Goal: Task Accomplishment & Management: Manage account settings

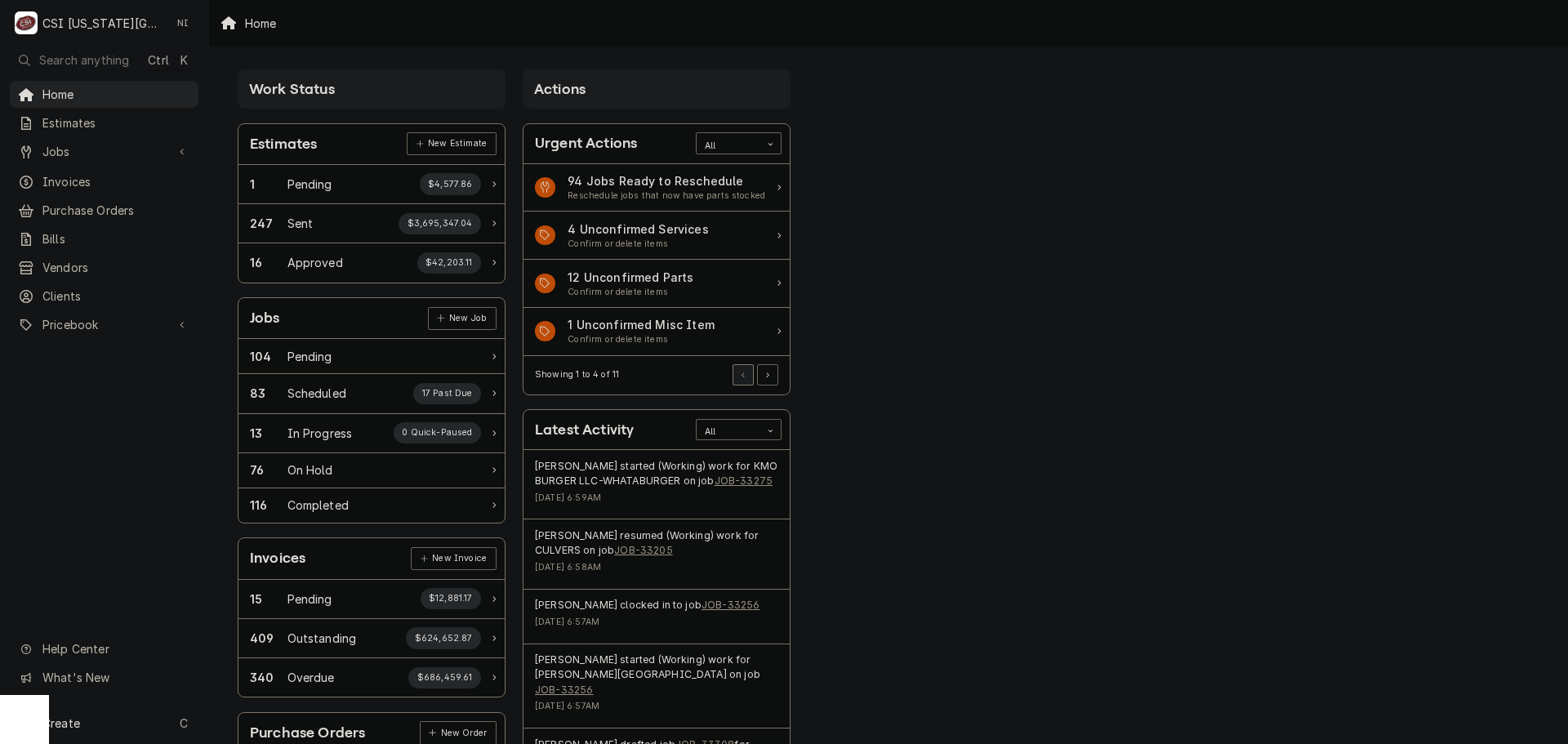
click at [109, 168] on link "Invoices" at bounding box center [103, 181] width 189 height 27
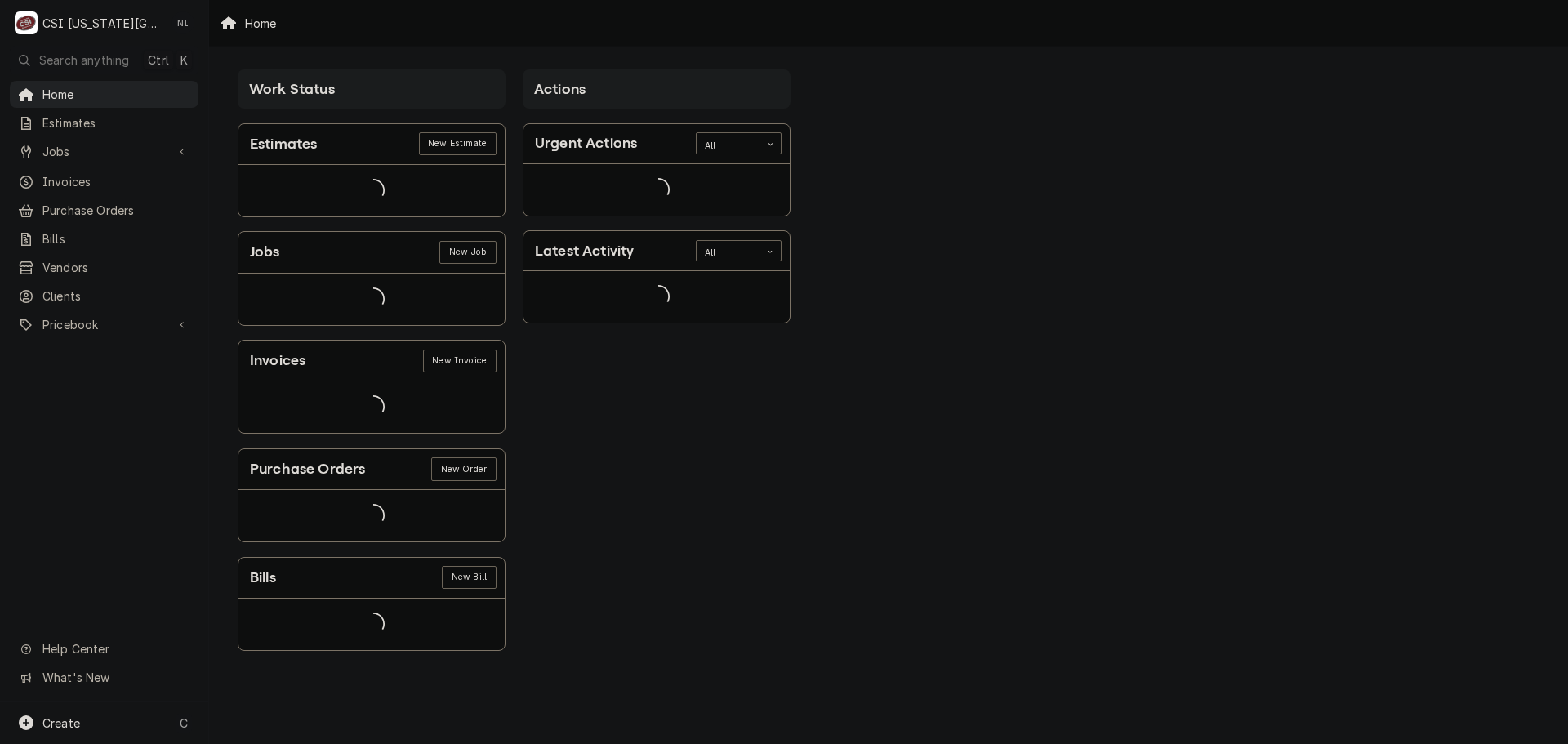
click at [122, 143] on span "Jobs" at bounding box center [103, 151] width 123 height 17
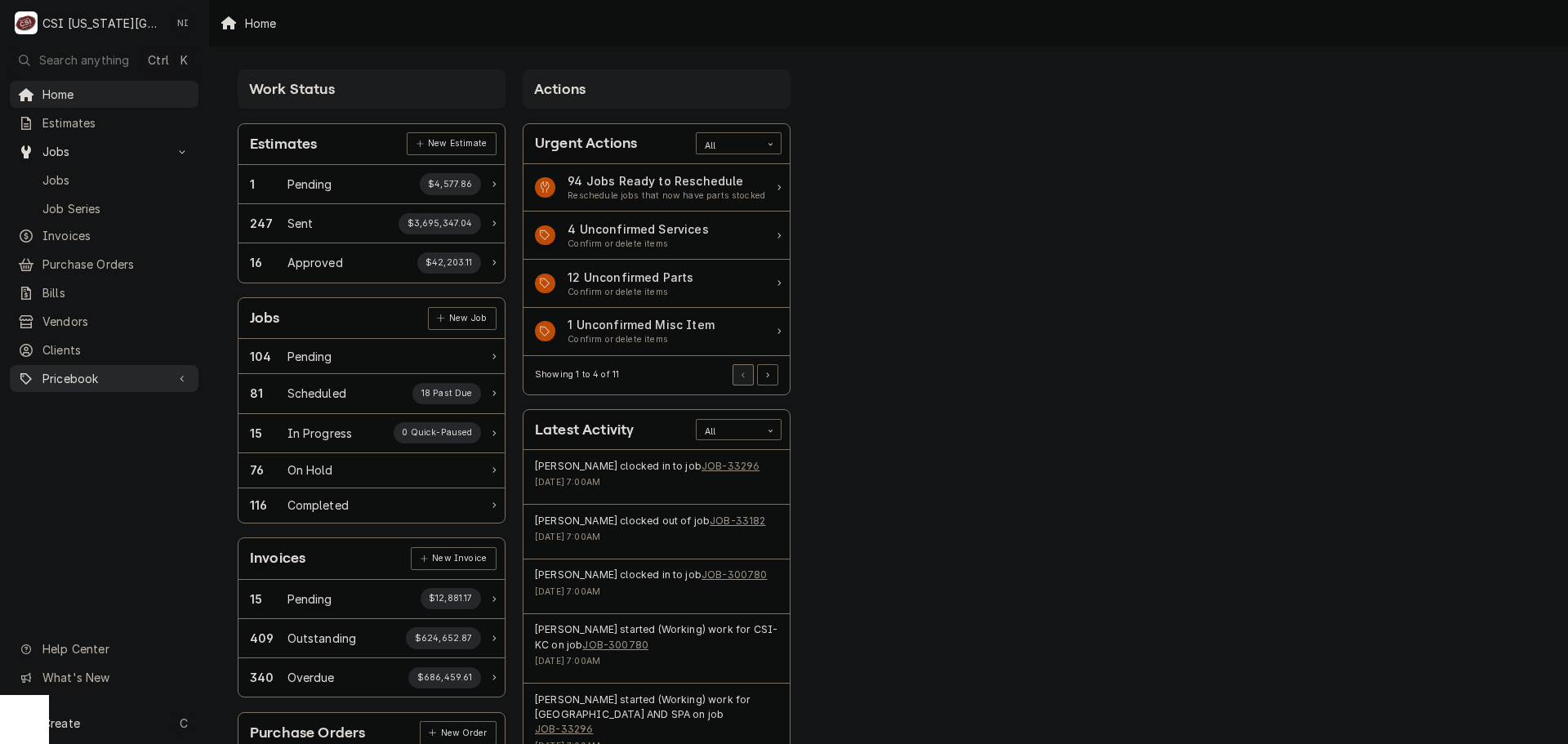
drag, startPoint x: 85, startPoint y: 366, endPoint x: 83, endPoint y: 375, distance: 9.2
click at [85, 370] on span "Pricebook" at bounding box center [103, 379] width 123 height 17
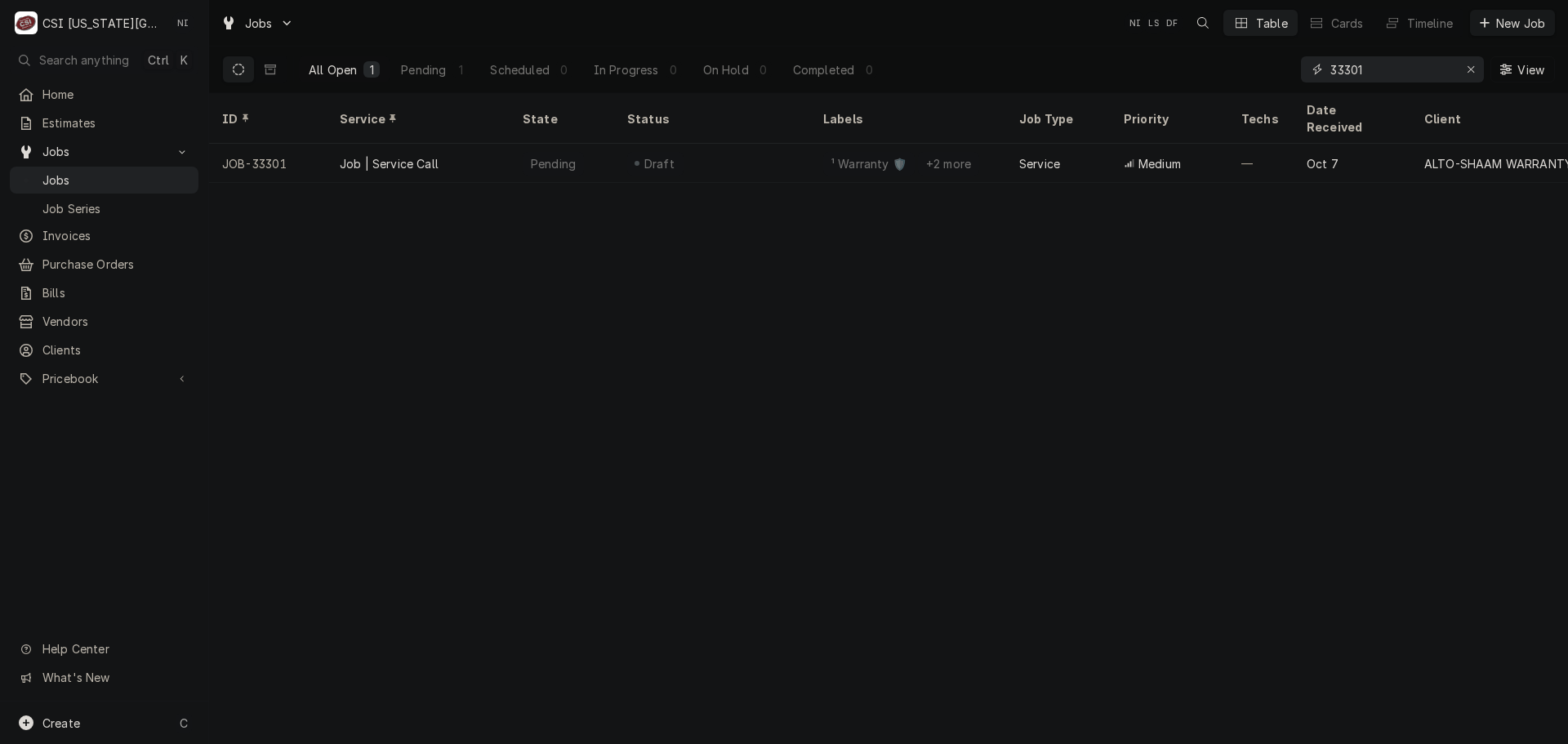
click at [1467, 67] on icon "Erase input" at bounding box center [1471, 70] width 9 height 11
click at [1451, 71] on input "Dynamic Content Wrapper" at bounding box center [1391, 70] width 122 height 26
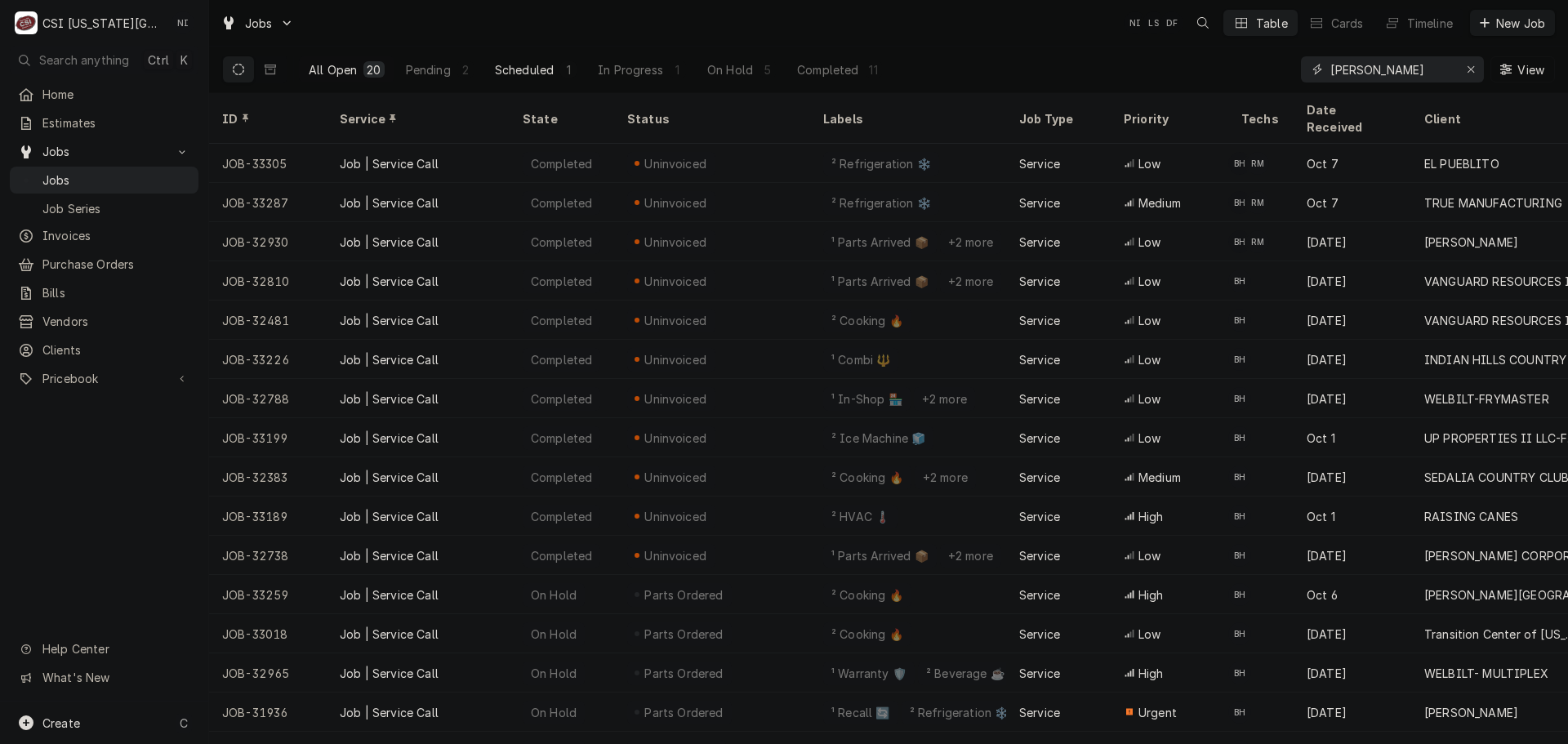
type input "brian hawkins"
click at [527, 71] on div "Scheduled" at bounding box center [524, 70] width 59 height 17
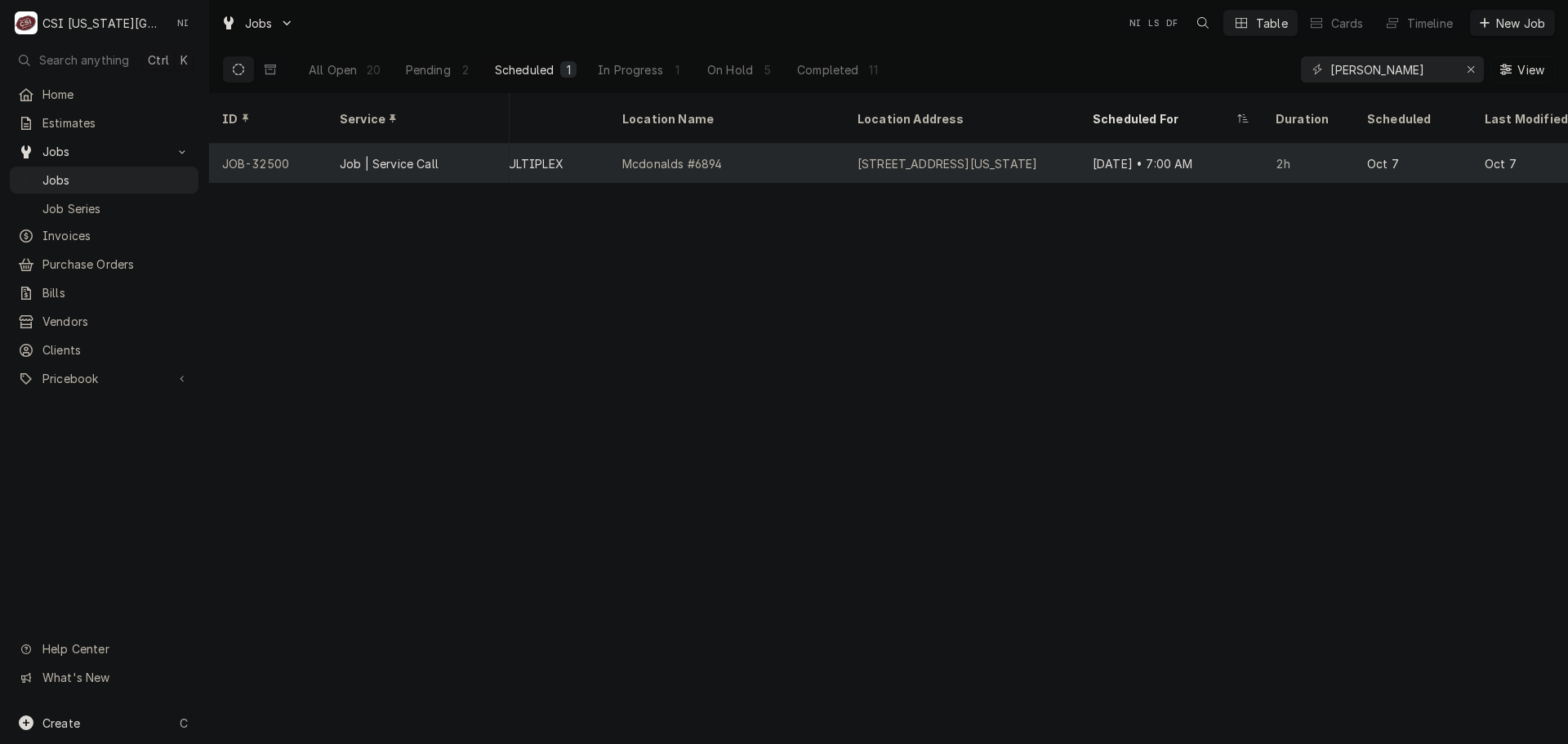
scroll to position [0, 868]
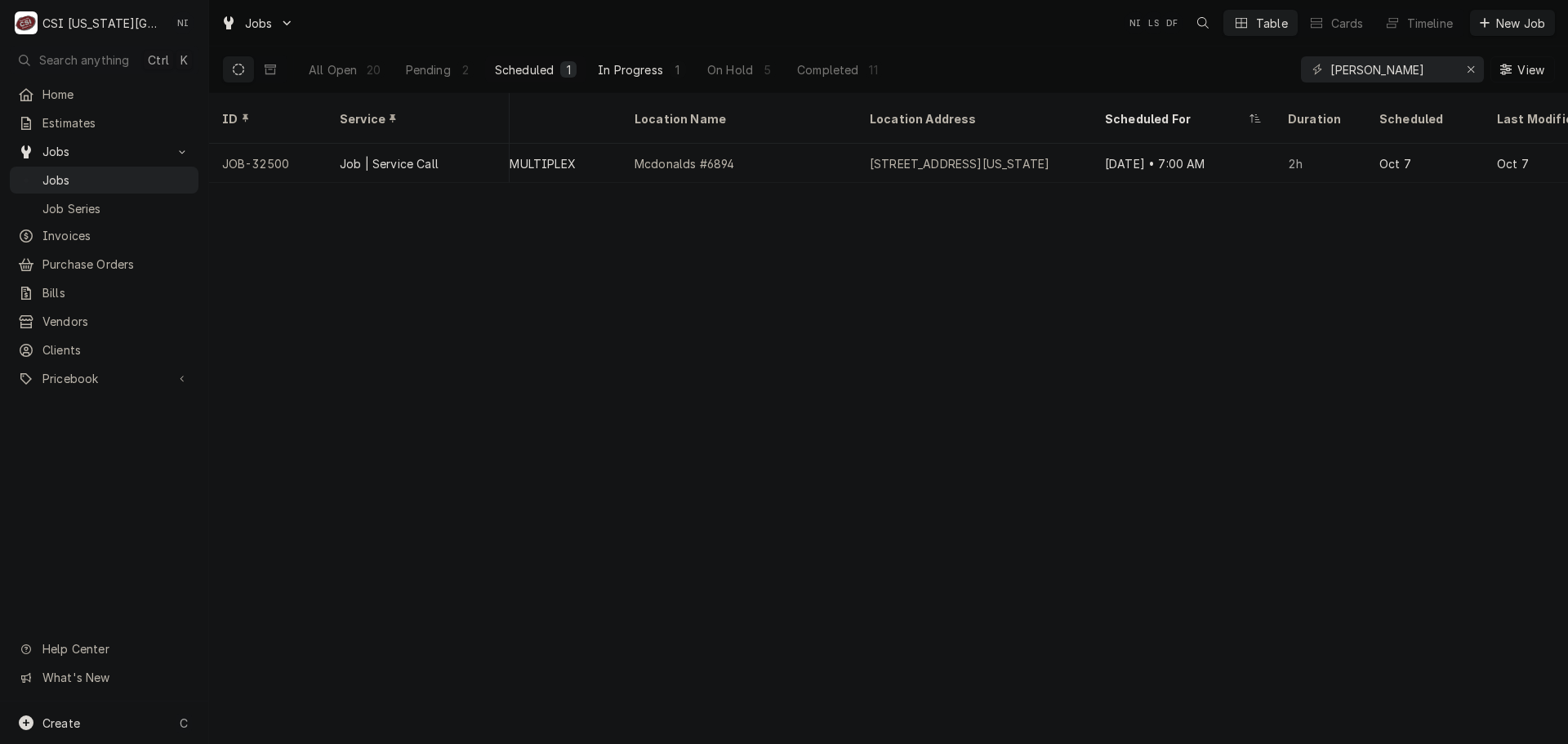
click at [609, 72] on div "In Progress" at bounding box center [630, 70] width 66 height 17
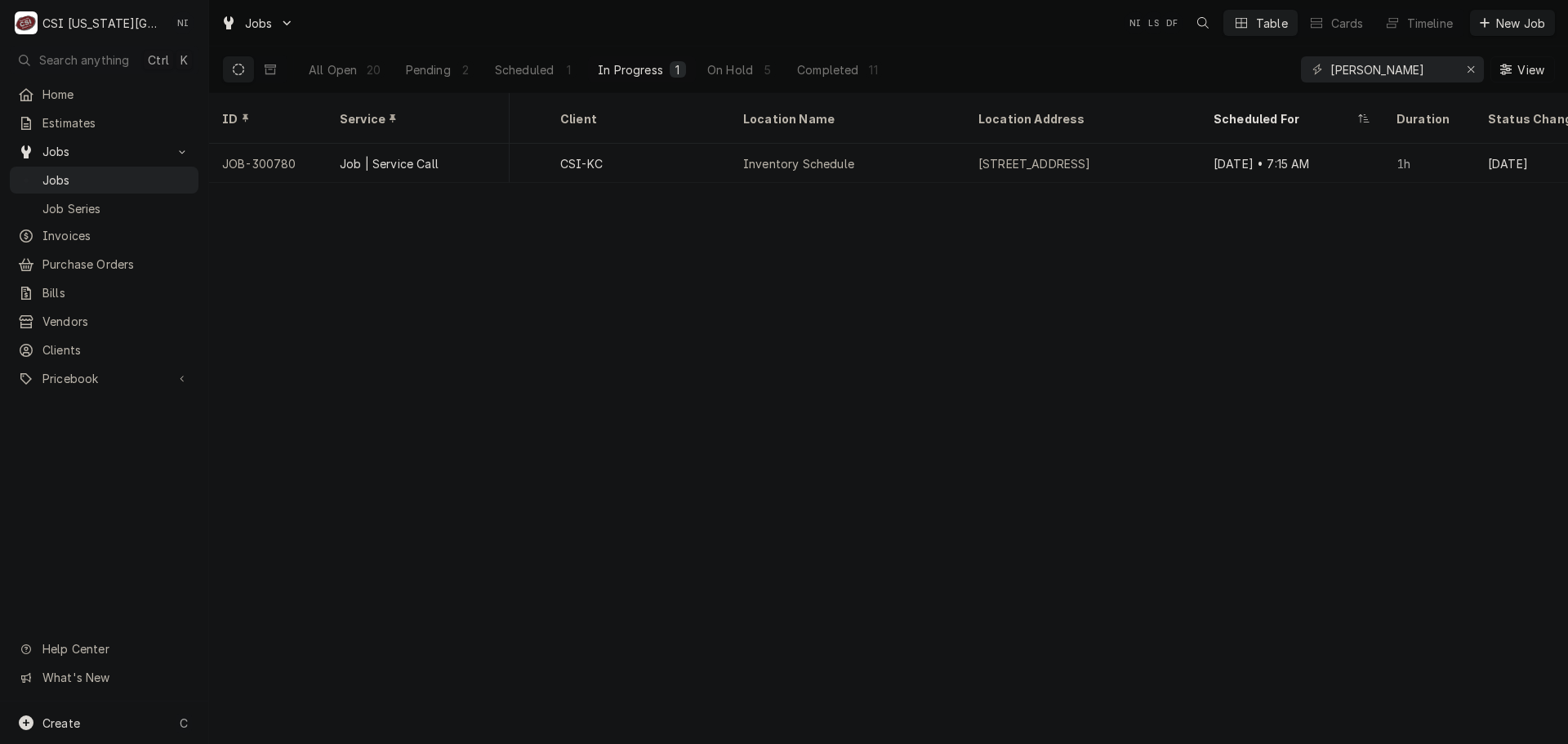
scroll to position [0, 0]
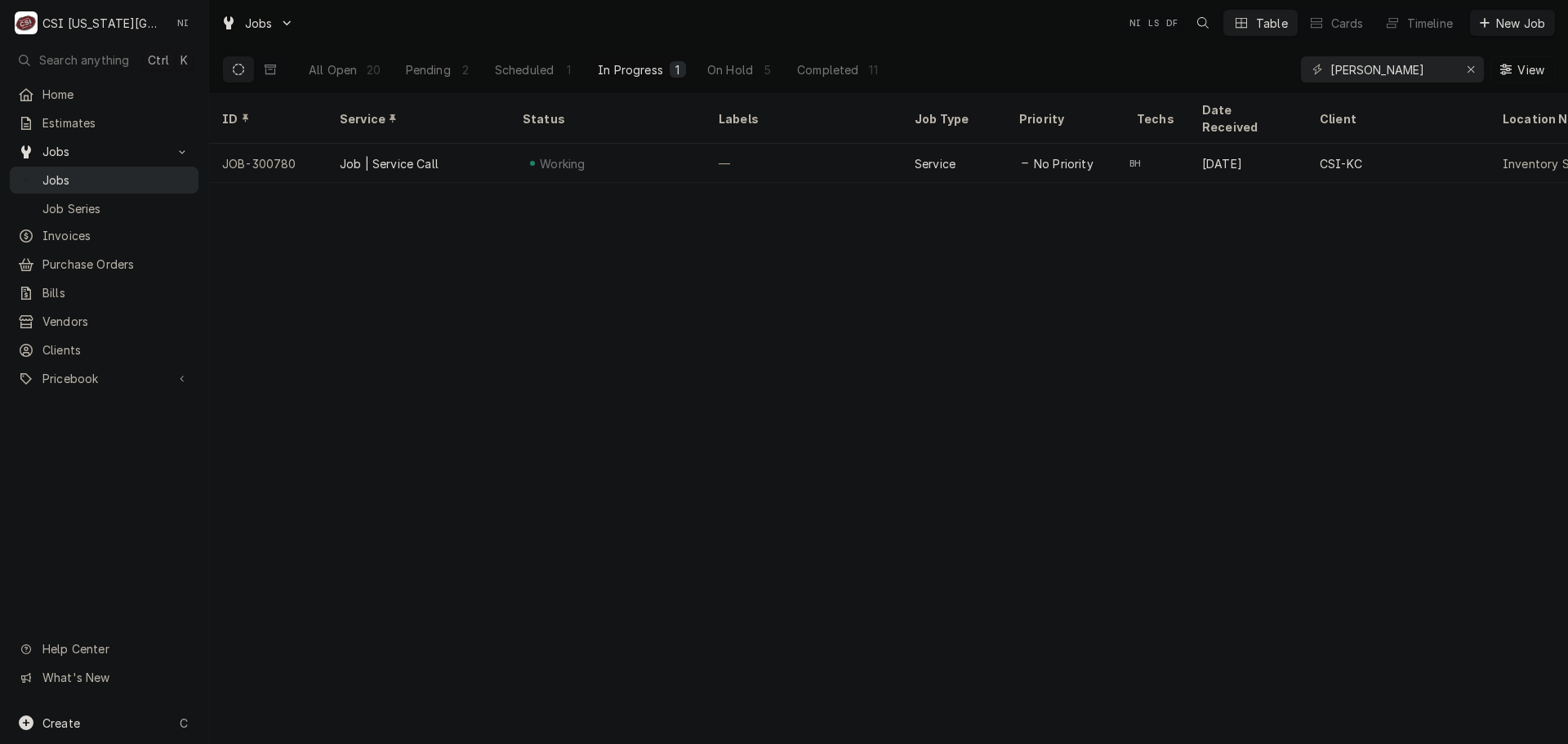
click at [118, 175] on span "Jobs" at bounding box center [116, 180] width 147 height 17
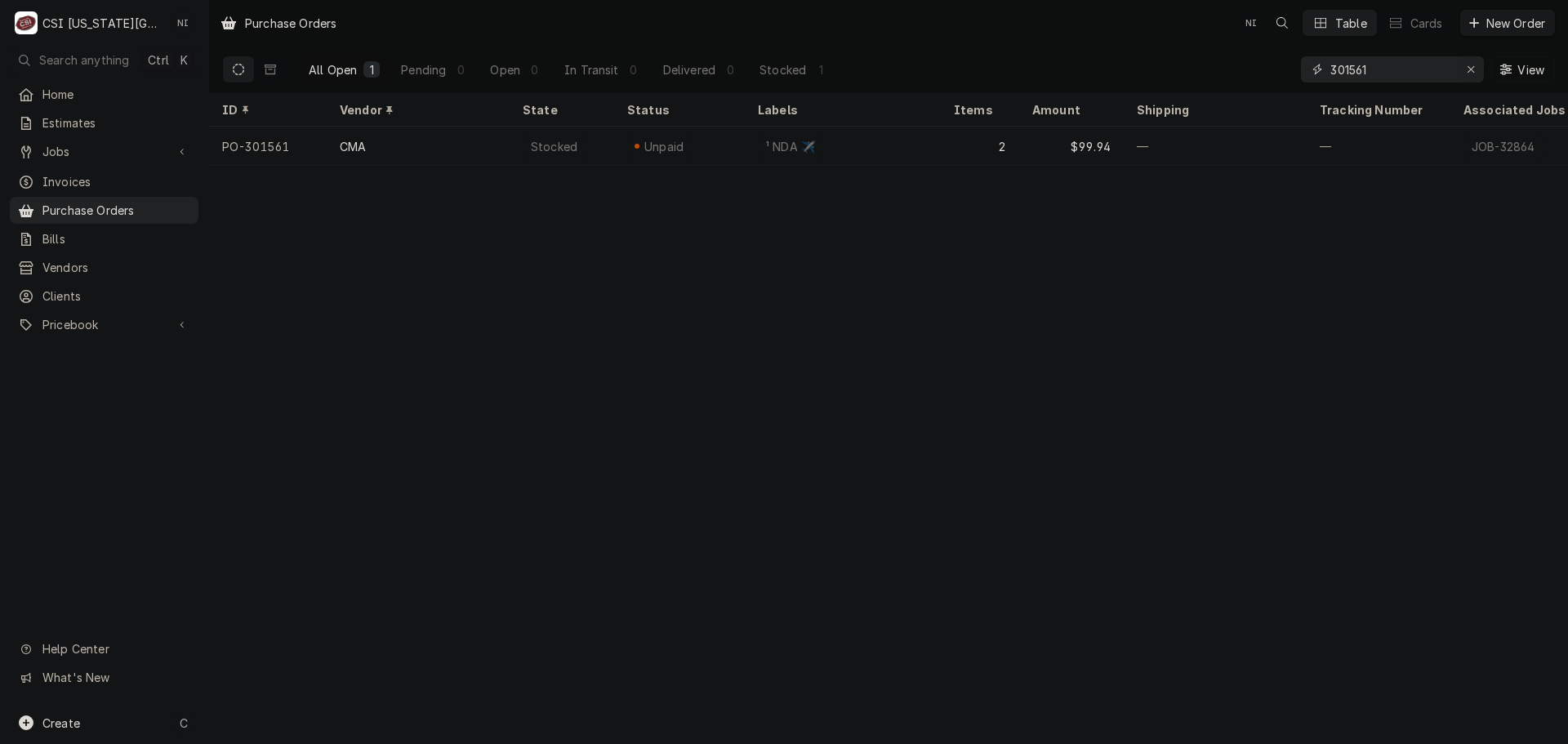
click at [1473, 71] on icon "Erase input" at bounding box center [1471, 70] width 9 height 11
click at [1465, 67] on input "Dynamic Content Wrapper" at bounding box center [1406, 70] width 153 height 26
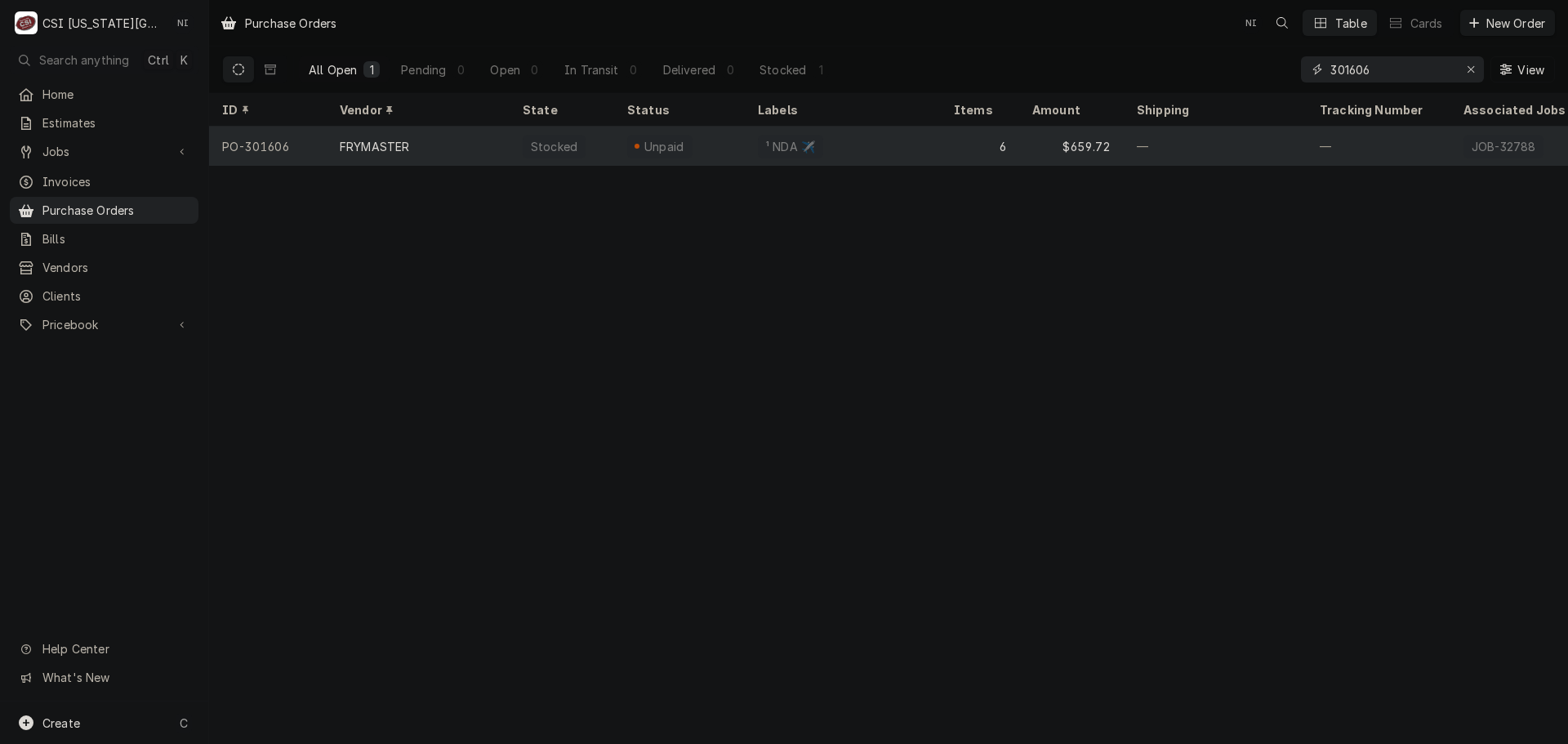
type input "301606"
click at [864, 140] on div "¹ NDA ✈️" at bounding box center [843, 147] width 196 height 39
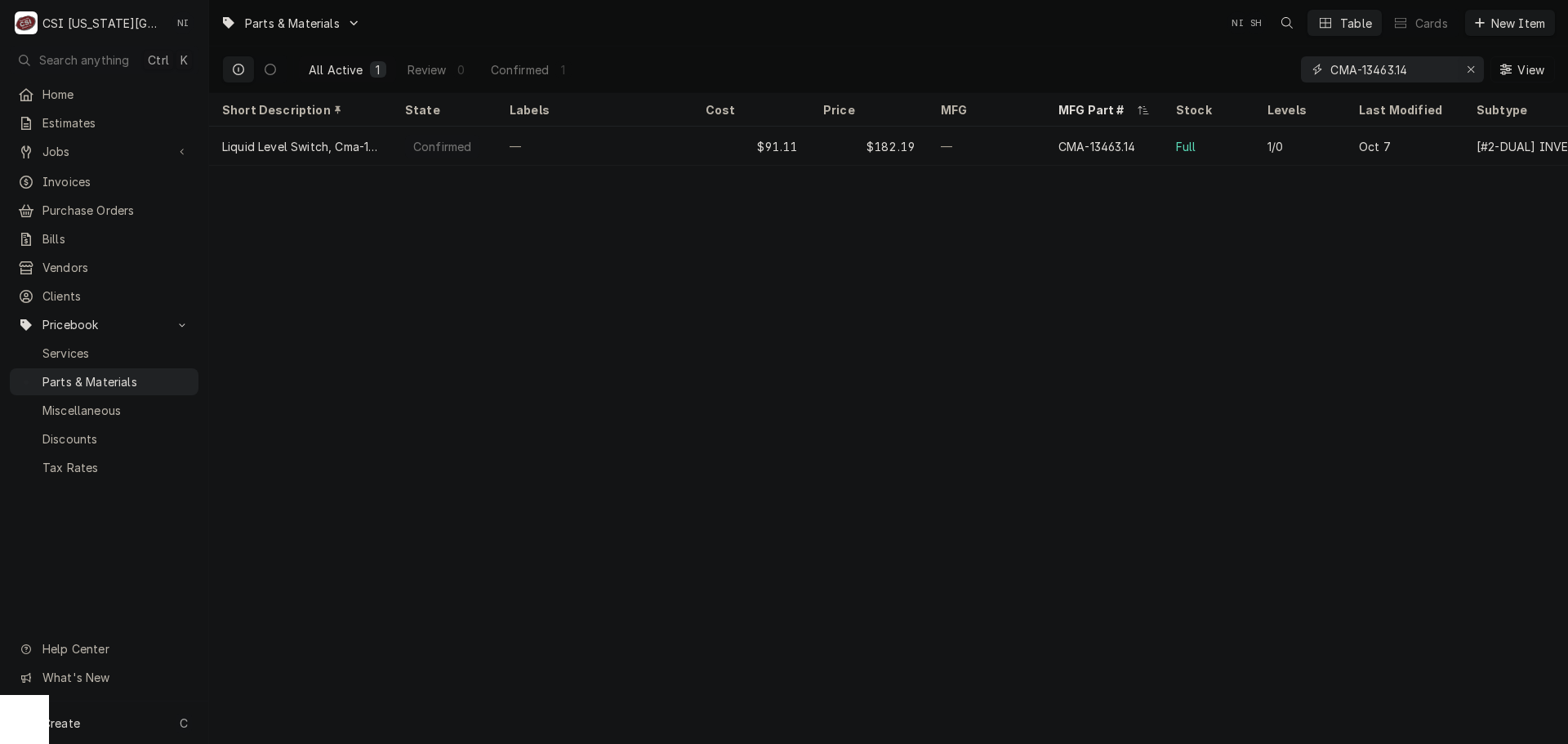
click at [1467, 66] on icon "Erase input" at bounding box center [1471, 70] width 9 height 11
paste input "000-973927"
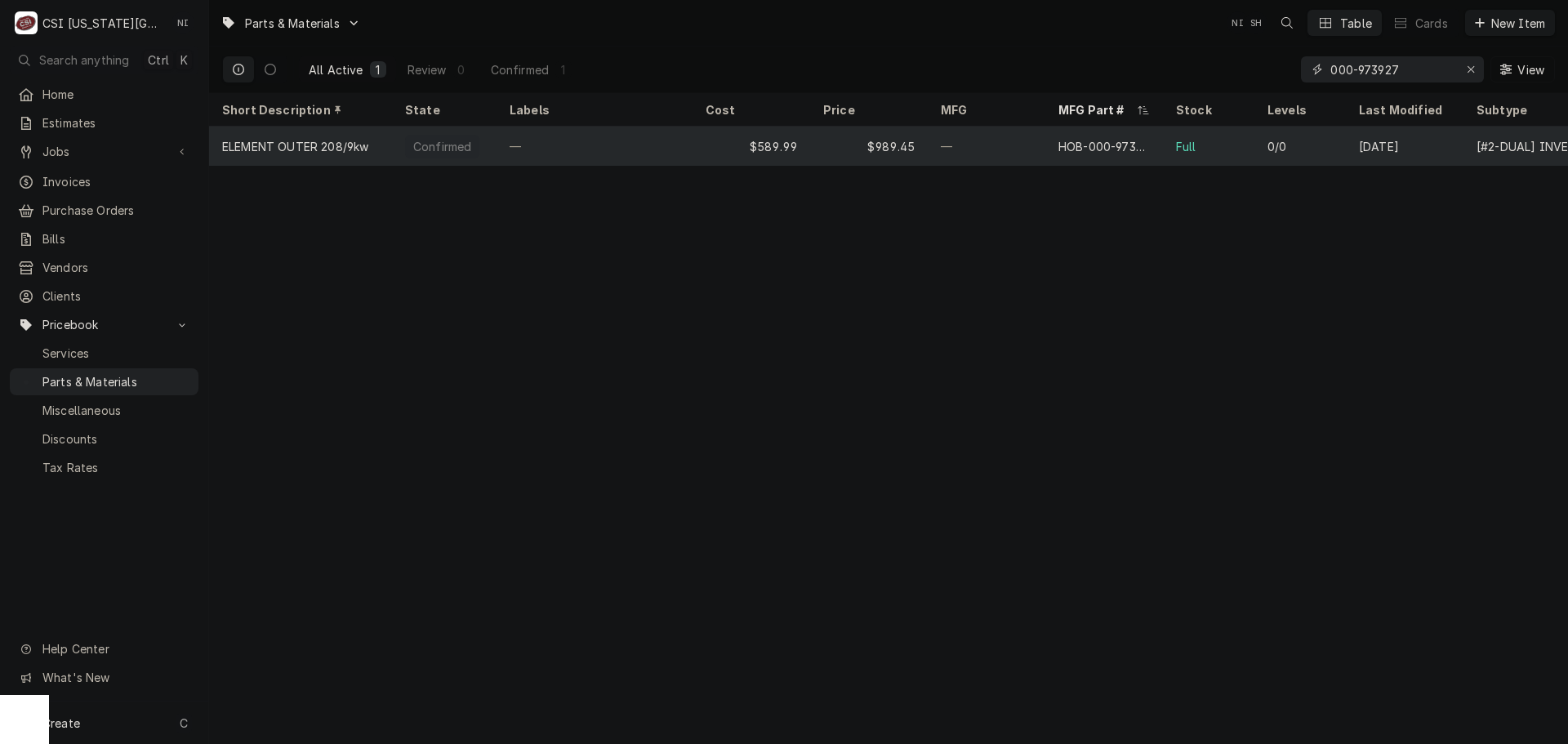
type input "000-973927"
click at [1051, 159] on div "HOB-000-973927" at bounding box center [1104, 147] width 117 height 39
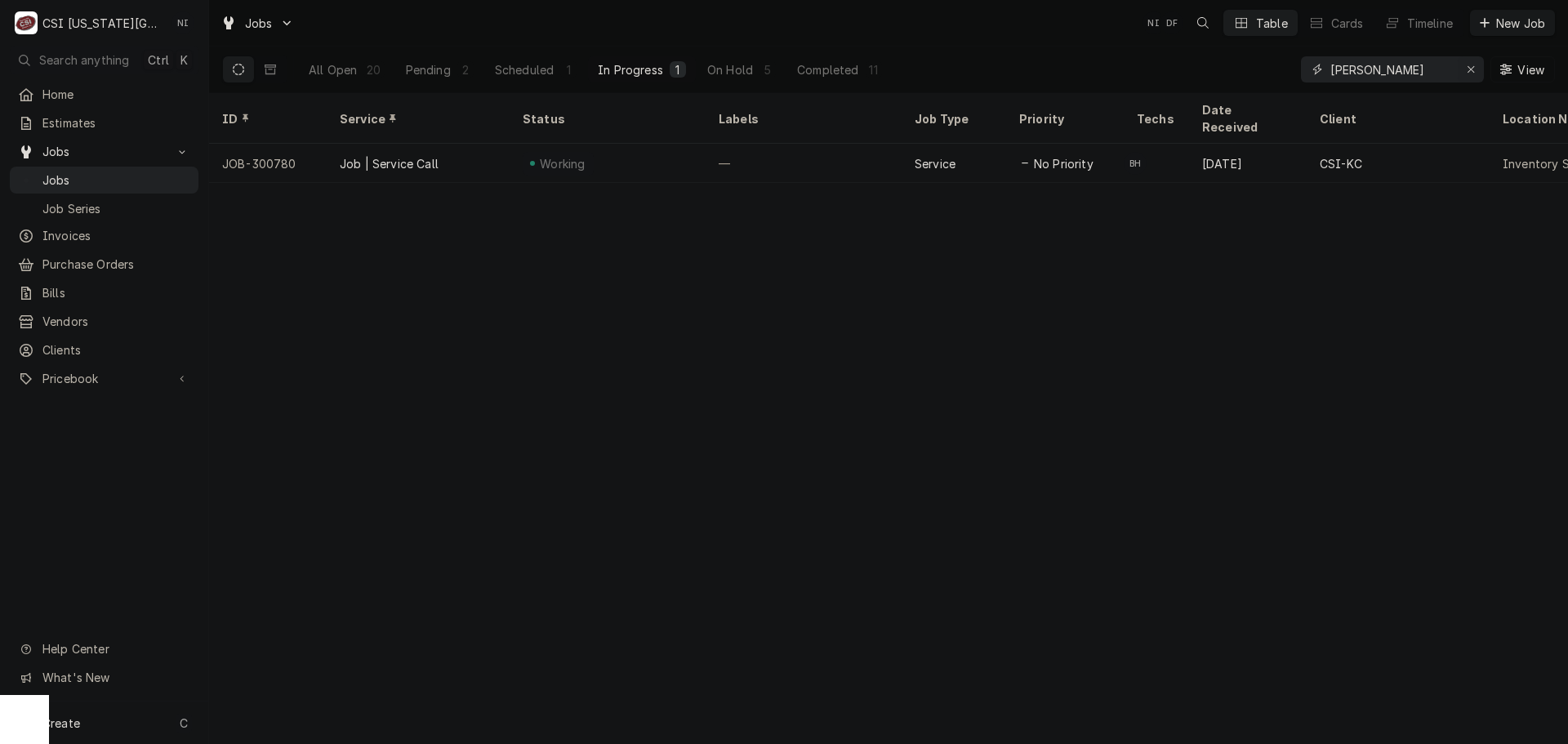
click at [1470, 68] on icon "Erase input" at bounding box center [1471, 70] width 9 height 11
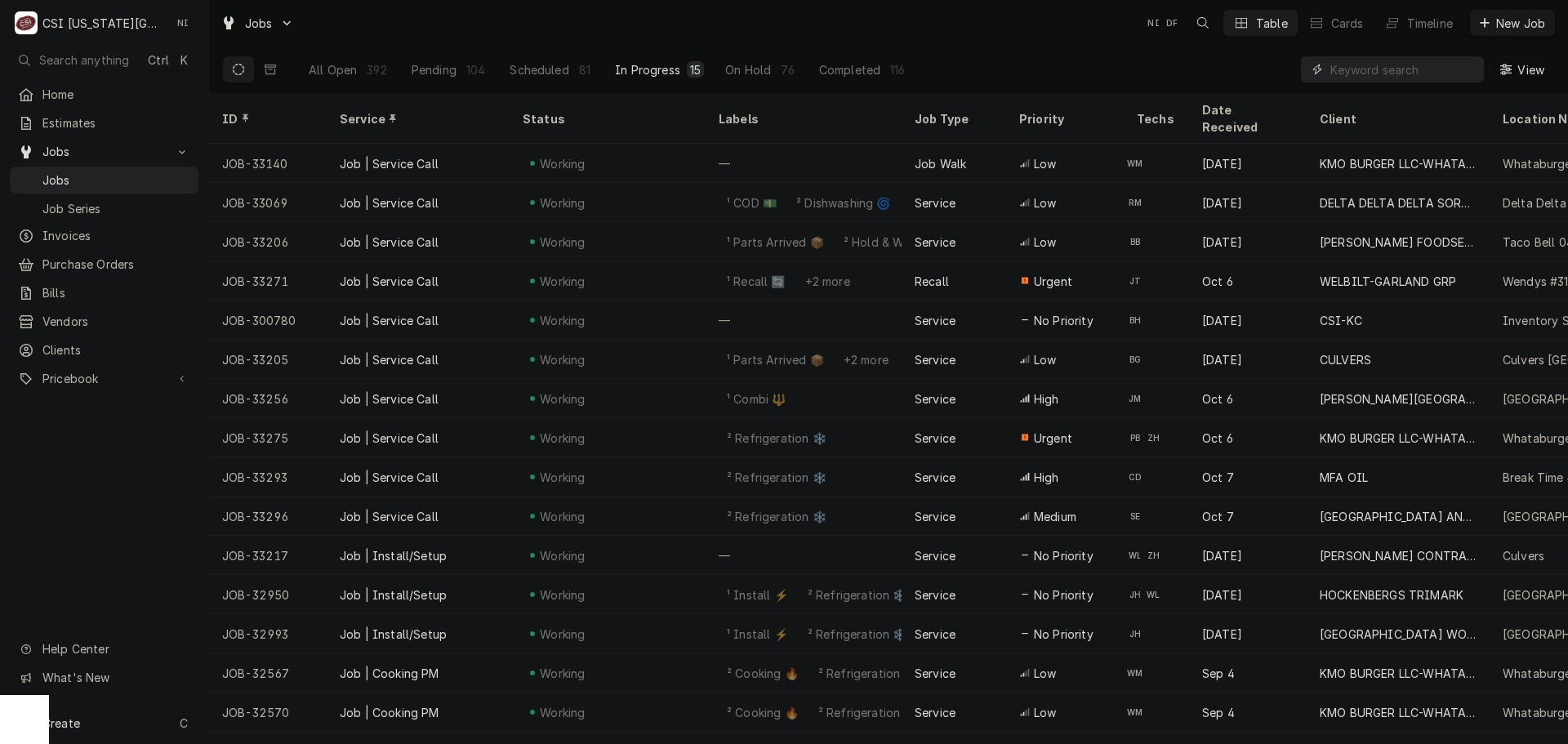
click at [1396, 71] on input "Dynamic Content Wrapper" at bounding box center [1403, 70] width 146 height 26
paste input "33308"
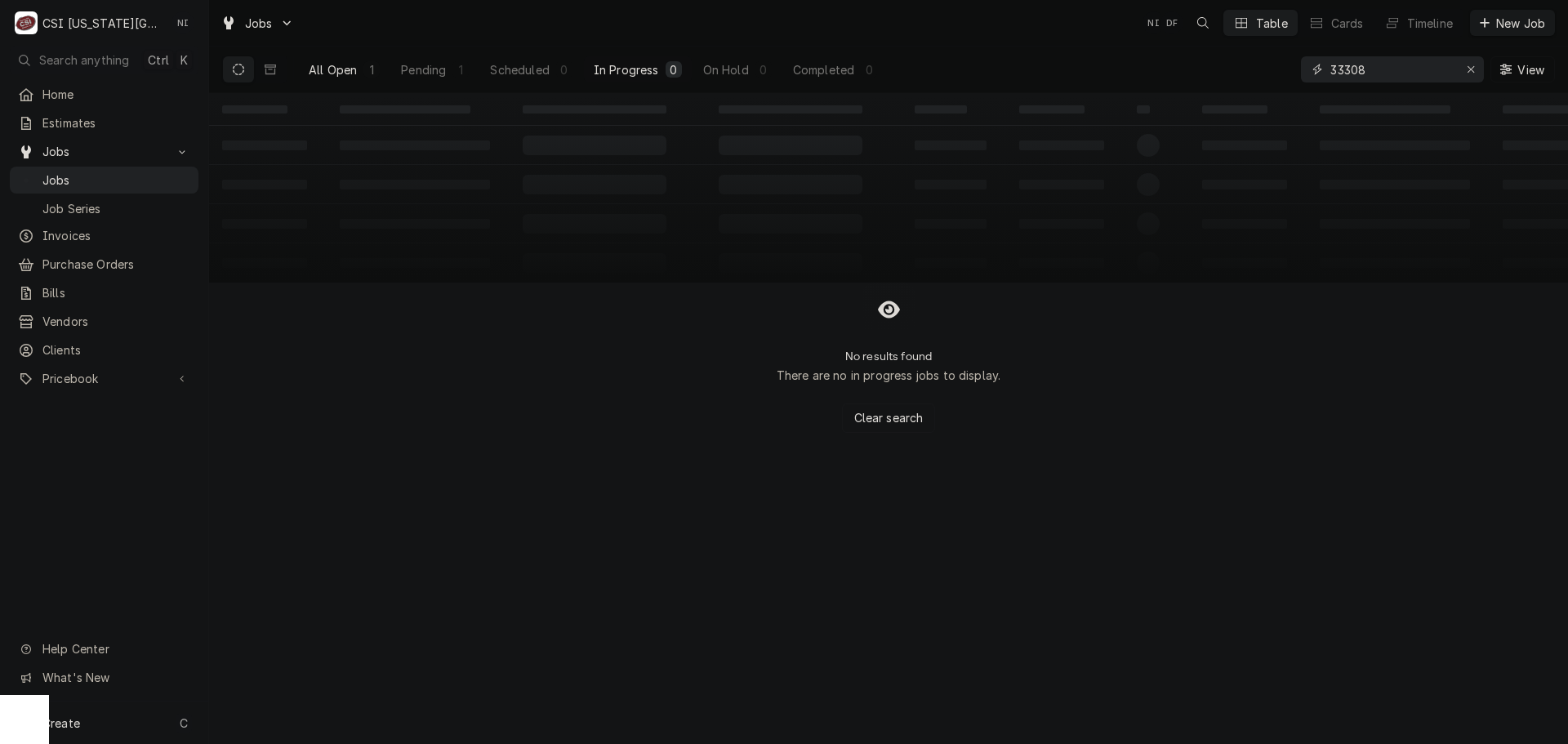
type input "33308"
drag, startPoint x: 345, startPoint y: 76, endPoint x: 410, endPoint y: 82, distance: 65.3
click at [345, 77] on div "All Open" at bounding box center [333, 70] width 48 height 17
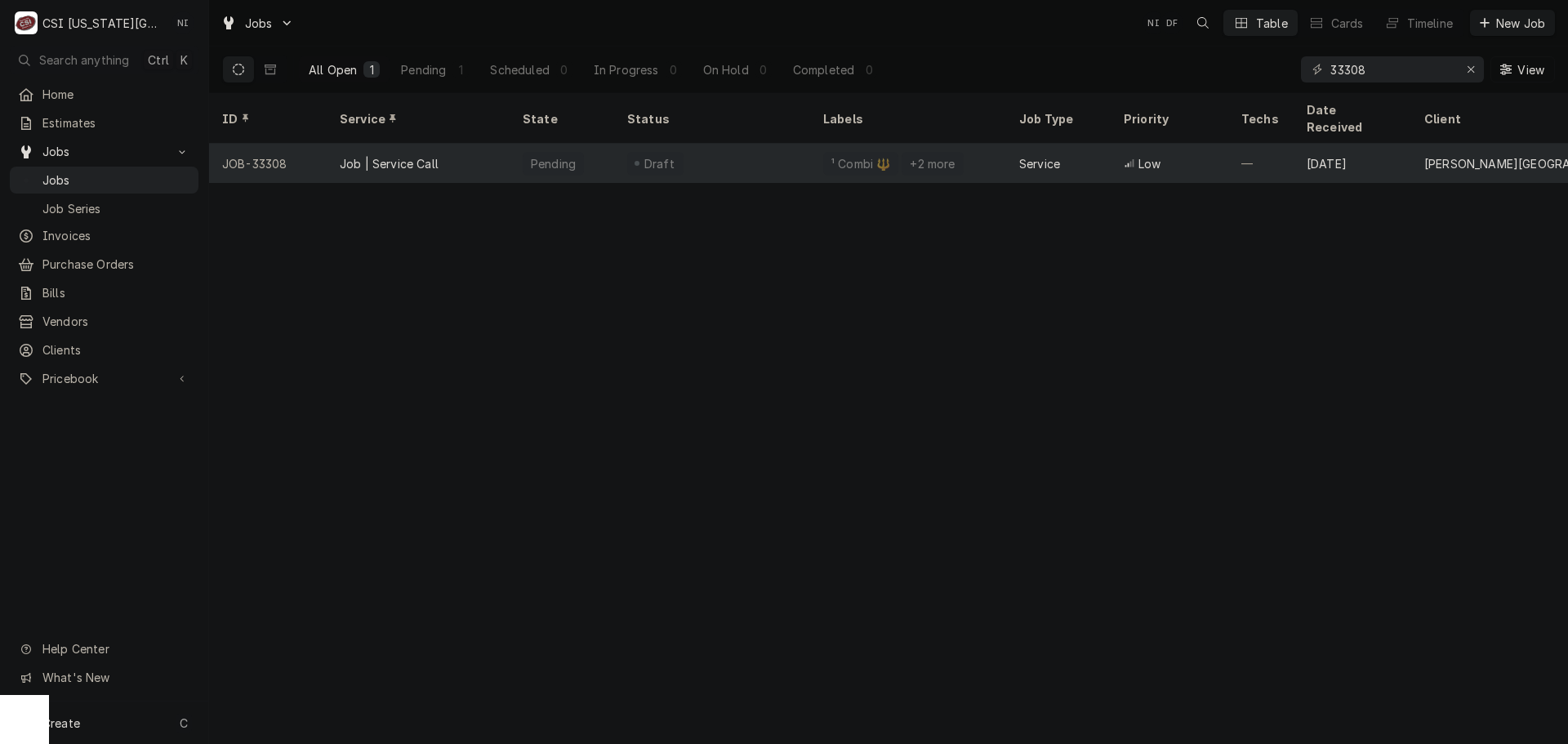
click at [960, 144] on div "¹ Combi 🔱 +2 more" at bounding box center [908, 163] width 196 height 39
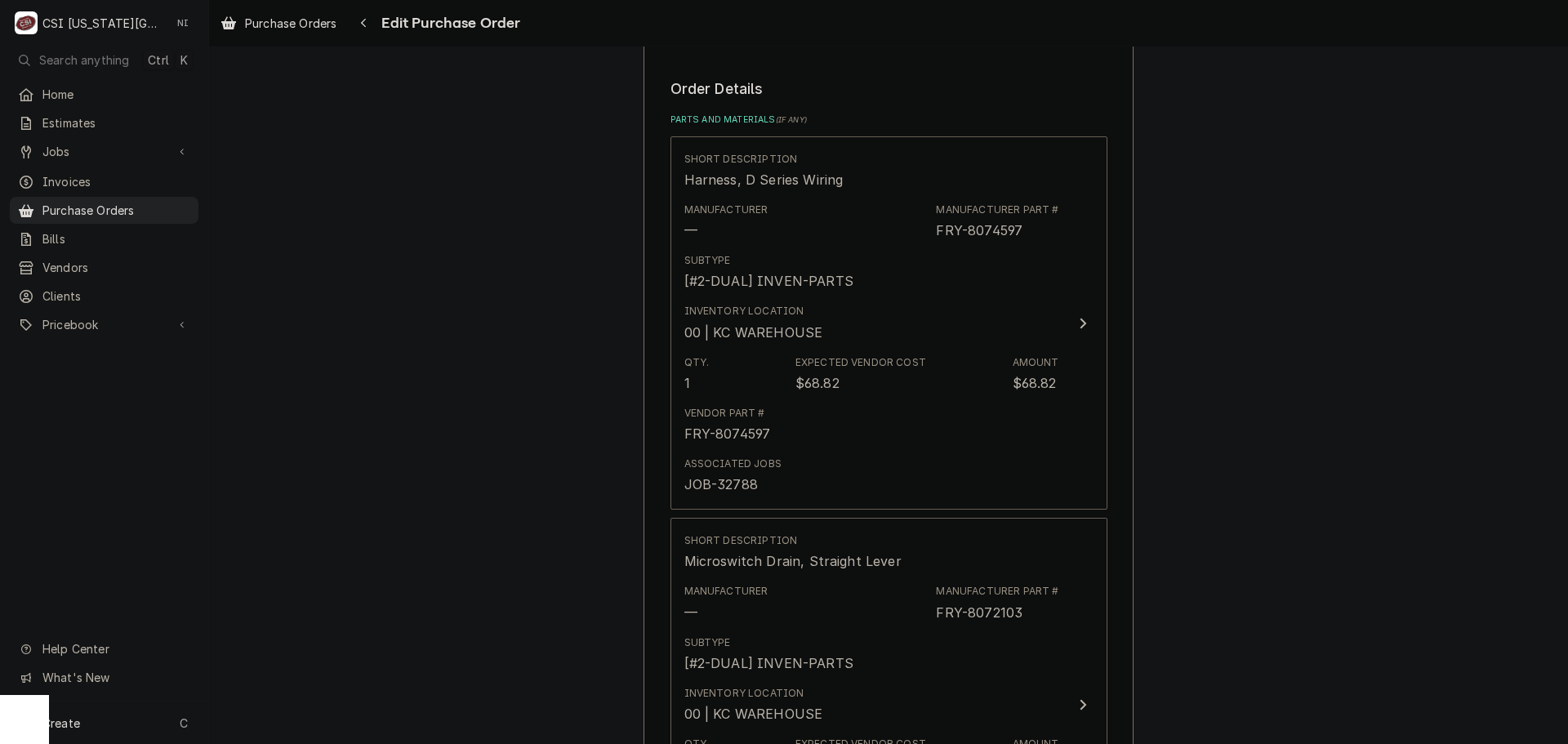
scroll to position [653, 0]
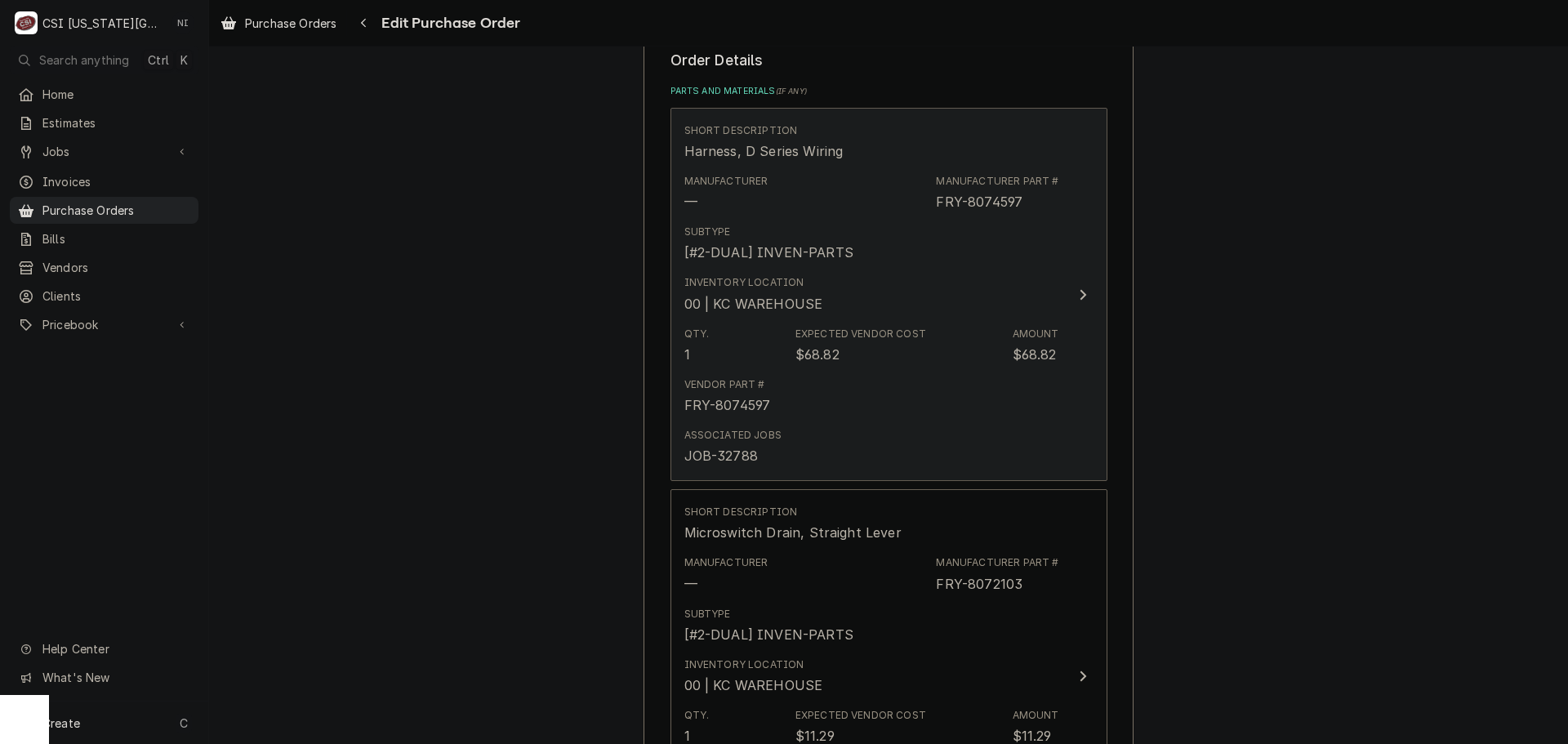
click at [1006, 282] on div "Inventory Location 00 | KC WAREHOUSE" at bounding box center [871, 294] width 375 height 51
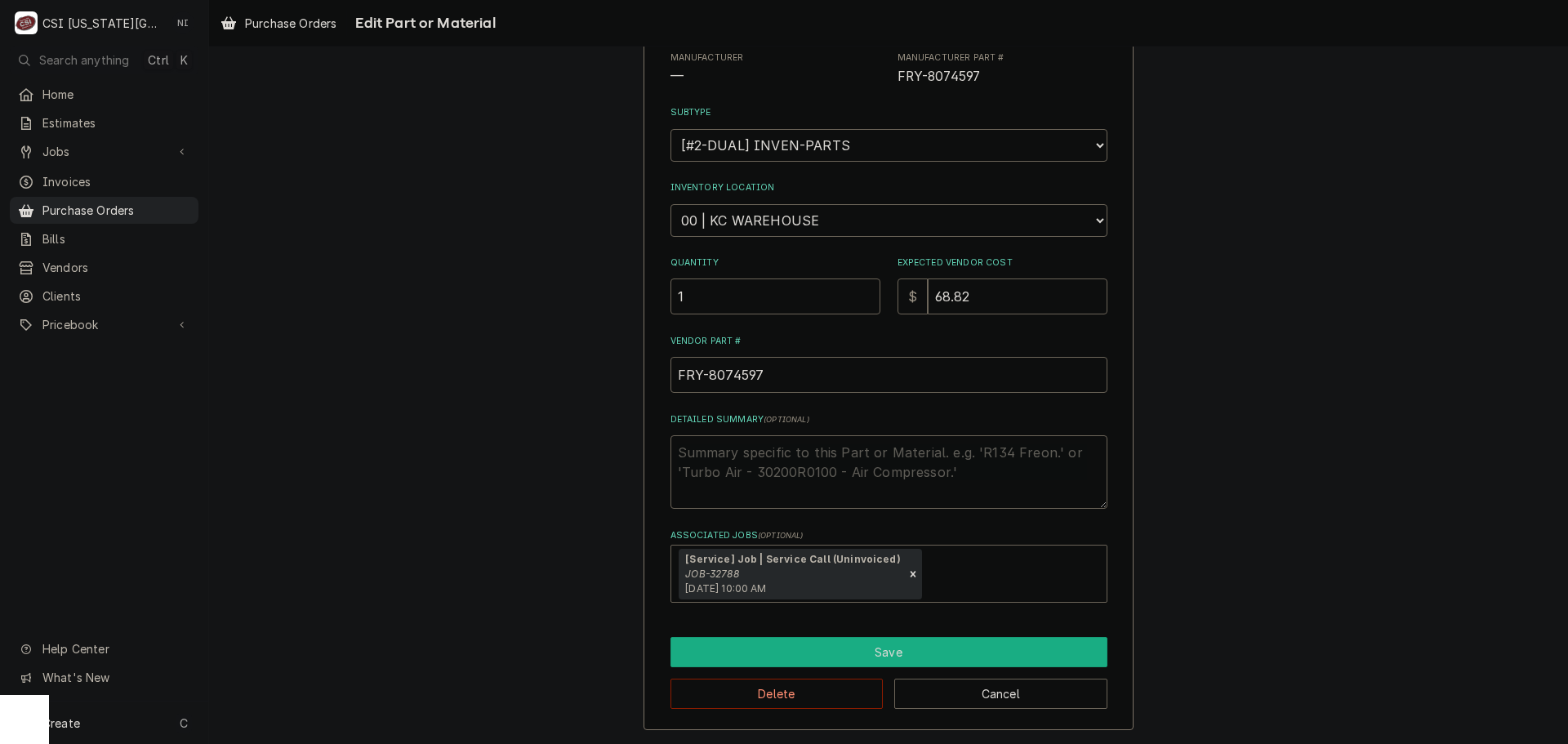
click at [881, 656] on button "Save" at bounding box center [889, 652] width 437 height 30
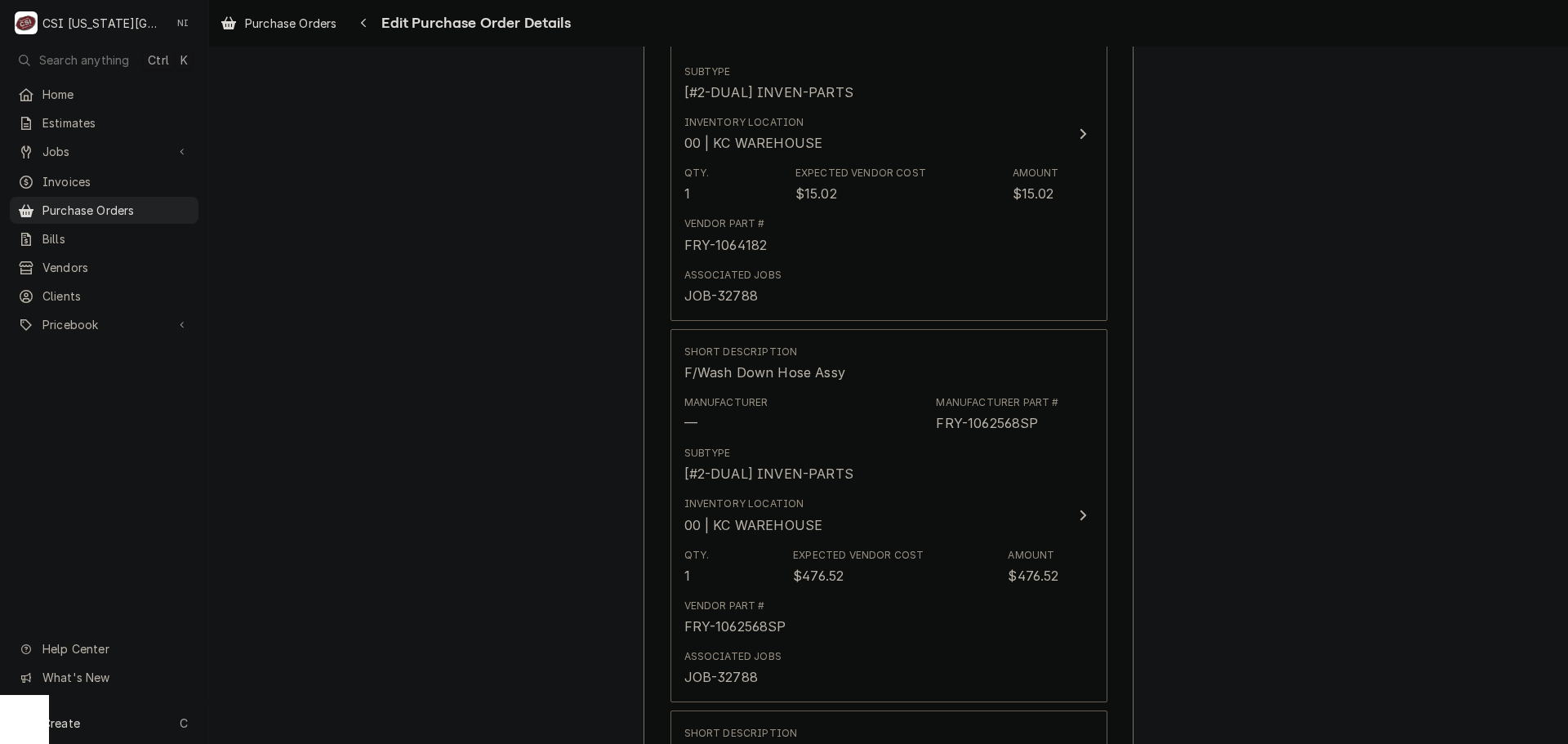
scroll to position [1614, 0]
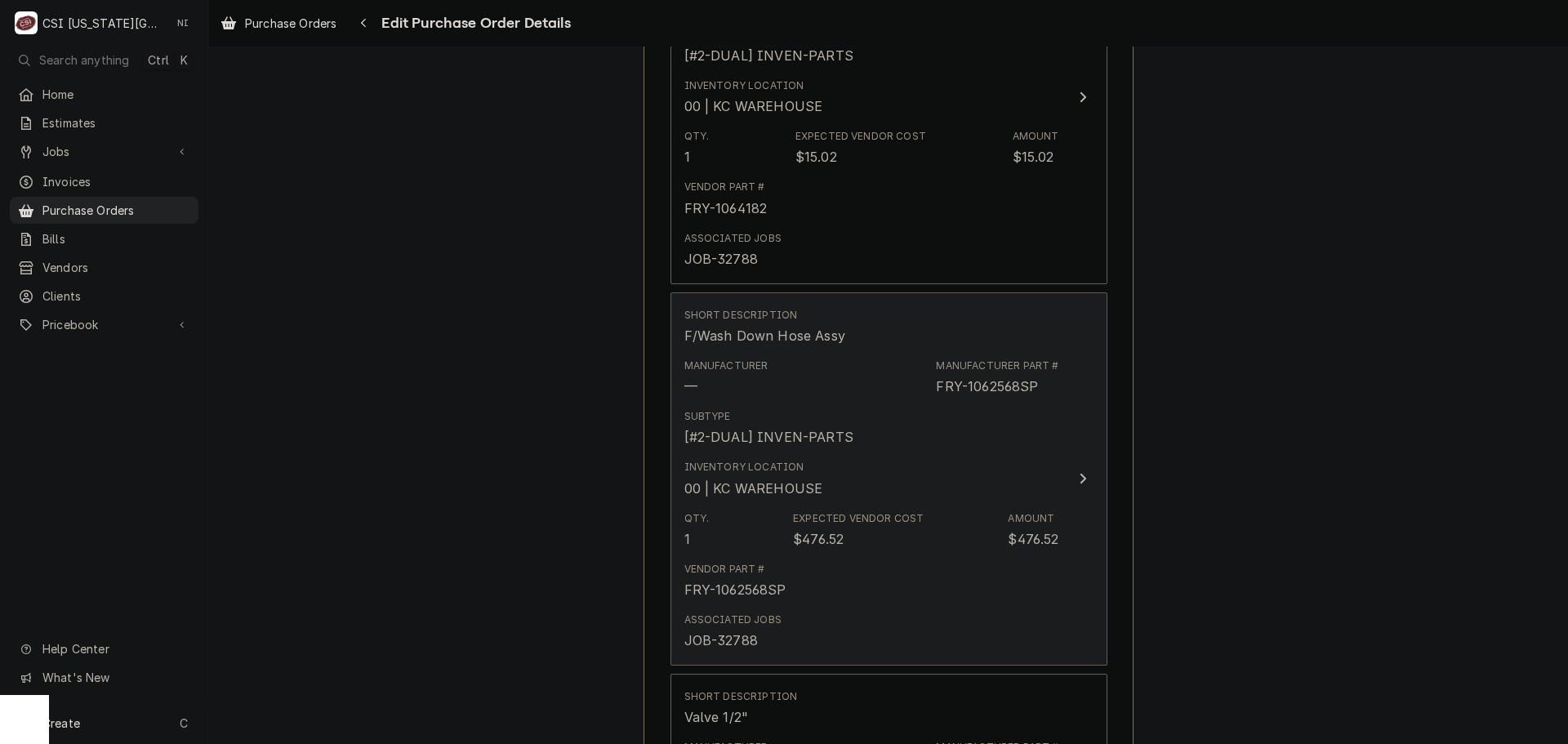
click at [932, 392] on div "Manufacturer — Manufacturer Part # FRY-1062568SP" at bounding box center [871, 378] width 375 height 51
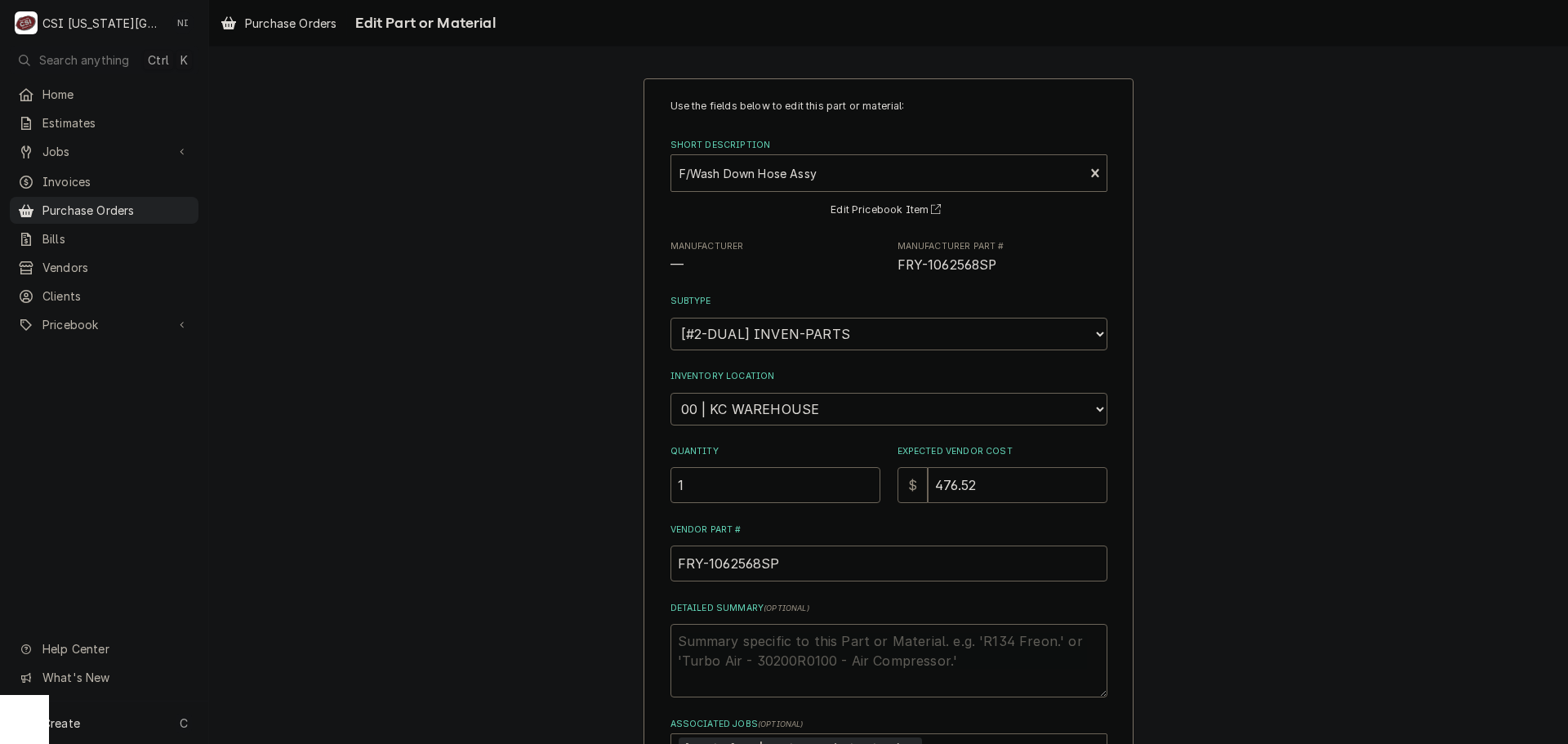
drag, startPoint x: 984, startPoint y: 482, endPoint x: 818, endPoint y: 473, distance: 166.2
click at [828, 474] on div "Quantity 1 Expected Vendor Cost $ 476.52" at bounding box center [889, 474] width 437 height 58
type textarea "x"
type input "4"
type textarea "x"
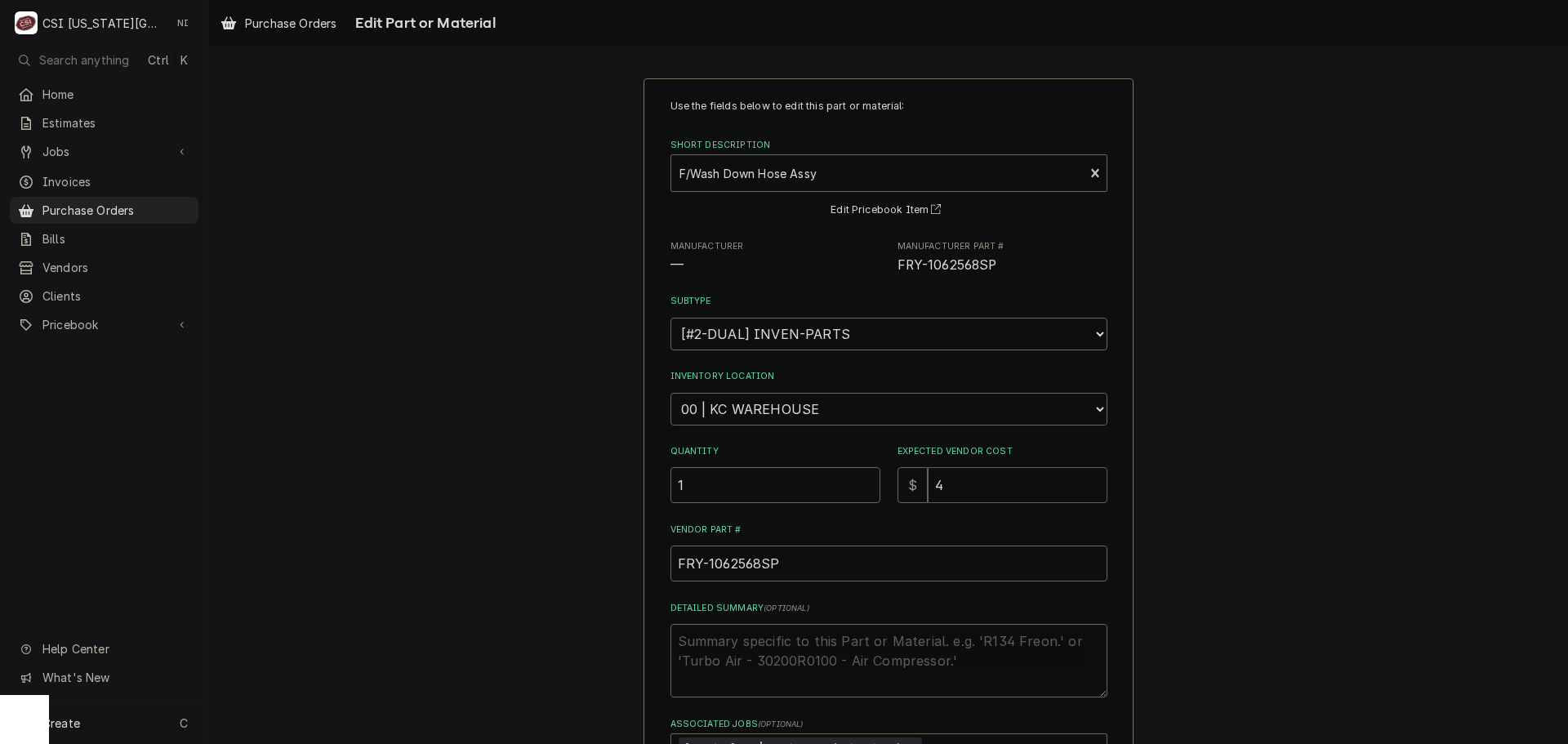
type input "44"
type textarea "x"
type input "443"
type textarea "x"
type input "443.3"
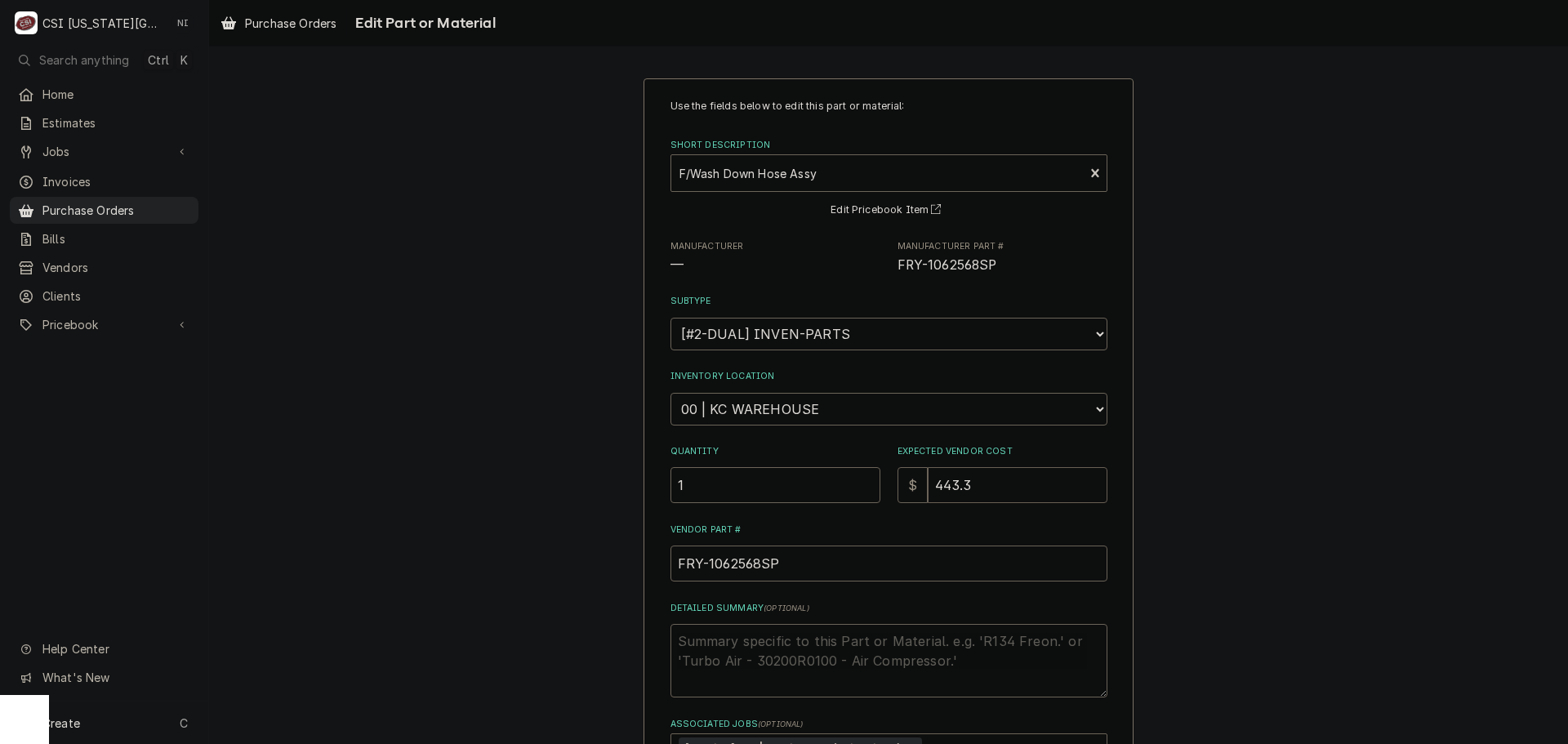
type textarea "x"
type input "443.30"
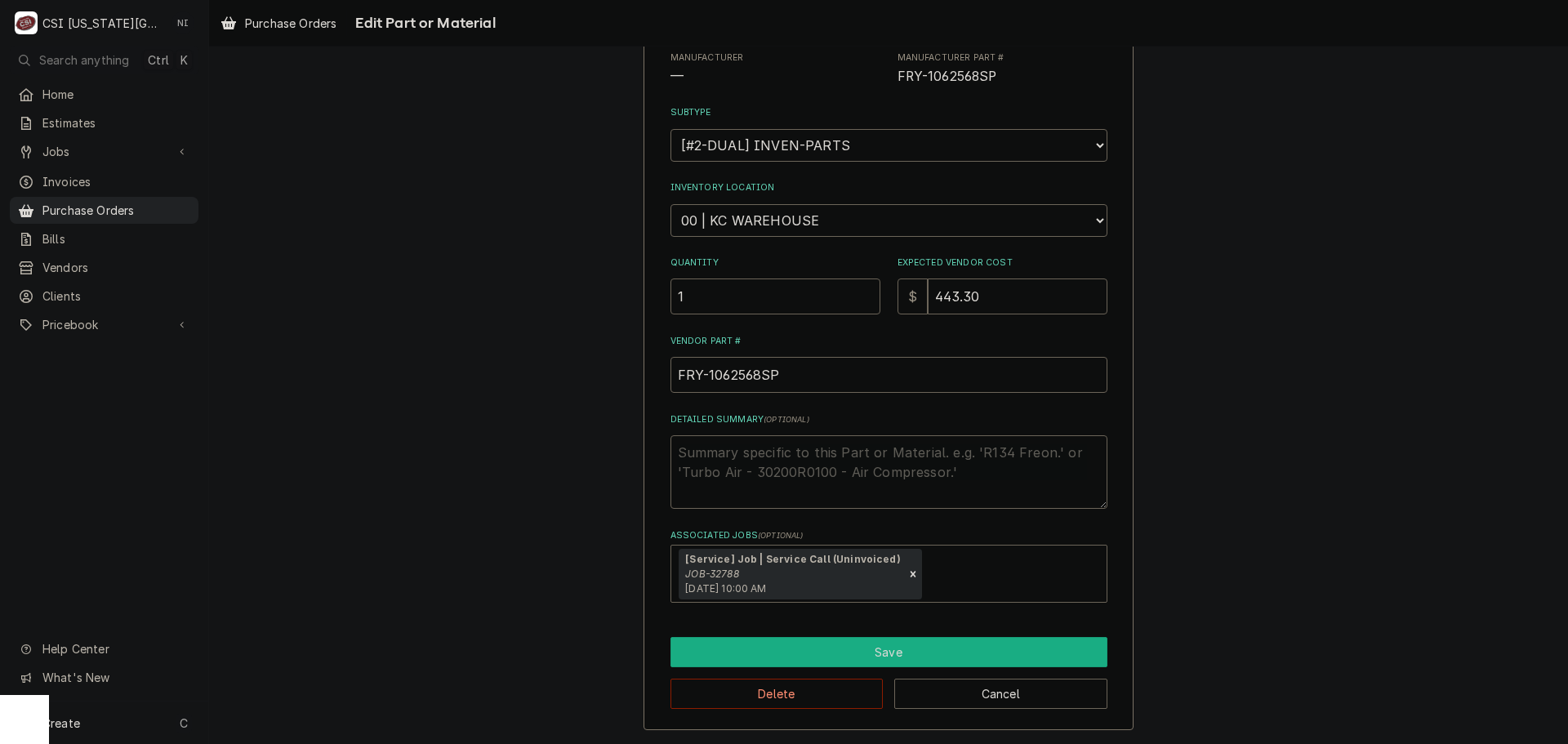
click at [885, 643] on button "Save" at bounding box center [889, 652] width 437 height 30
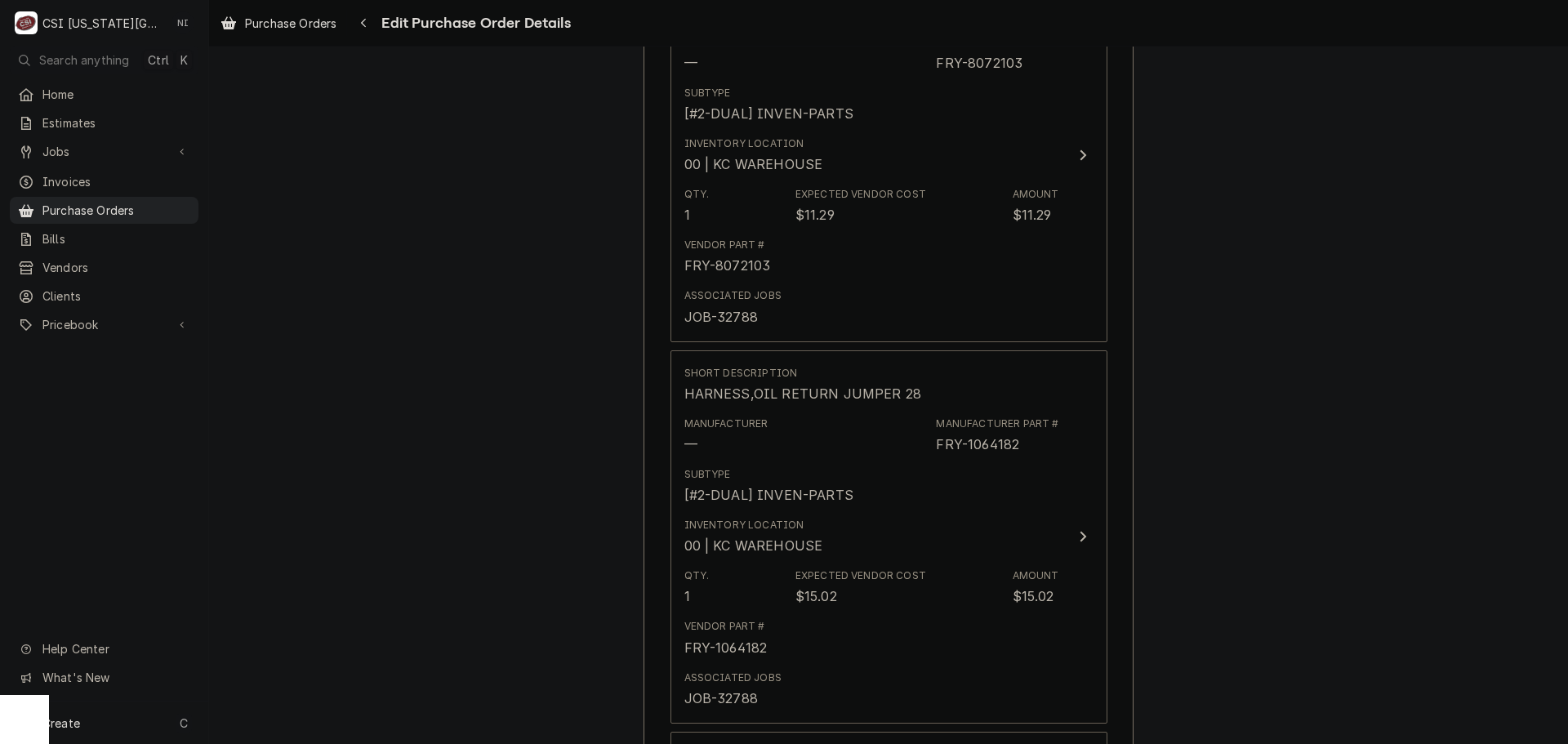
scroll to position [929, 0]
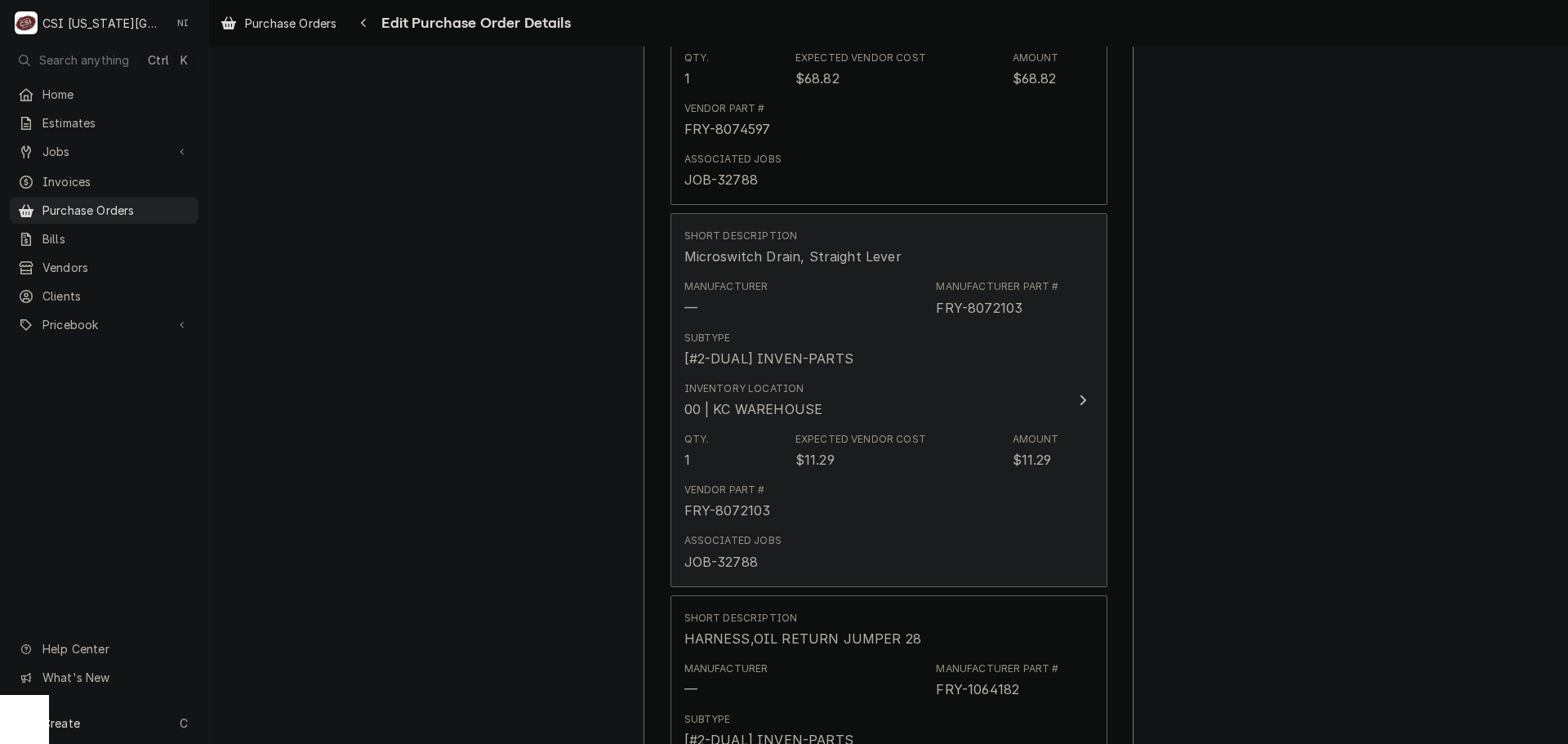
click at [1043, 387] on div "Inventory Location 00 | KC WAREHOUSE" at bounding box center [871, 400] width 375 height 51
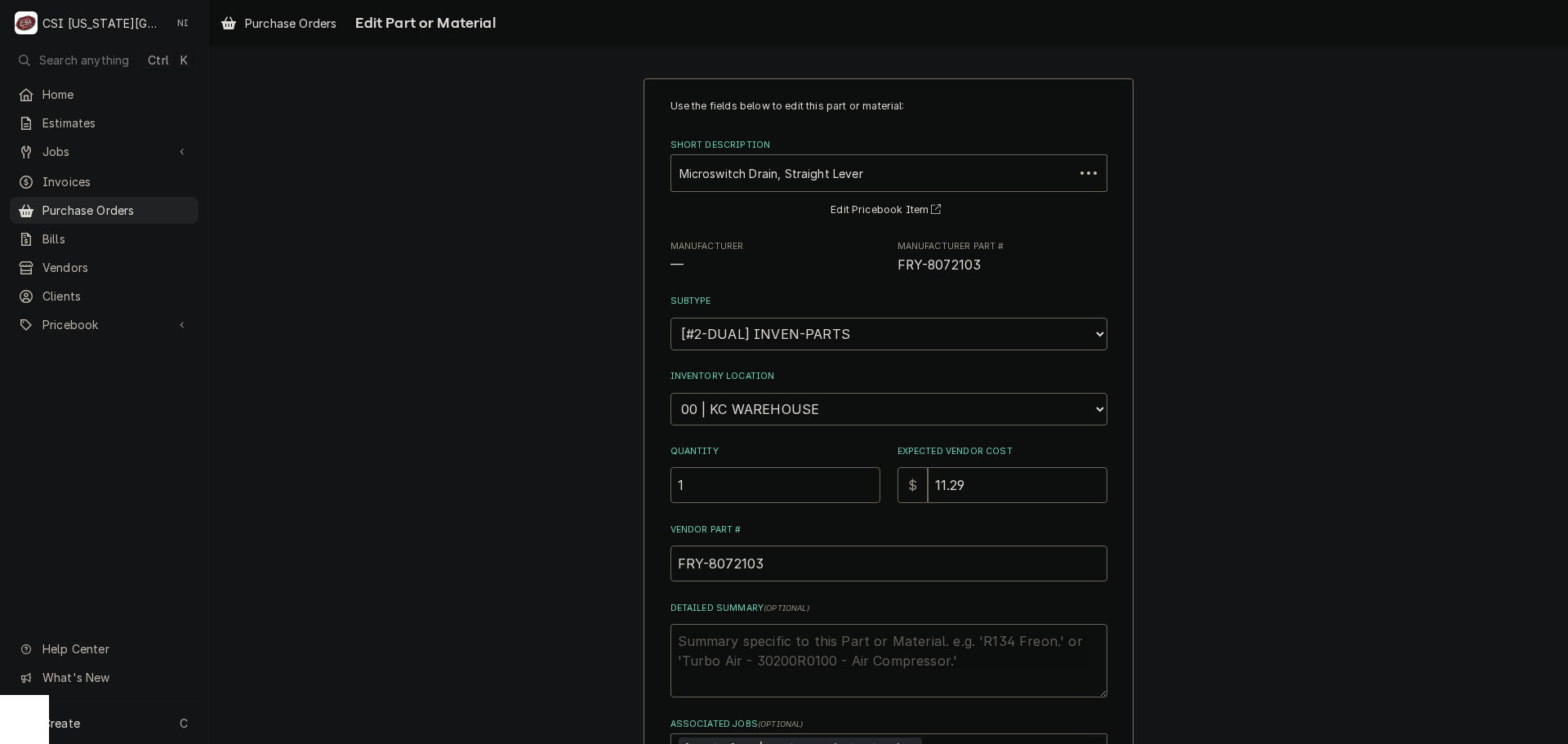
click at [976, 384] on div "Inventory Location Choose a location... 00 | KC WAREHOUSE 00 | MAIN WAREHOUSE 0…" at bounding box center [889, 397] width 437 height 54
click at [983, 488] on input "11.29" at bounding box center [1017, 485] width 179 height 36
type textarea "x"
type input "11.2"
type textarea "x"
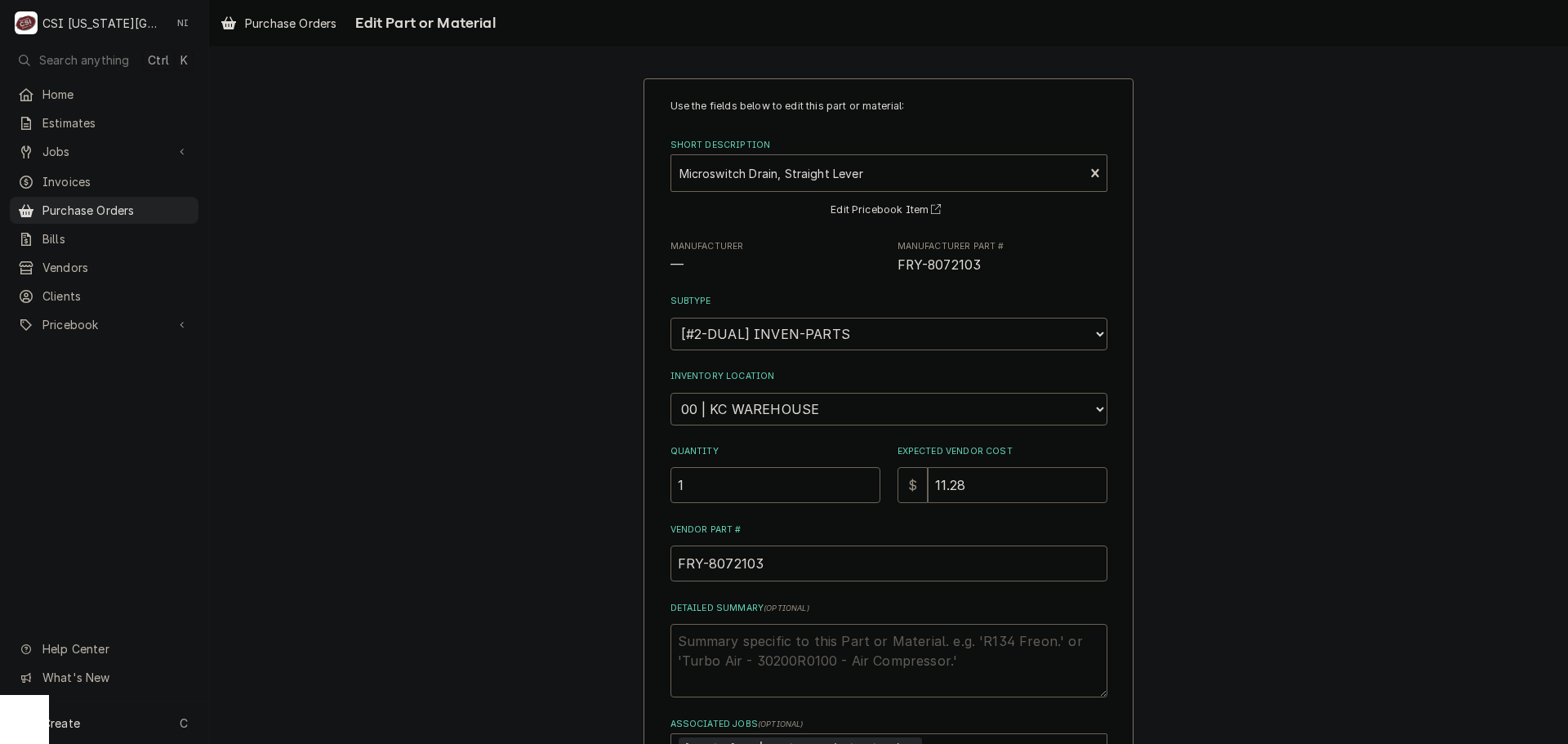
type input "11.28"
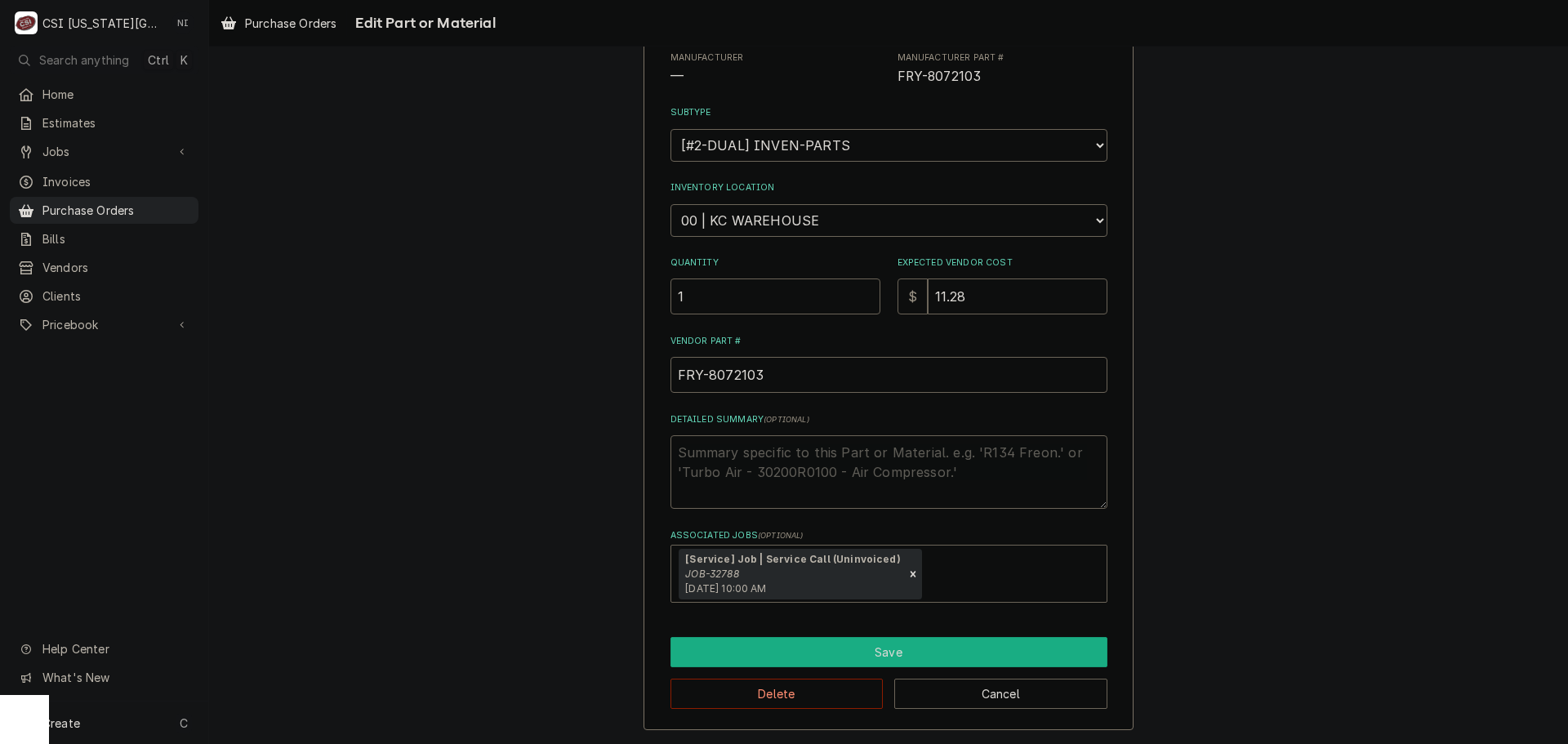
click at [865, 660] on button "Save" at bounding box center [889, 652] width 437 height 30
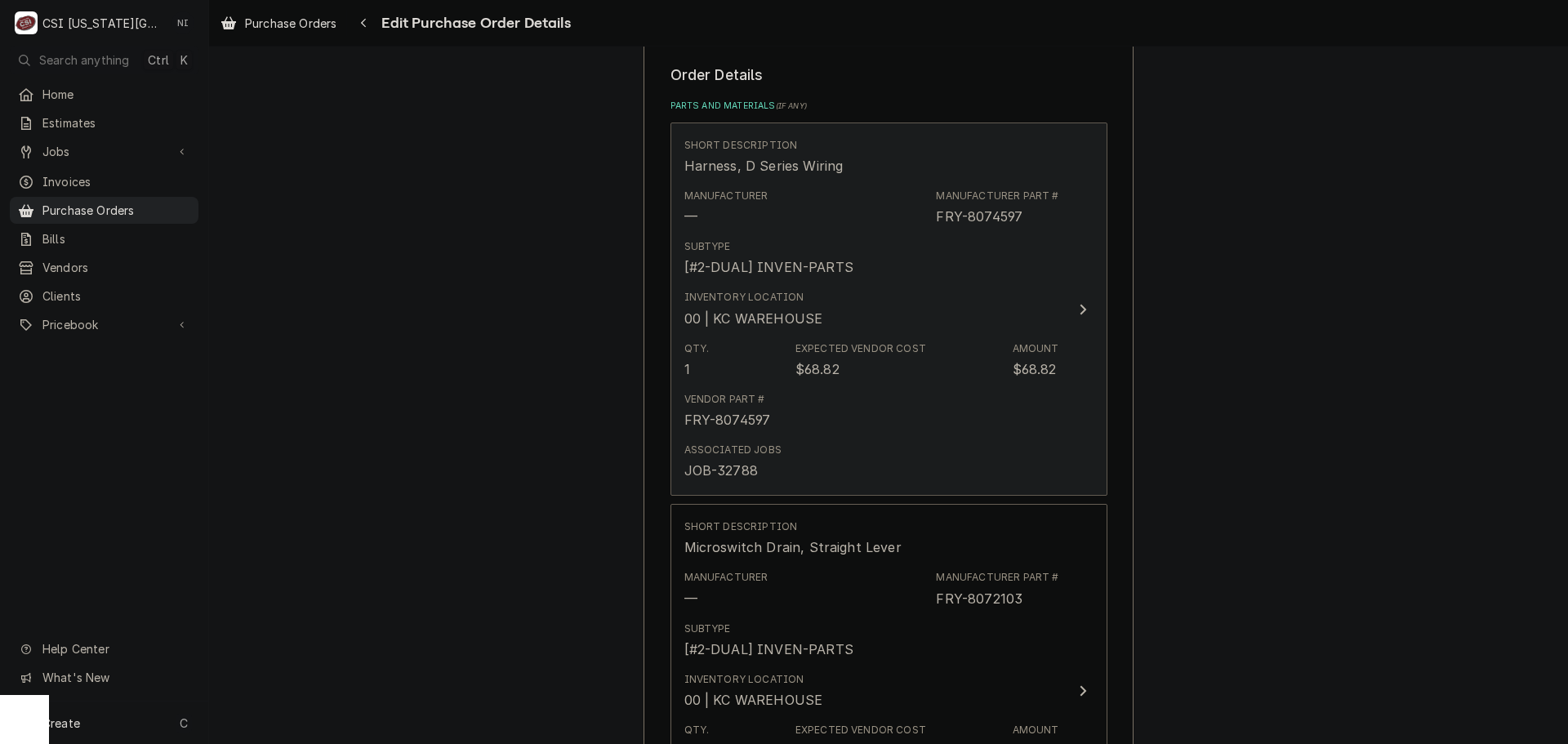
scroll to position [634, 0]
click at [988, 413] on div "Vendor Part # FRY-8074597" at bounding box center [871, 416] width 375 height 51
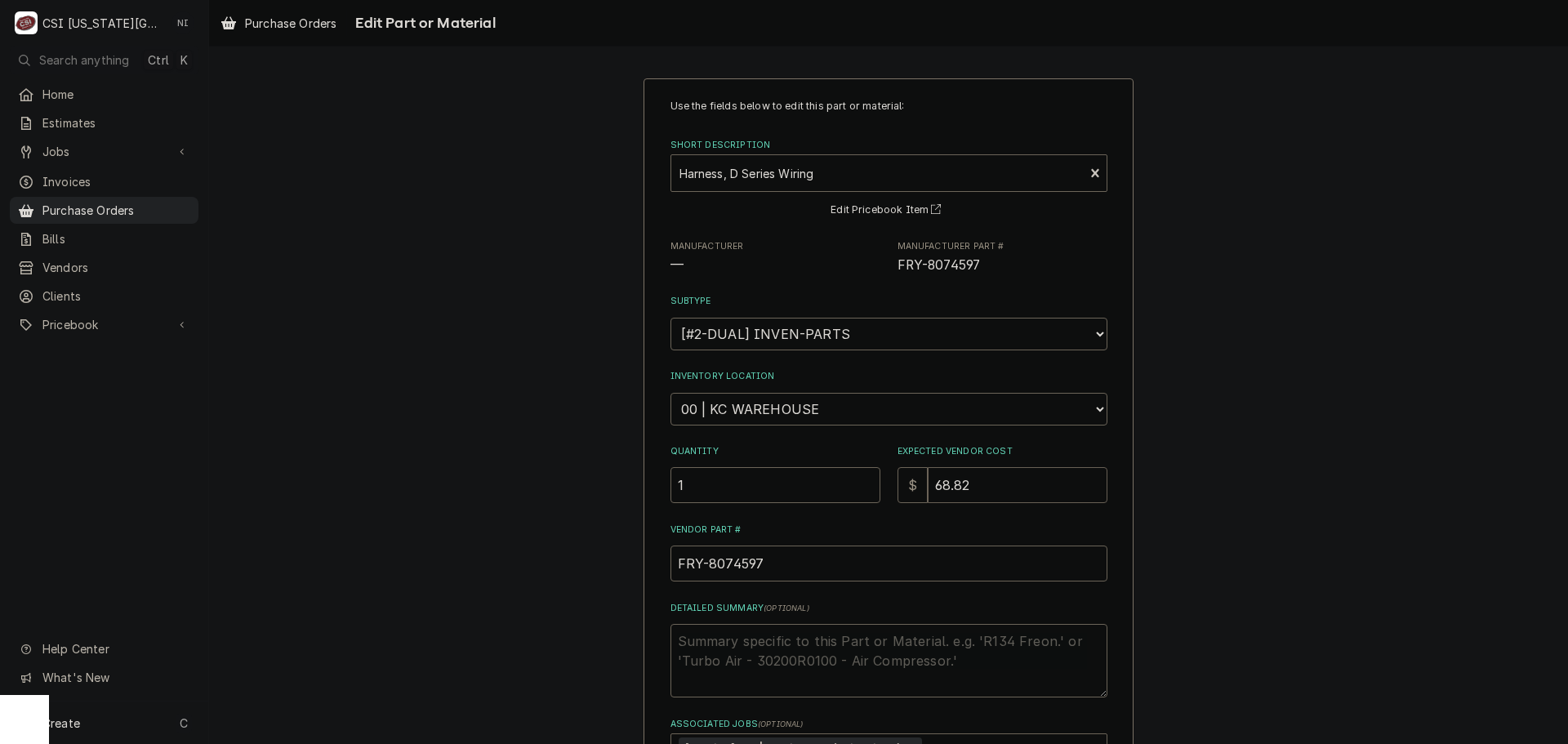
click at [965, 484] on input "68.82" at bounding box center [1017, 485] width 179 height 36
type textarea "x"
type input "68.8"
type textarea "x"
type input "68.81"
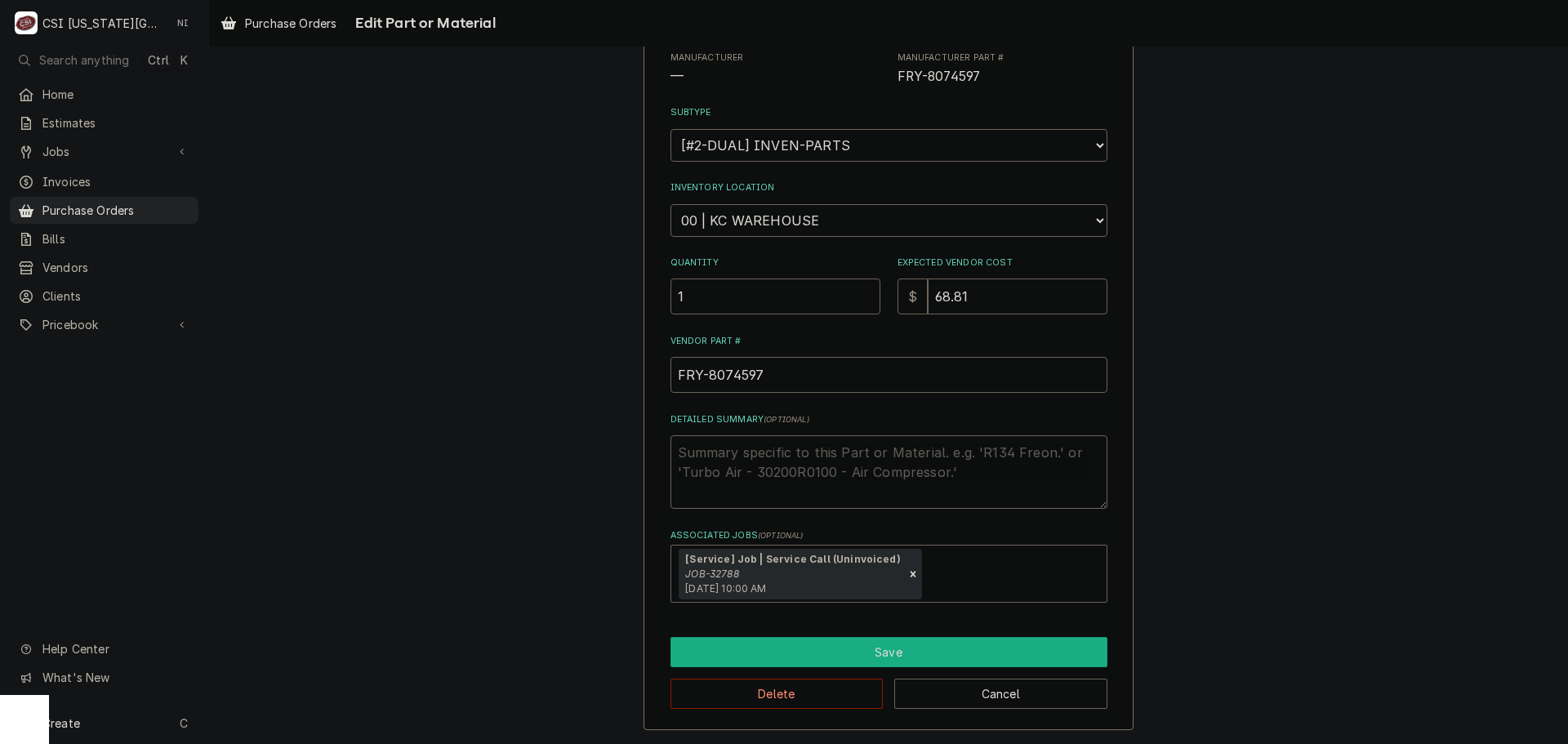
click at [944, 660] on button "Save" at bounding box center [889, 652] width 437 height 30
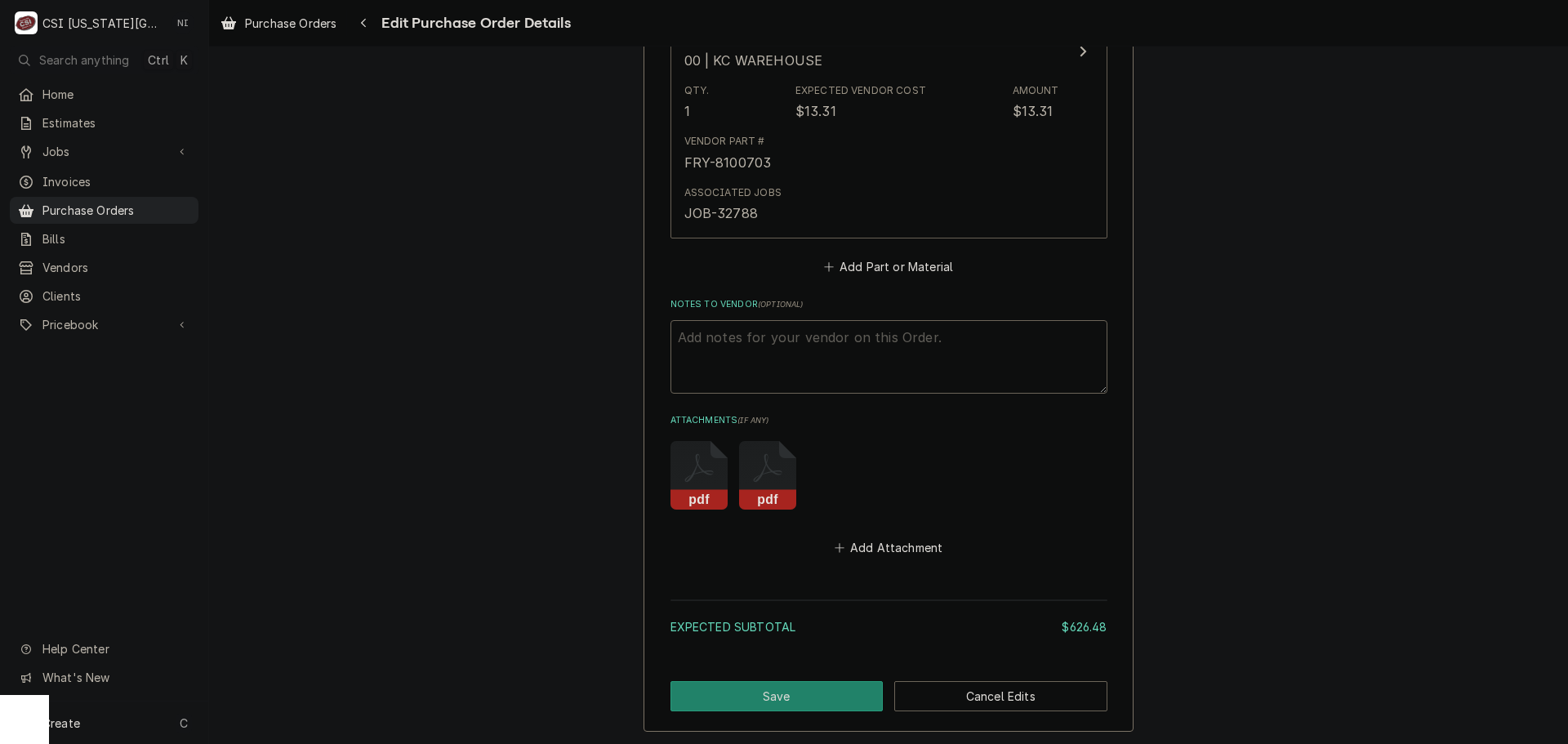
scroll to position [2883, 0]
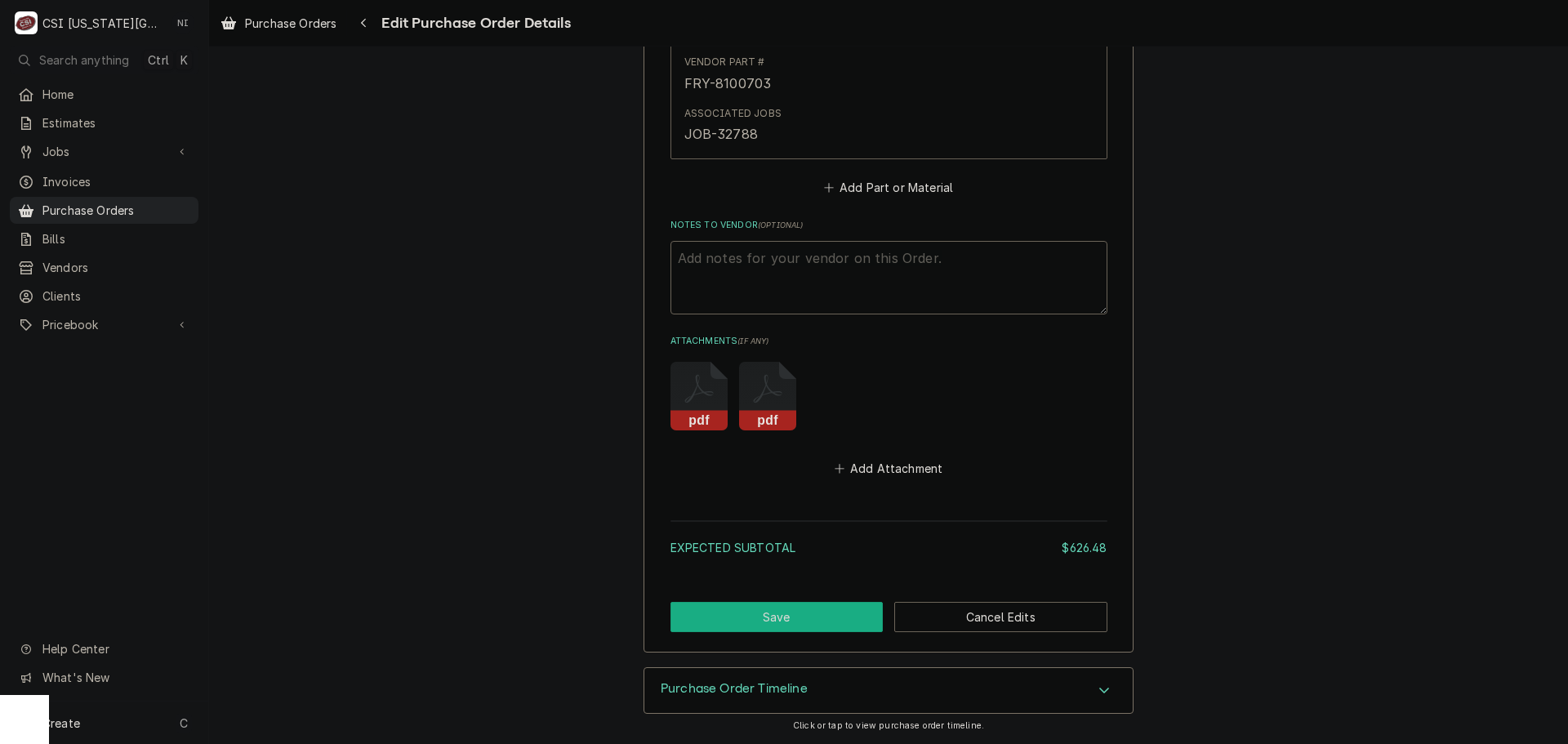
click at [819, 622] on button "Save" at bounding box center [777, 617] width 213 height 30
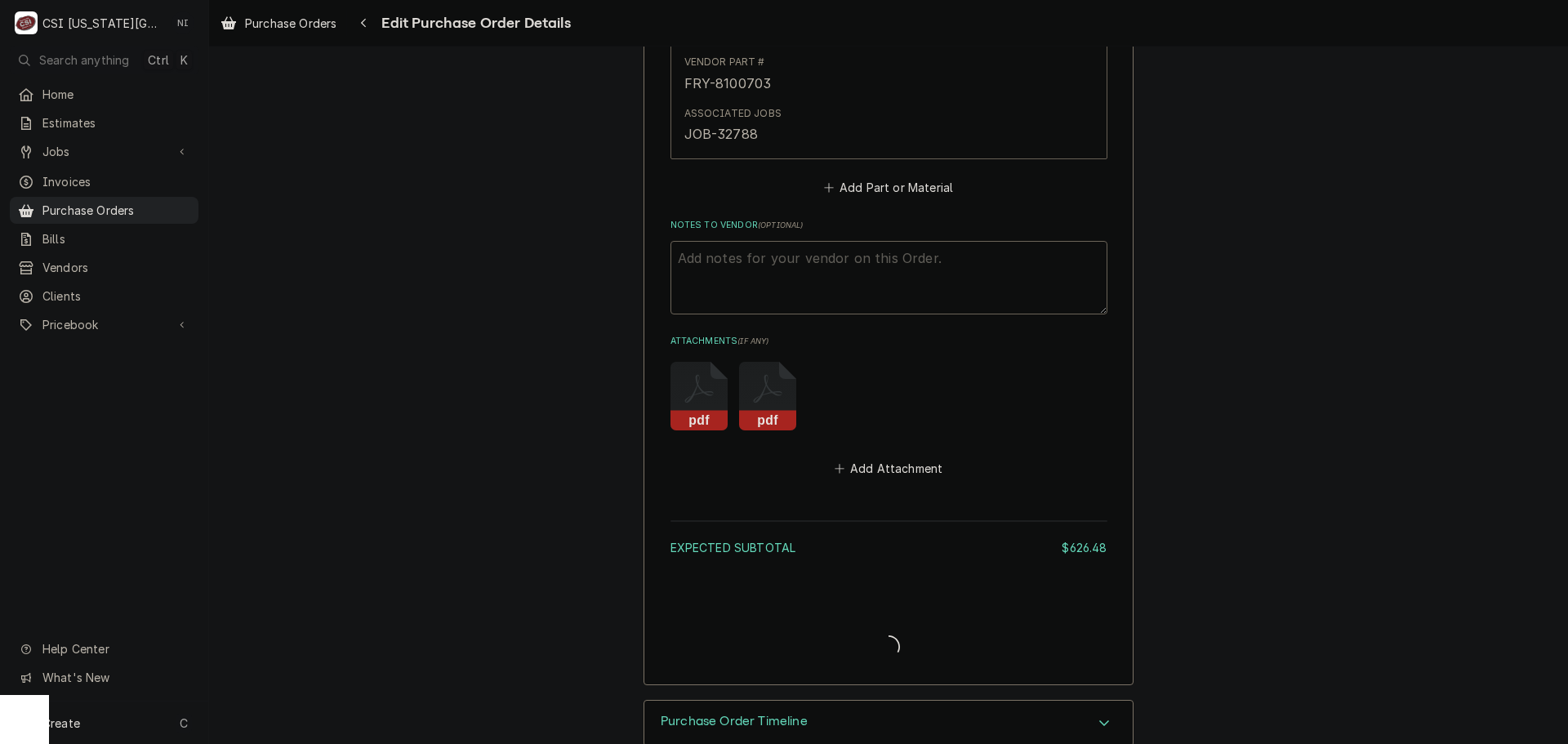
type textarea "x"
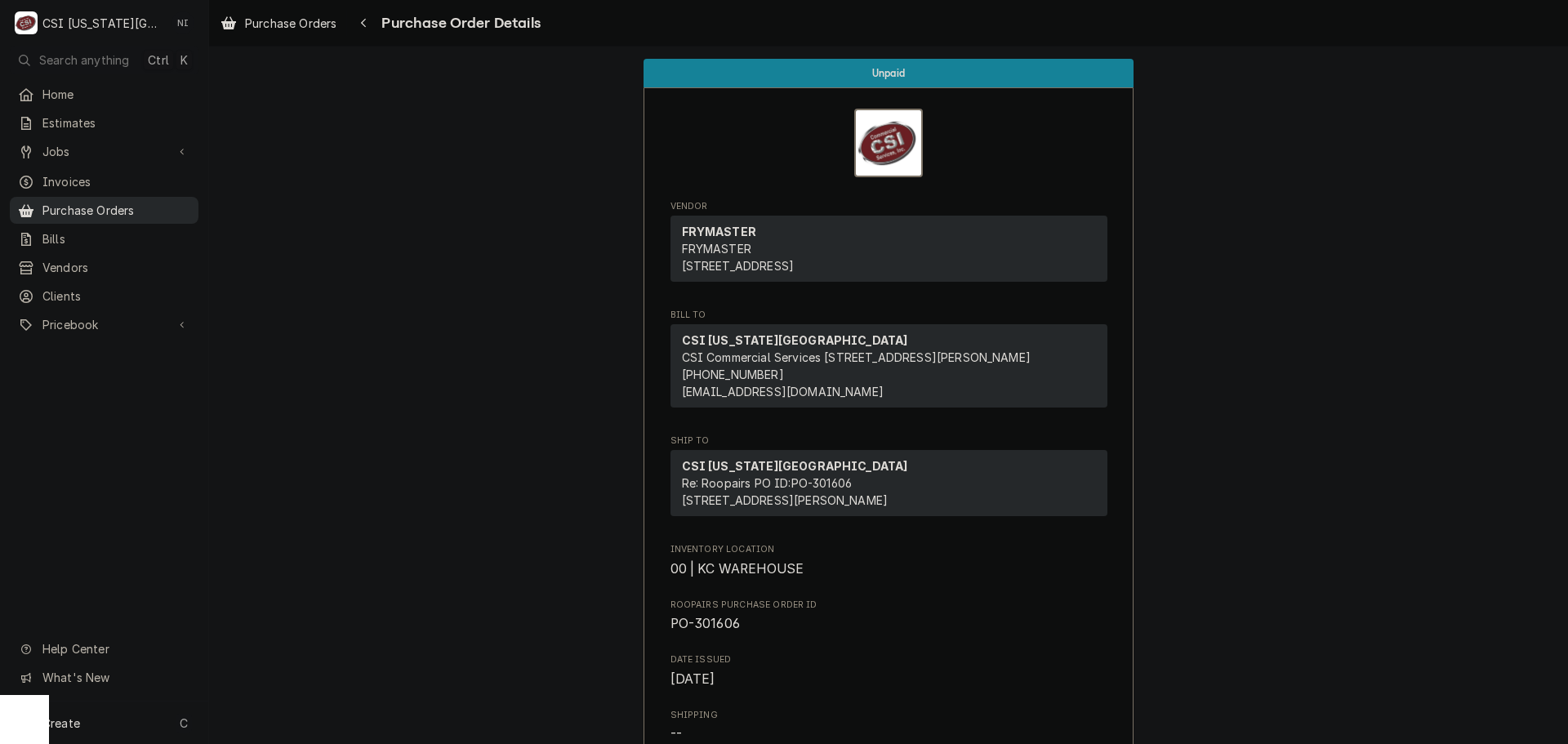
click at [160, 207] on span "Purchase Orders" at bounding box center [116, 210] width 147 height 17
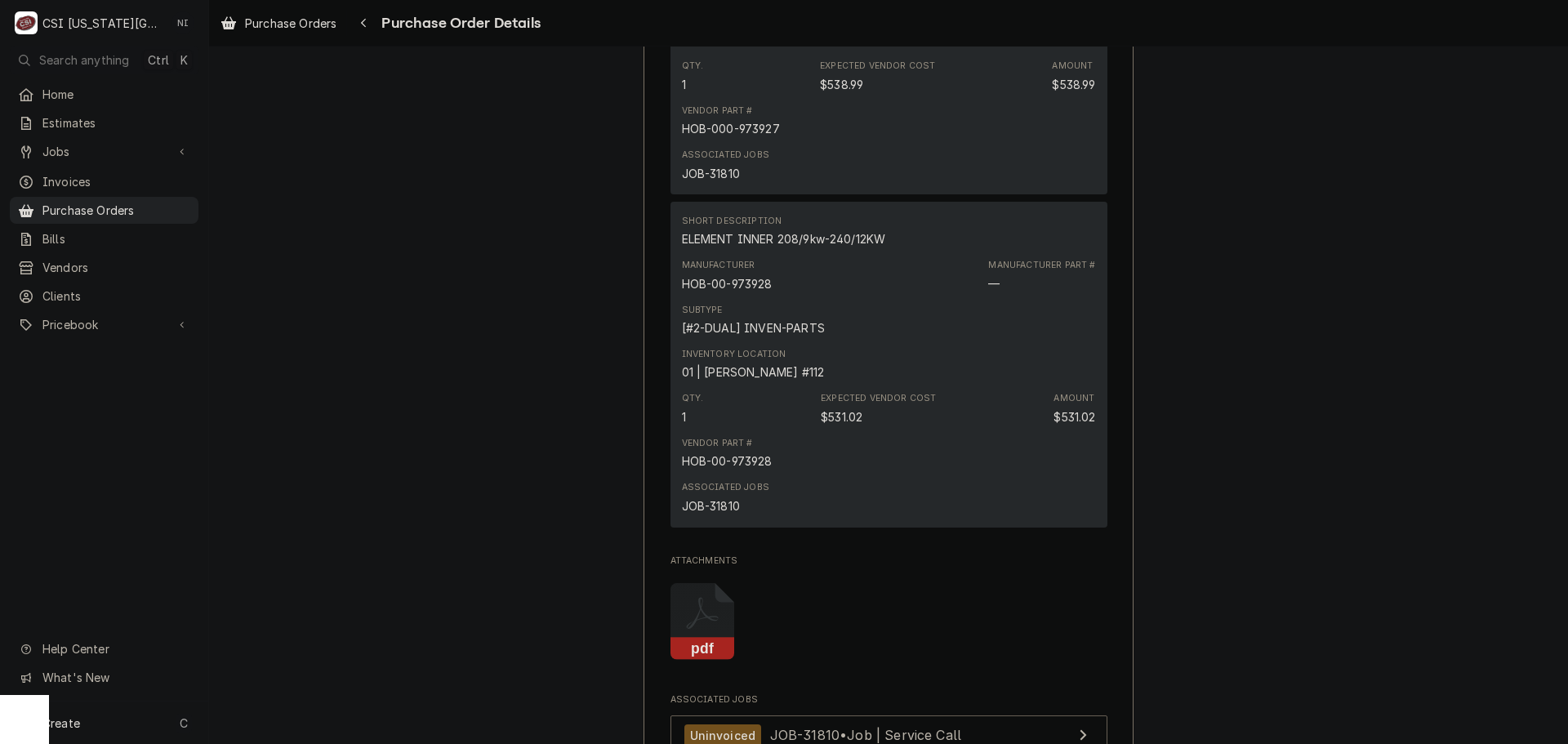
scroll to position [1307, 0]
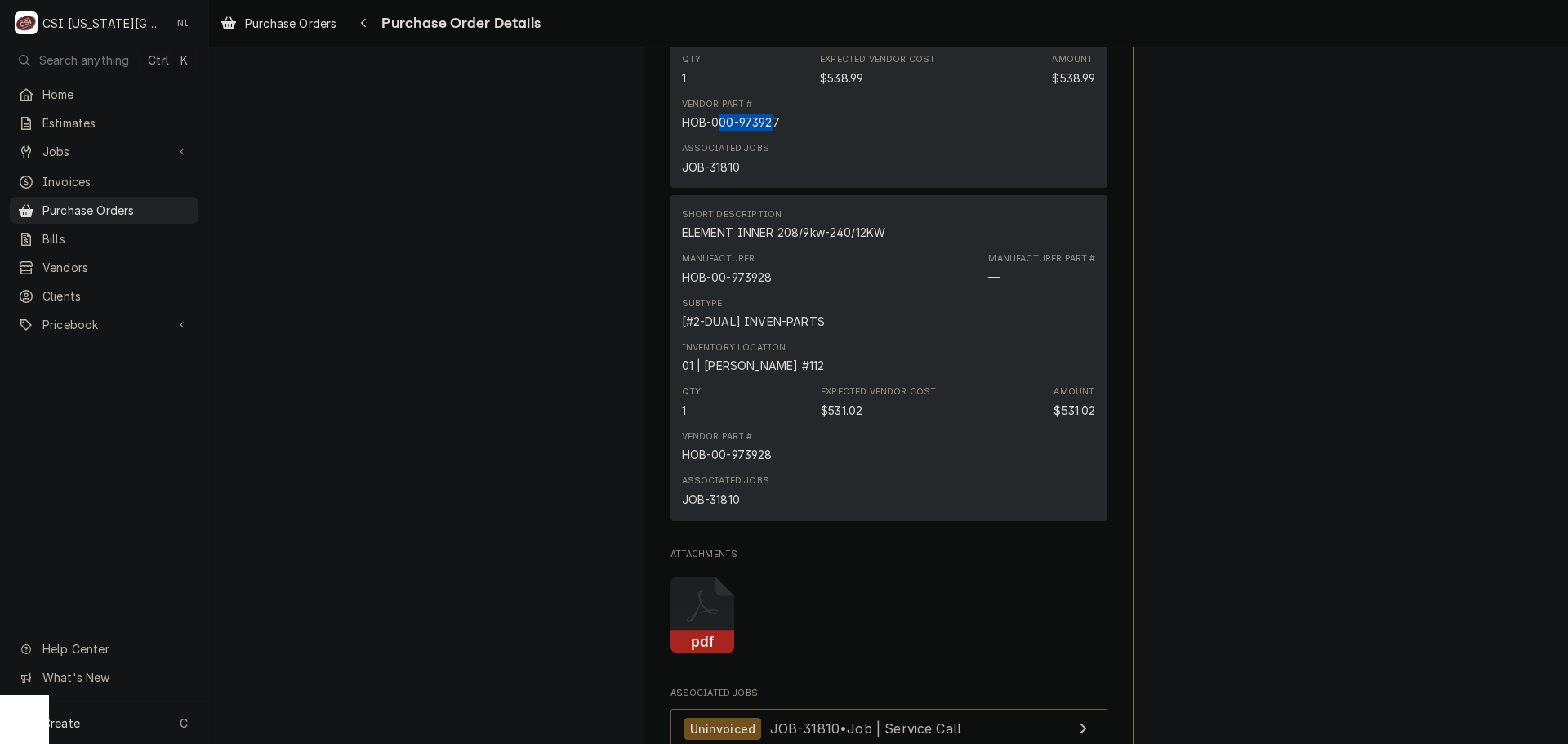
drag, startPoint x: 752, startPoint y: 175, endPoint x: 713, endPoint y: 176, distance: 39.0
click at [710, 131] on div "HOB-000-973927" at bounding box center [731, 122] width 98 height 17
click at [783, 136] on div "Vendor Part # HOB-000-973927" at bounding box center [889, 114] width 414 height 44
drag, startPoint x: 774, startPoint y: 172, endPoint x: 706, endPoint y: 178, distance: 68.3
click at [706, 136] on div "Vendor Part # HOB-000-973927" at bounding box center [889, 114] width 414 height 44
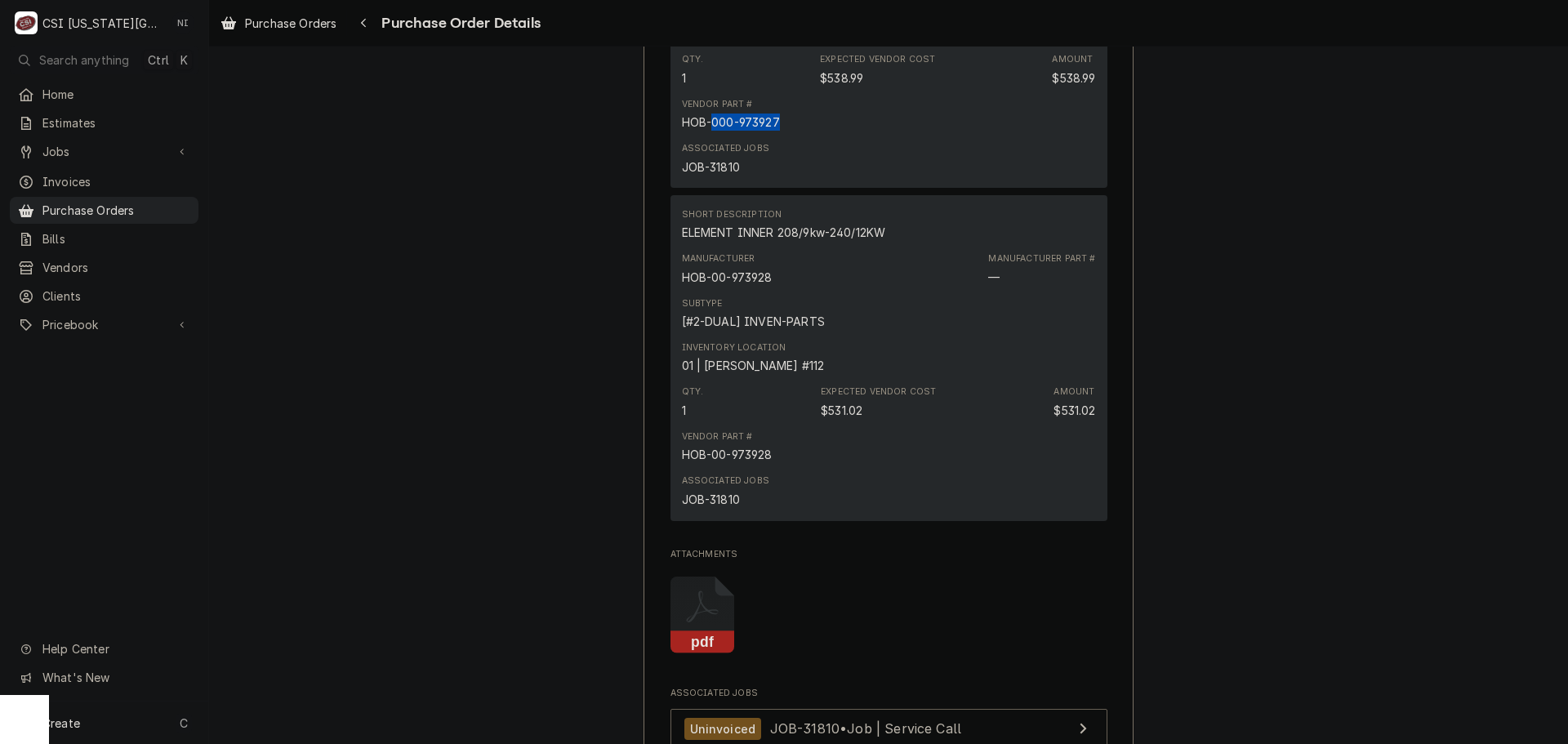
copy div "000-973927"
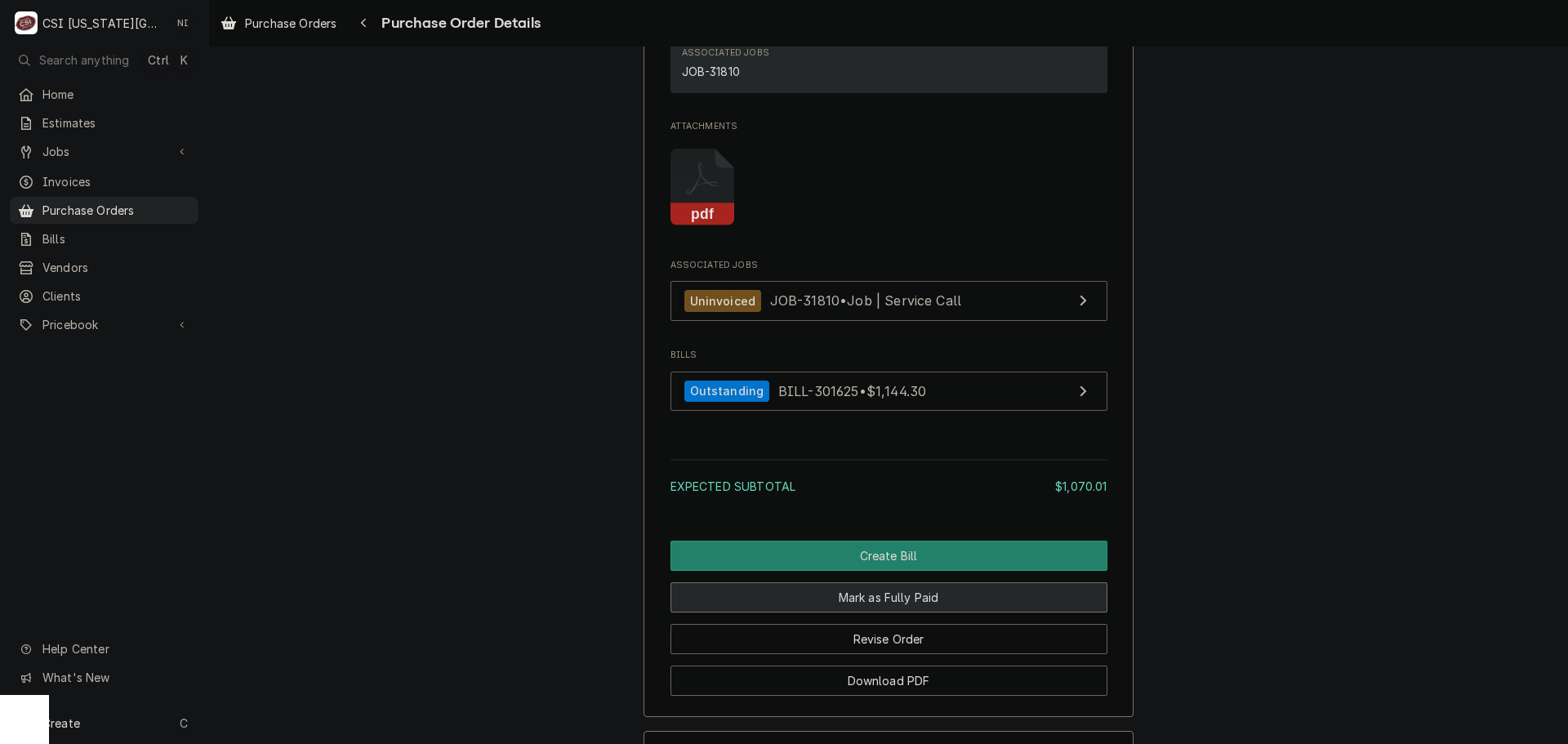
scroll to position [1796, 0]
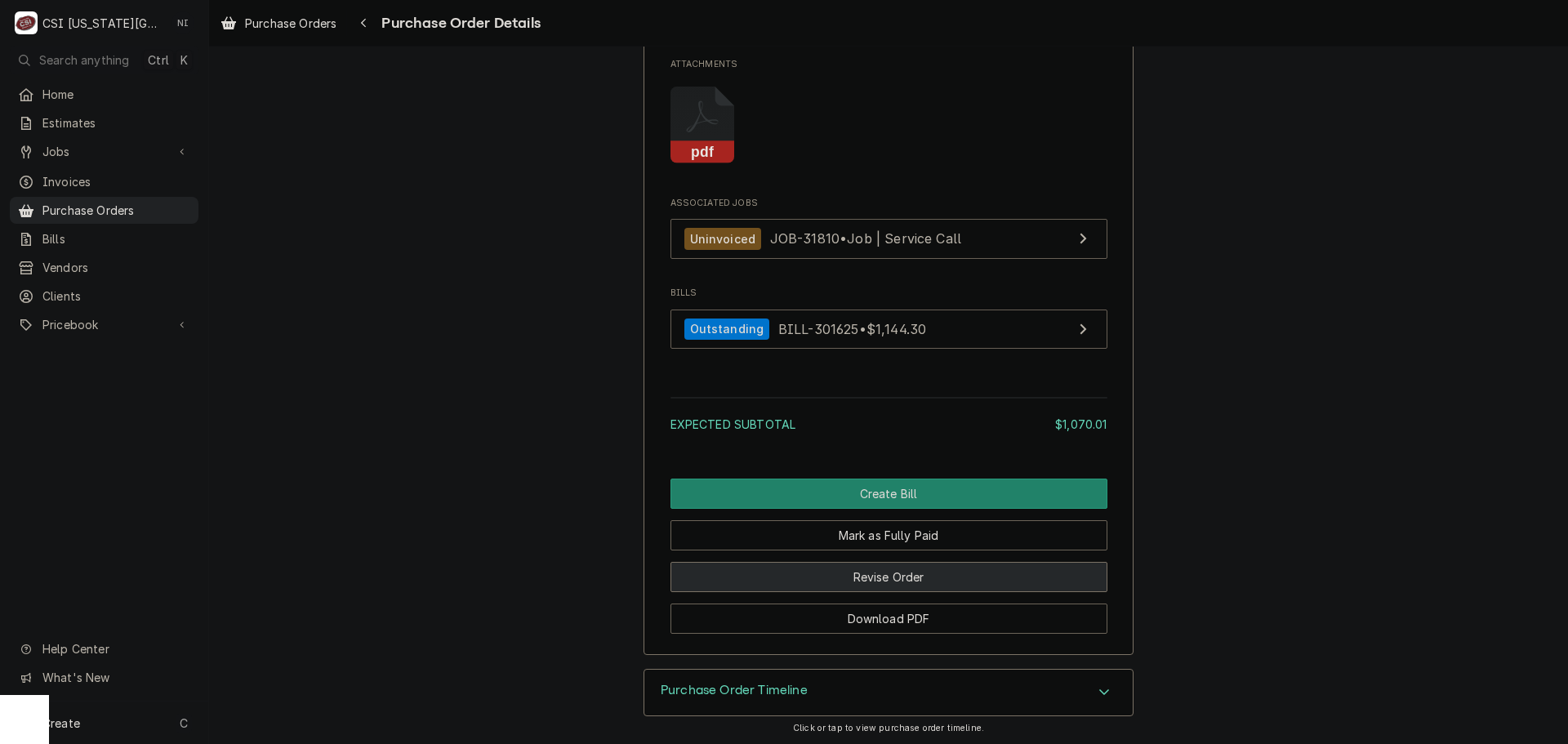
click at [905, 592] on button "Revise Order" at bounding box center [889, 577] width 437 height 30
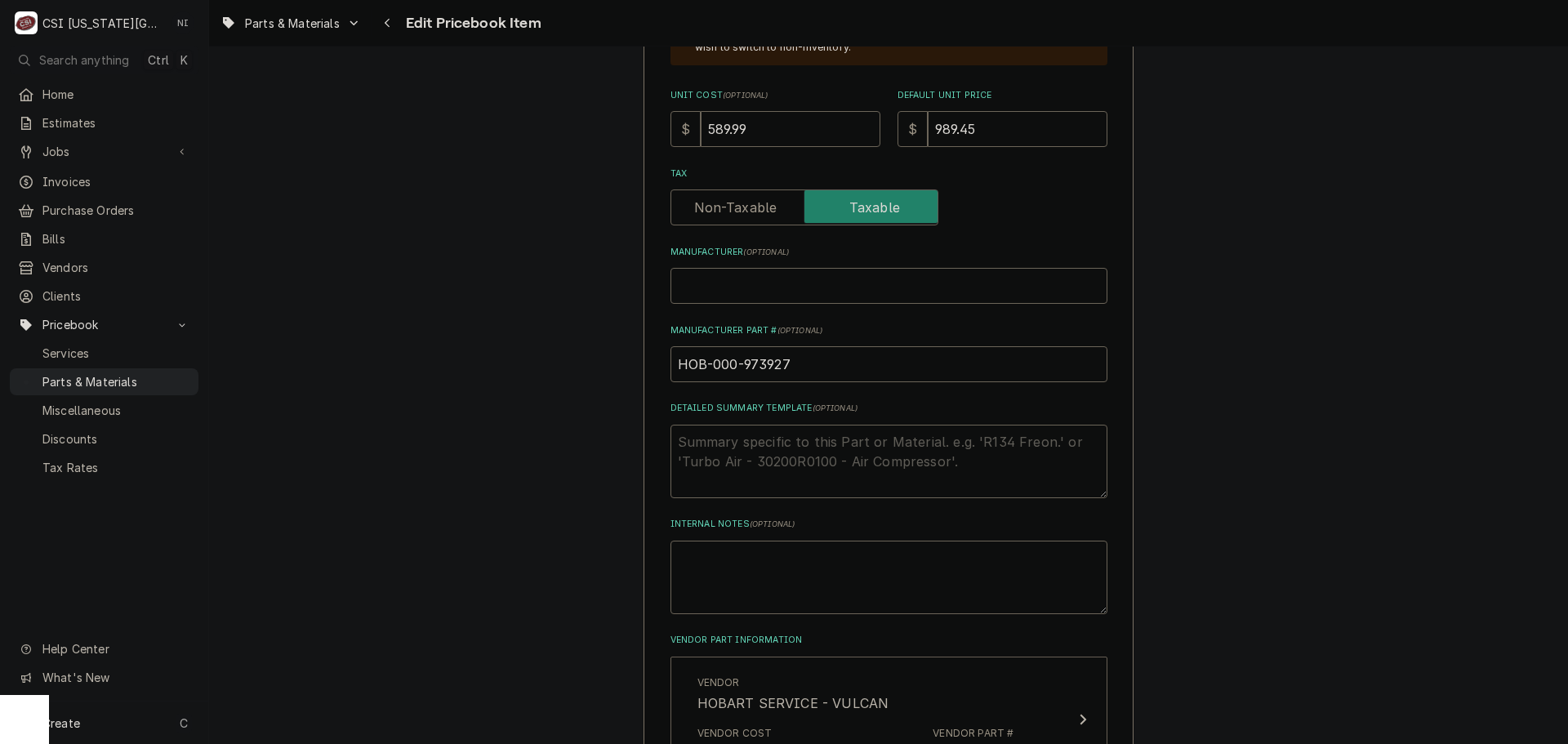
scroll to position [653, 0]
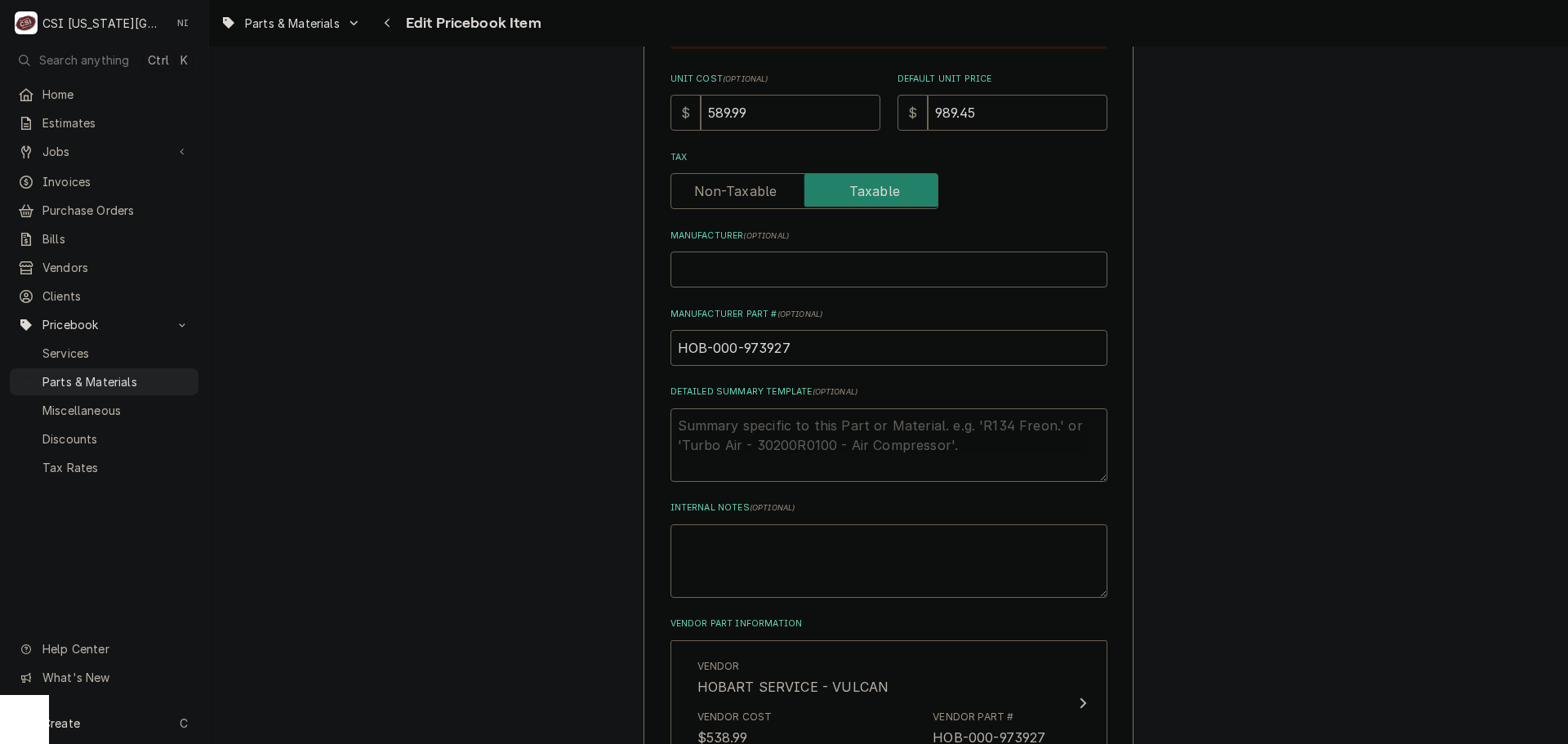
click at [715, 346] on input "HOB-000-973927" at bounding box center [889, 348] width 437 height 36
type textarea "x"
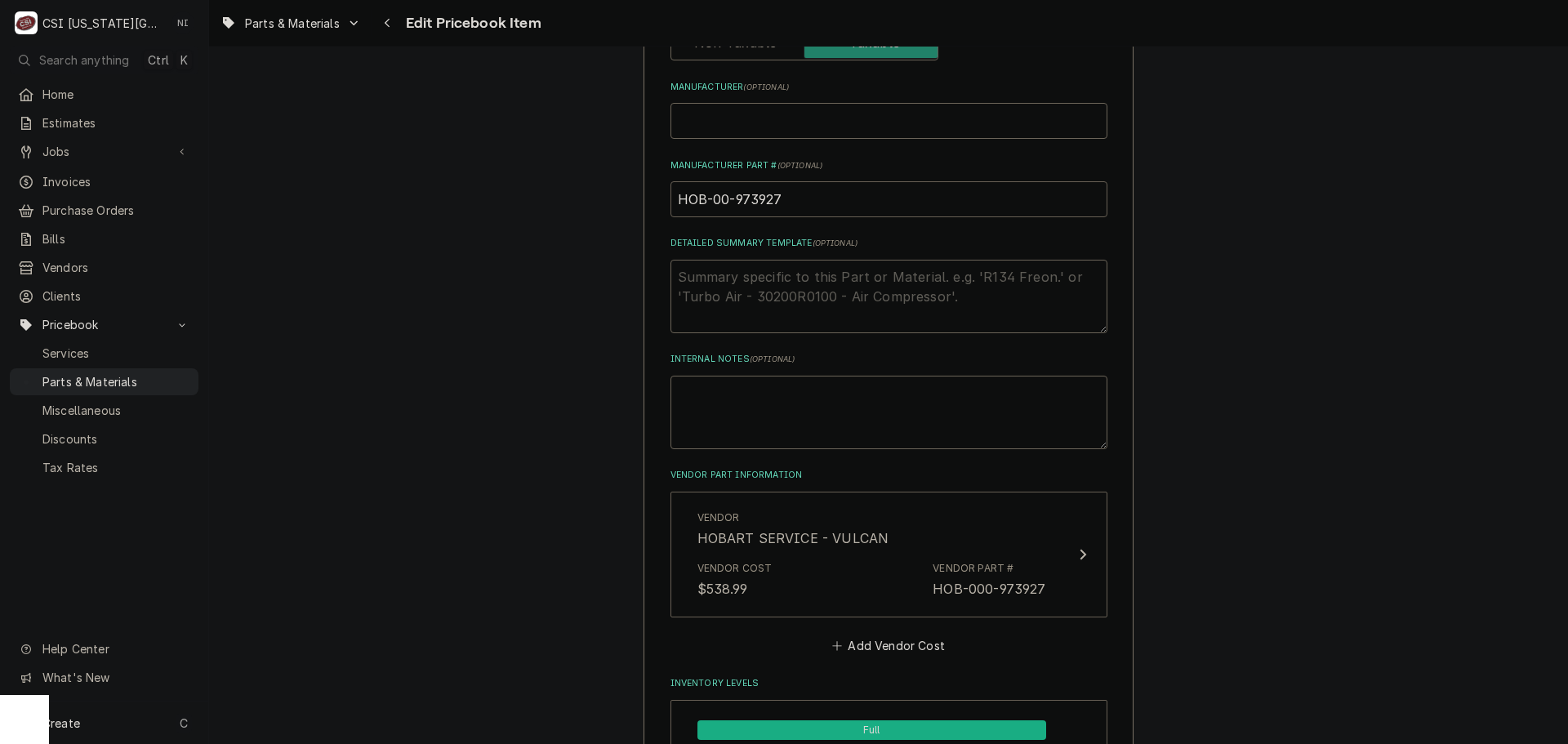
scroll to position [816, 0]
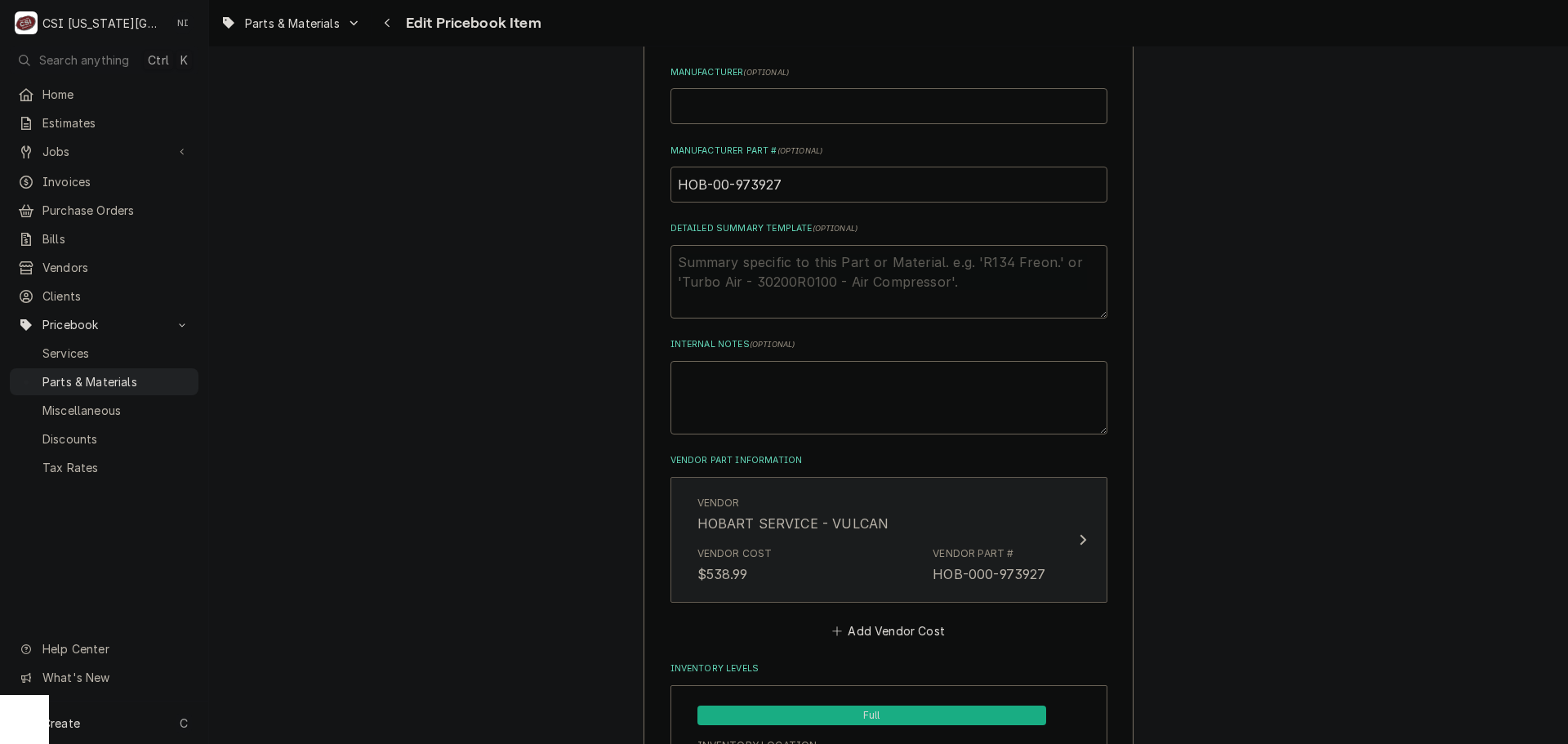
type input "HOB-00-973927"
click at [910, 536] on div "Vendor HOBART SERVICE - [GEOGRAPHIC_DATA]" at bounding box center [871, 515] width 349 height 51
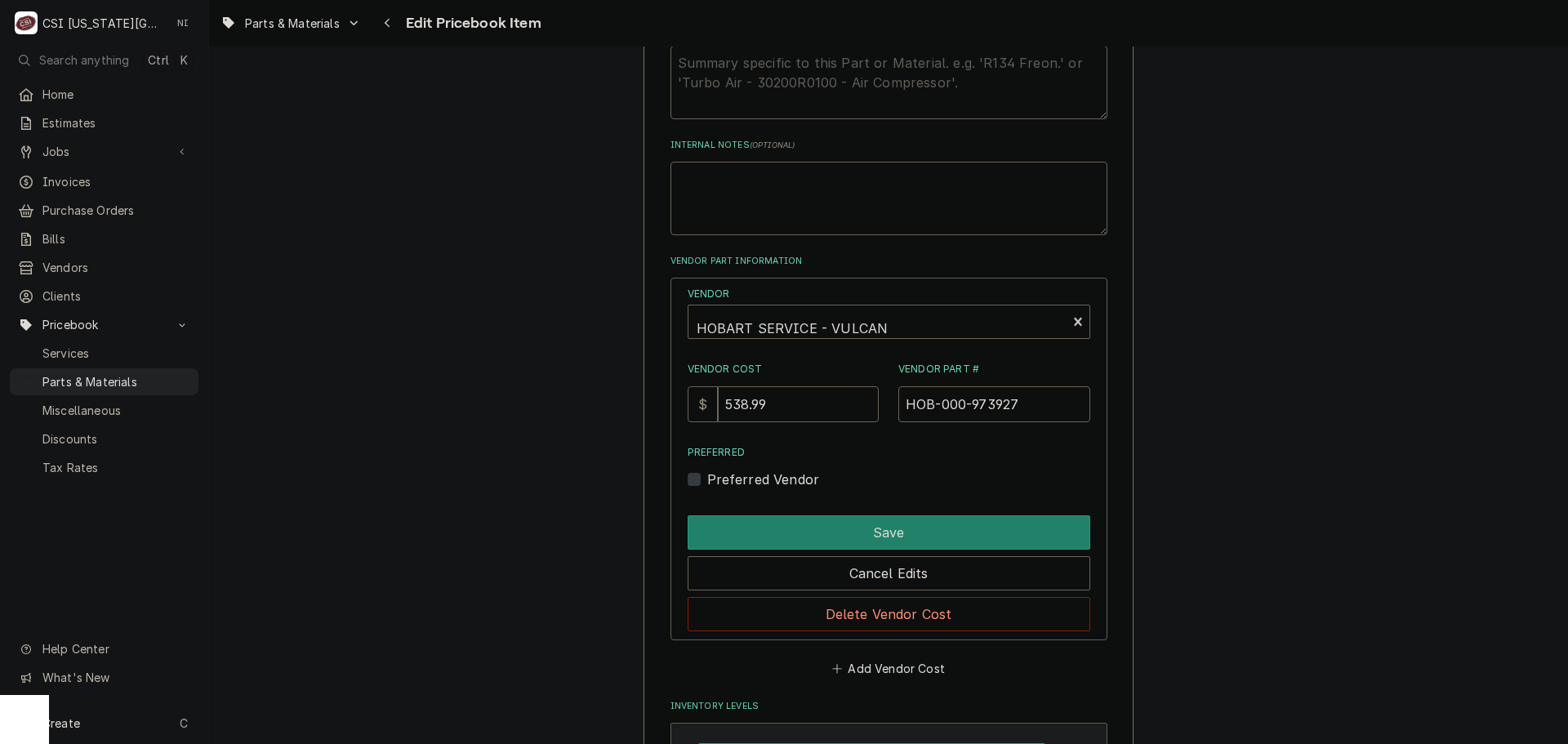
scroll to position [1225, 0]
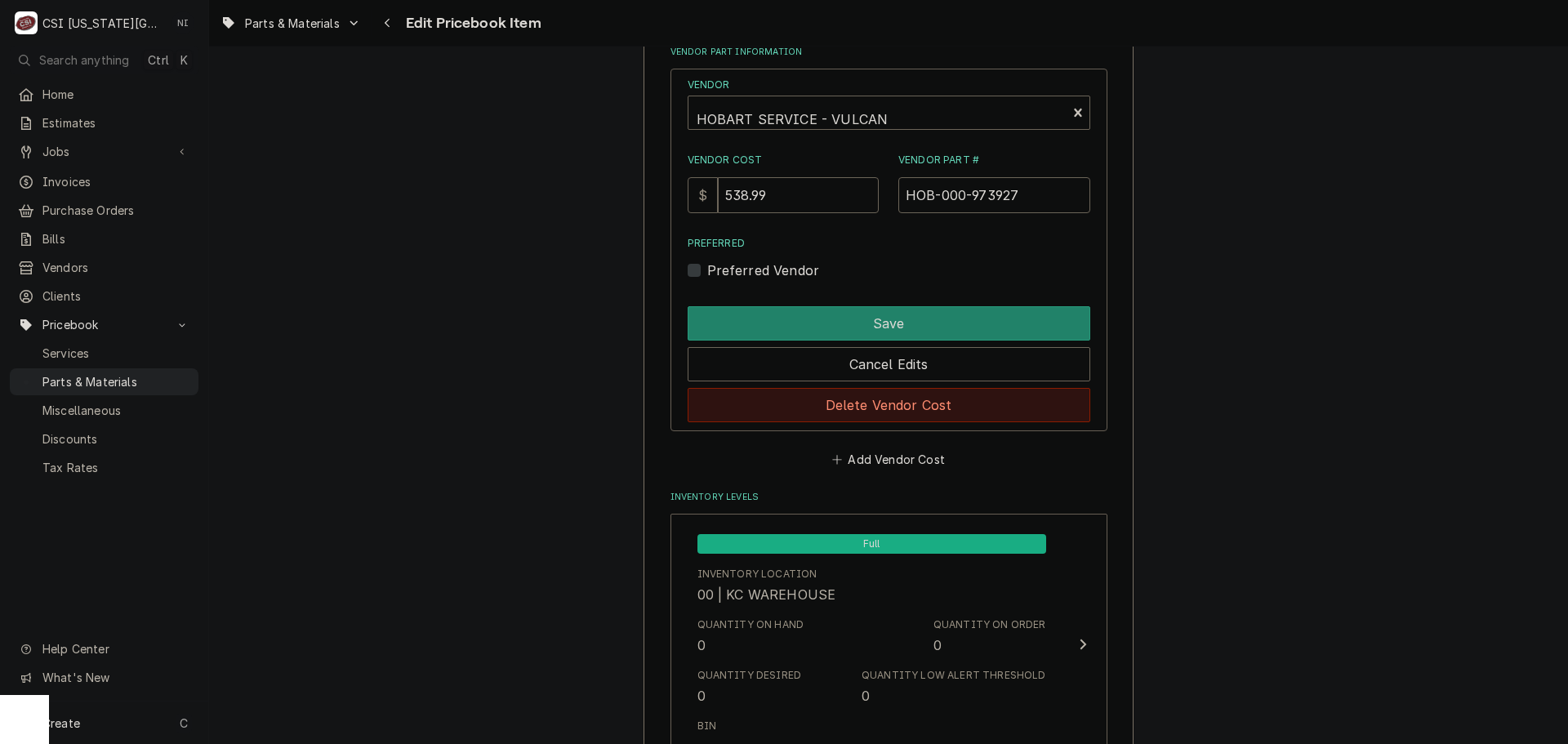
click at [923, 410] on button "Delete Vendor Cost" at bounding box center [889, 405] width 403 height 35
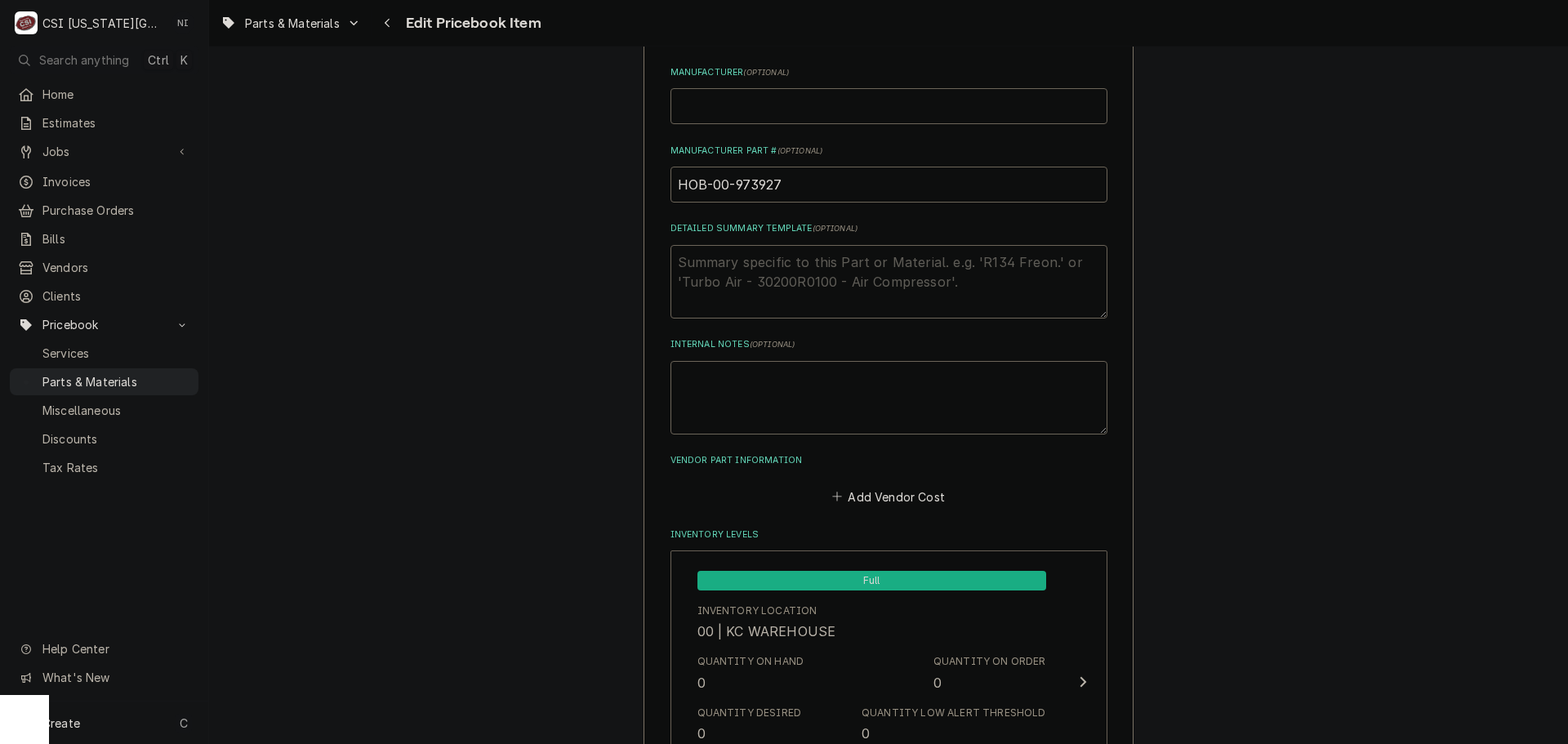
scroll to position [490, 0]
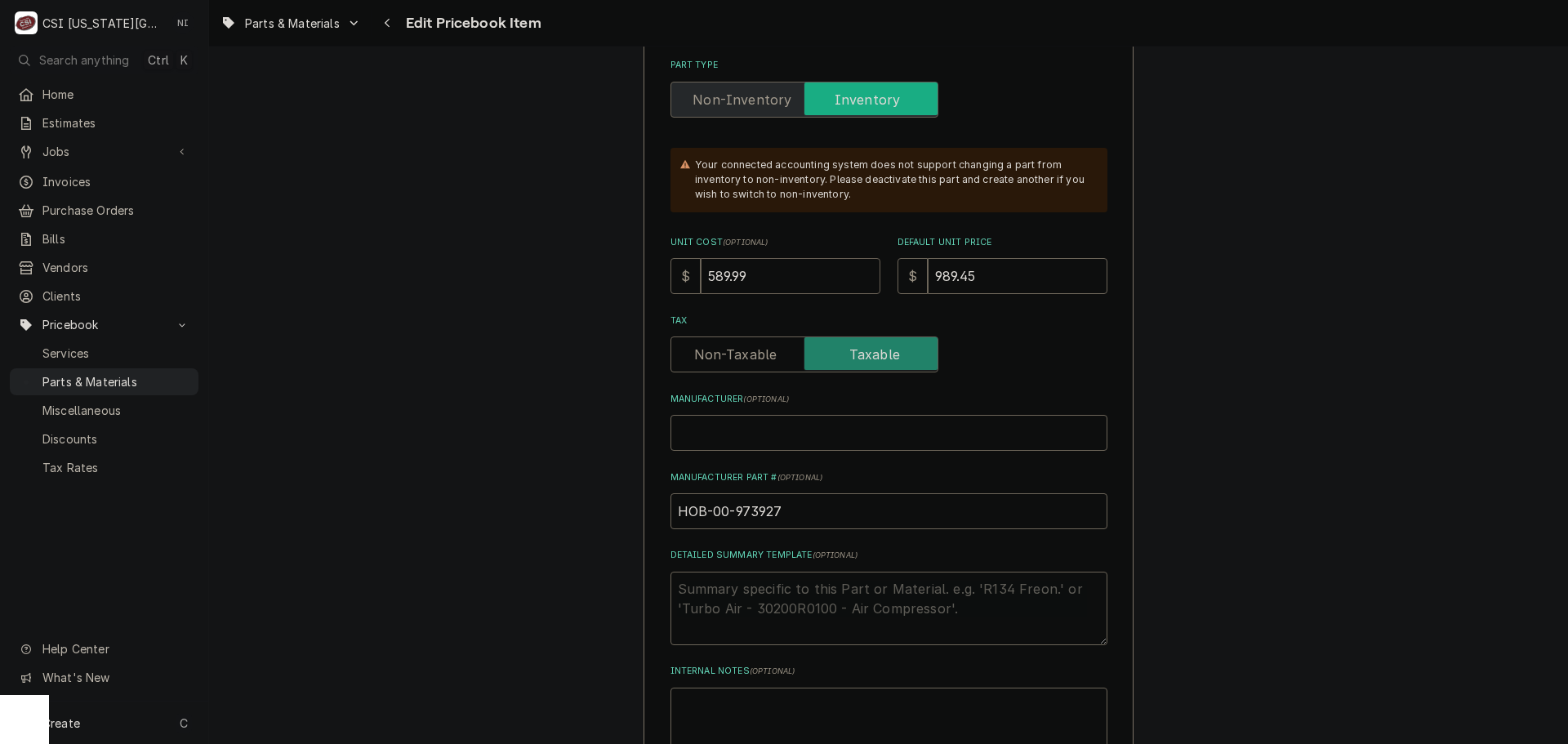
drag, startPoint x: 711, startPoint y: 280, endPoint x: 598, endPoint y: 284, distance: 113.1
type textarea "x"
type input "5"
type textarea "x"
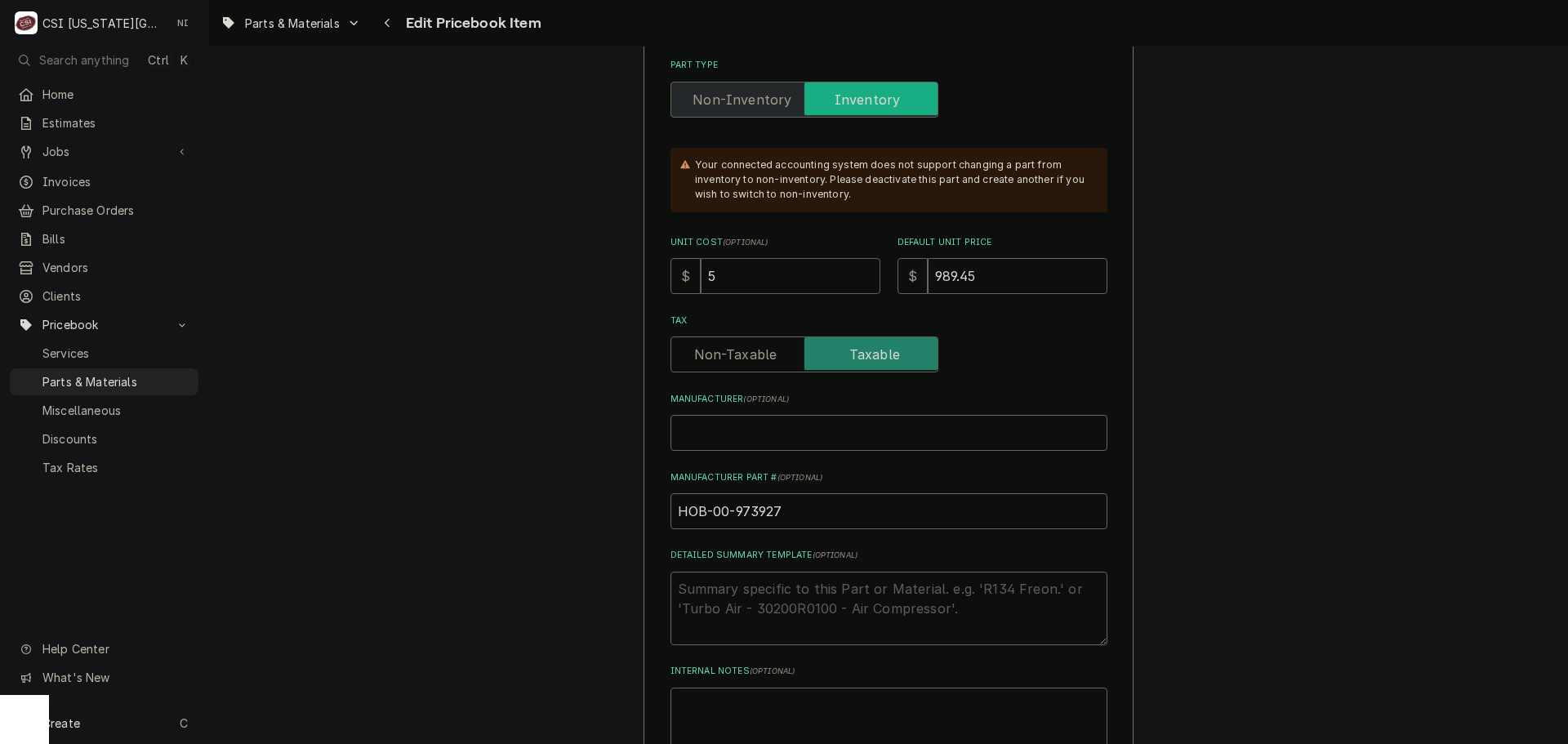
type input "53"
type textarea "x"
type input "531"
type textarea "x"
type input "531.0"
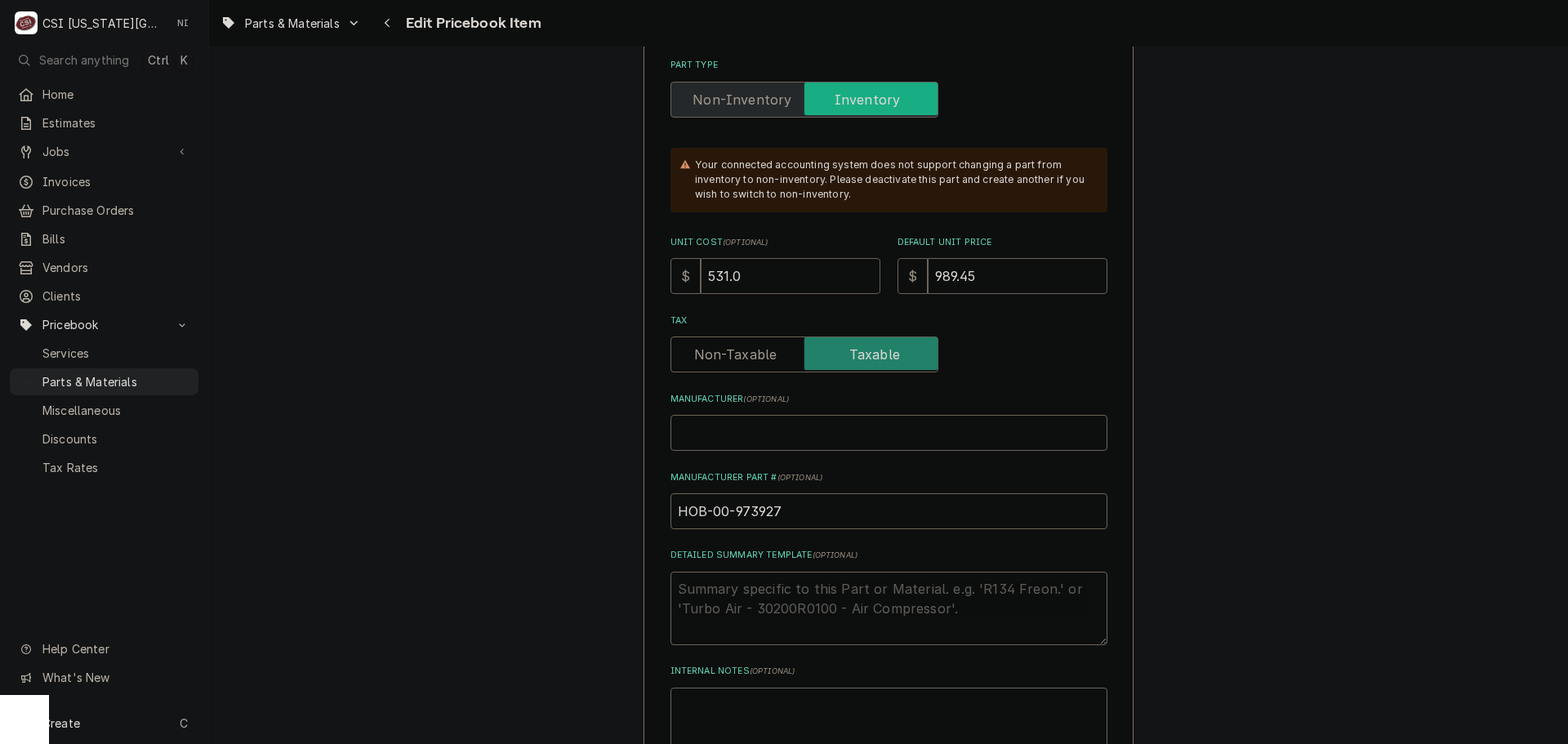
type textarea "x"
type input "531.02"
type textarea "x"
type input "81"
type textarea "x"
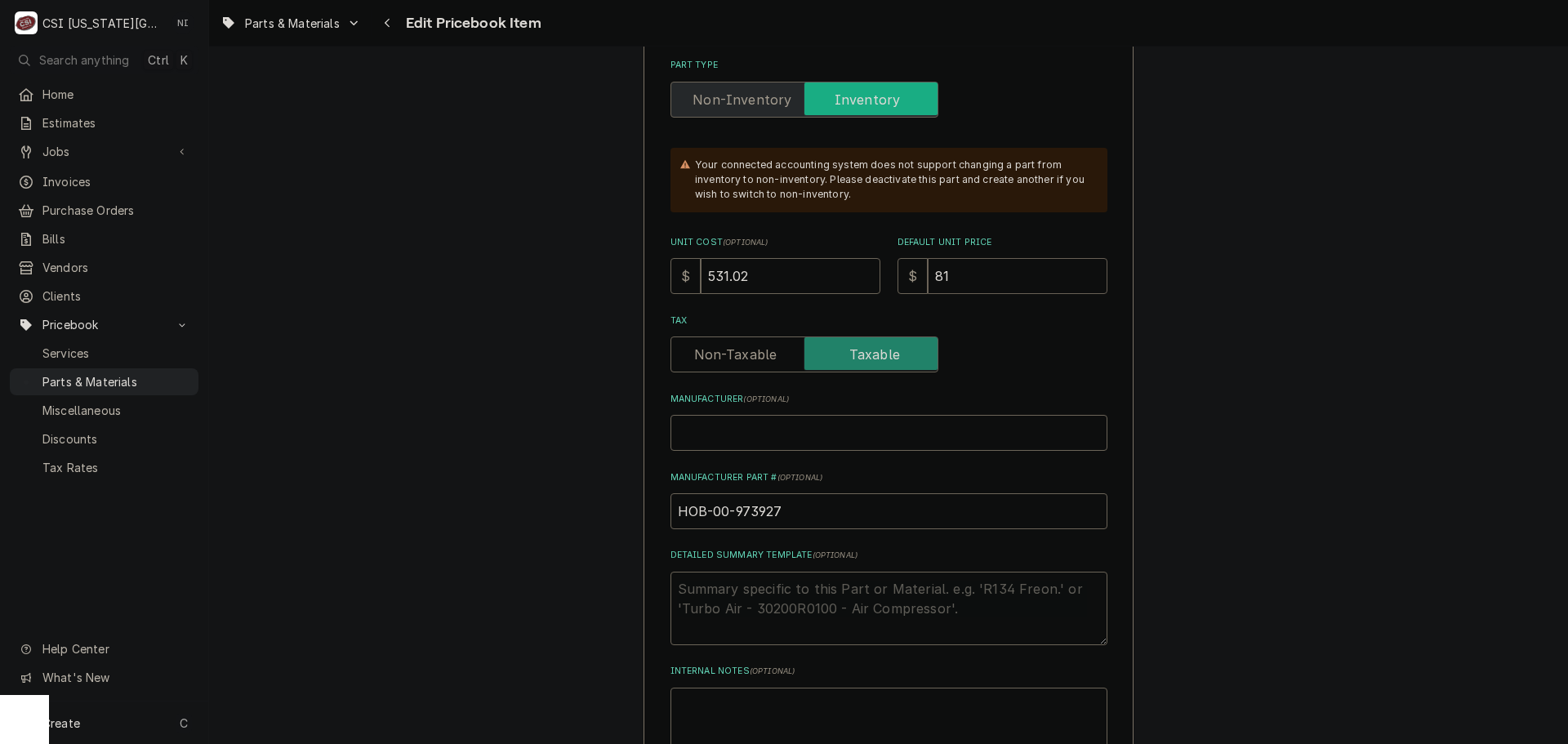
type input "816"
type textarea "x"
type input "816.9"
type textarea "x"
type input "816.96"
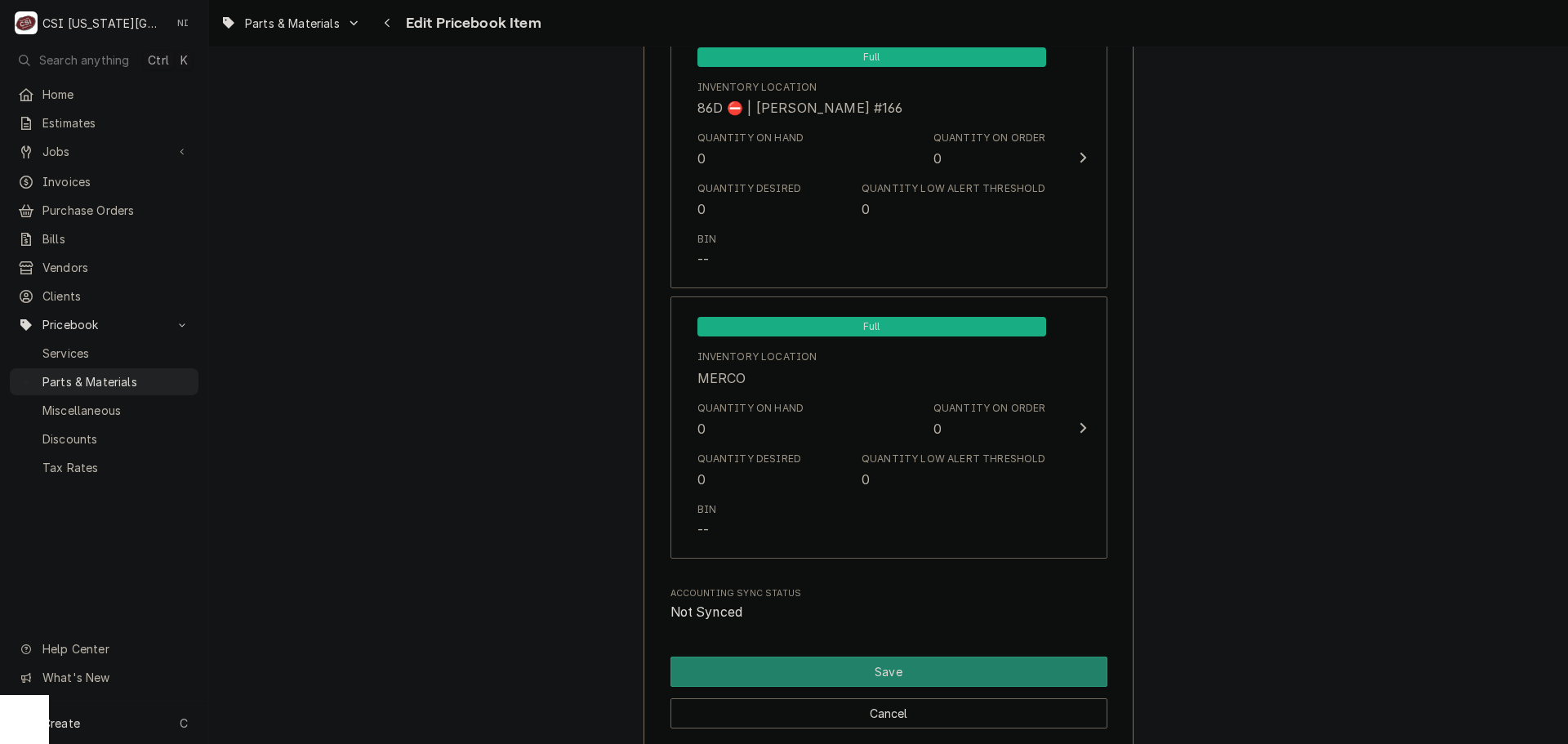
scroll to position [16097, 0]
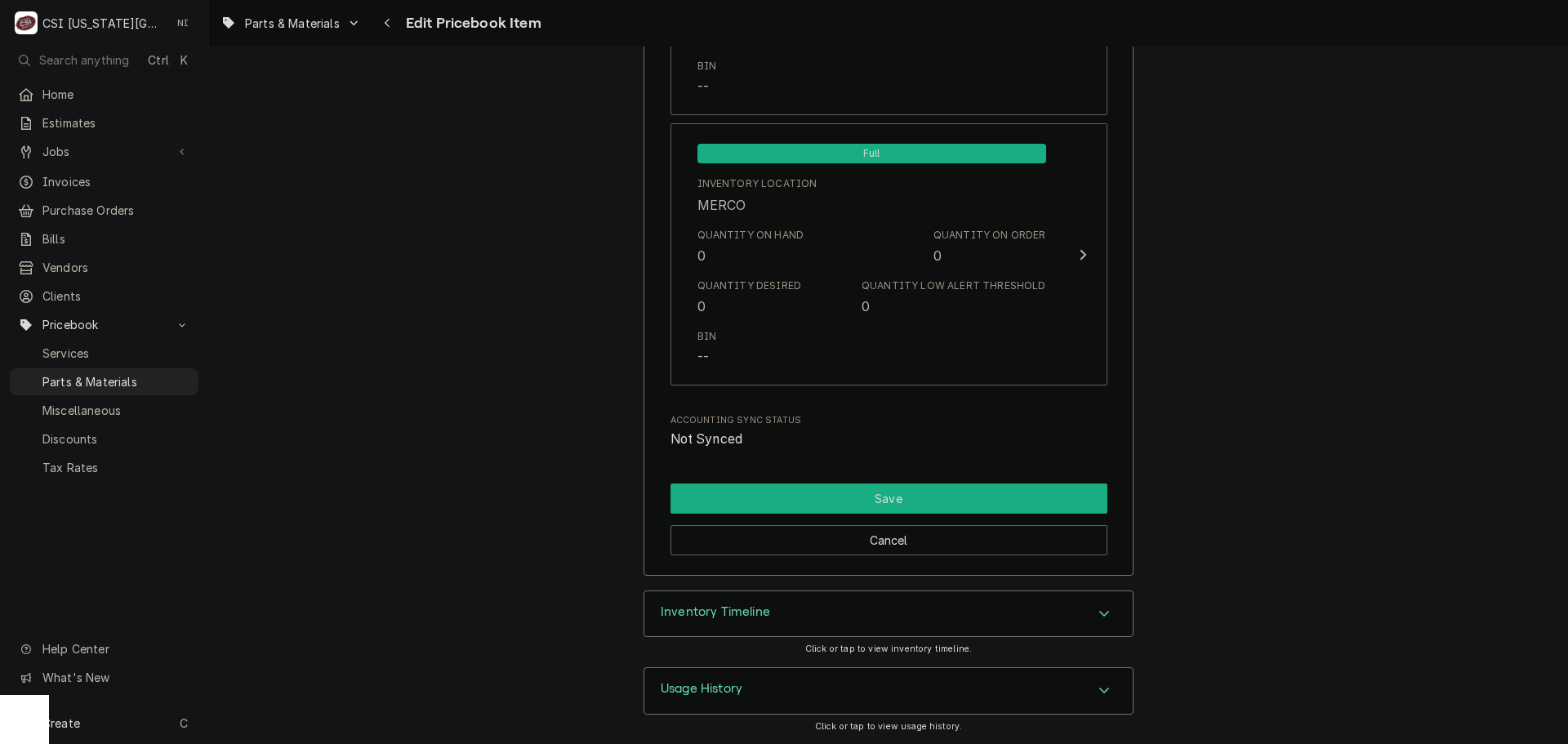
click at [992, 490] on button "Save" at bounding box center [889, 499] width 437 height 30
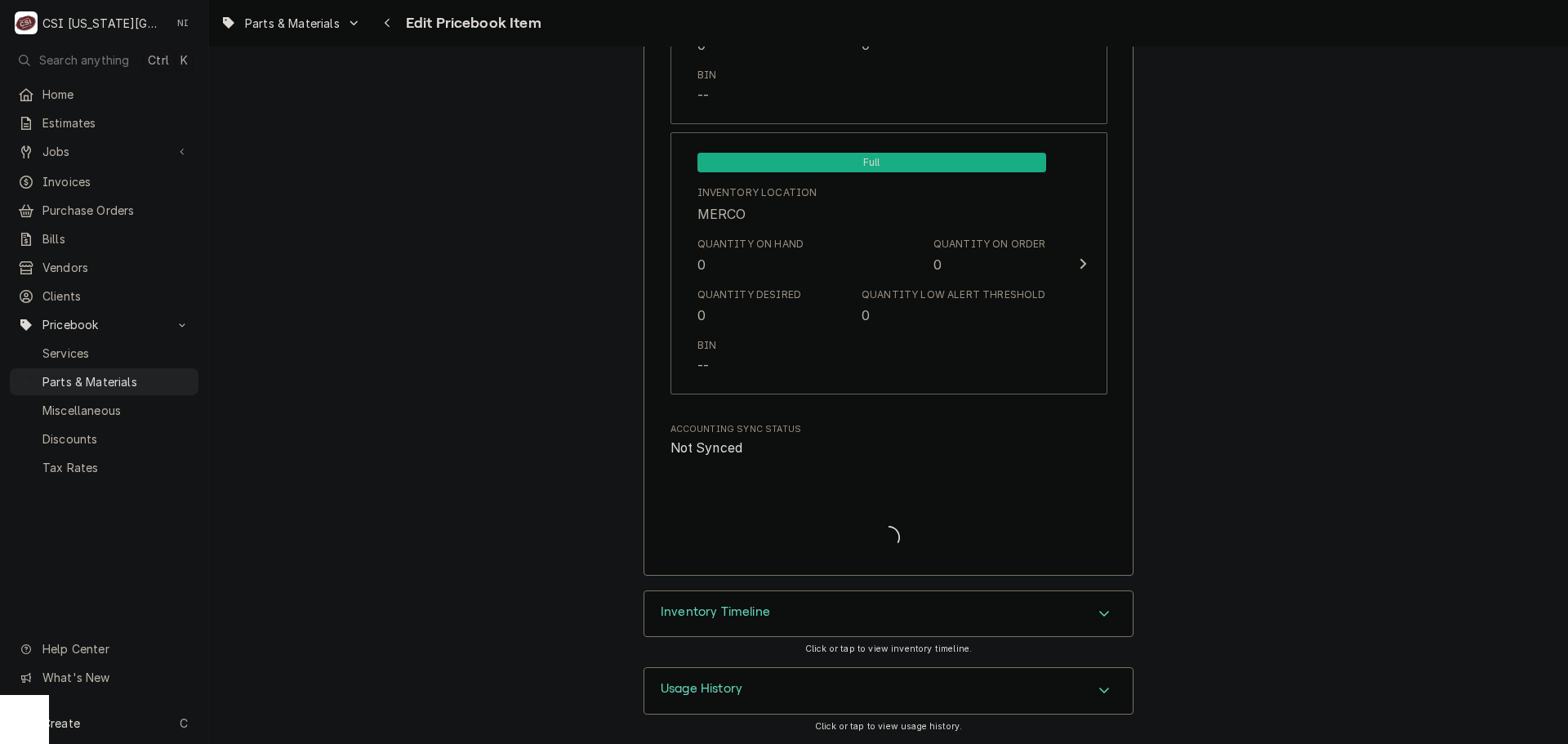
type textarea "x"
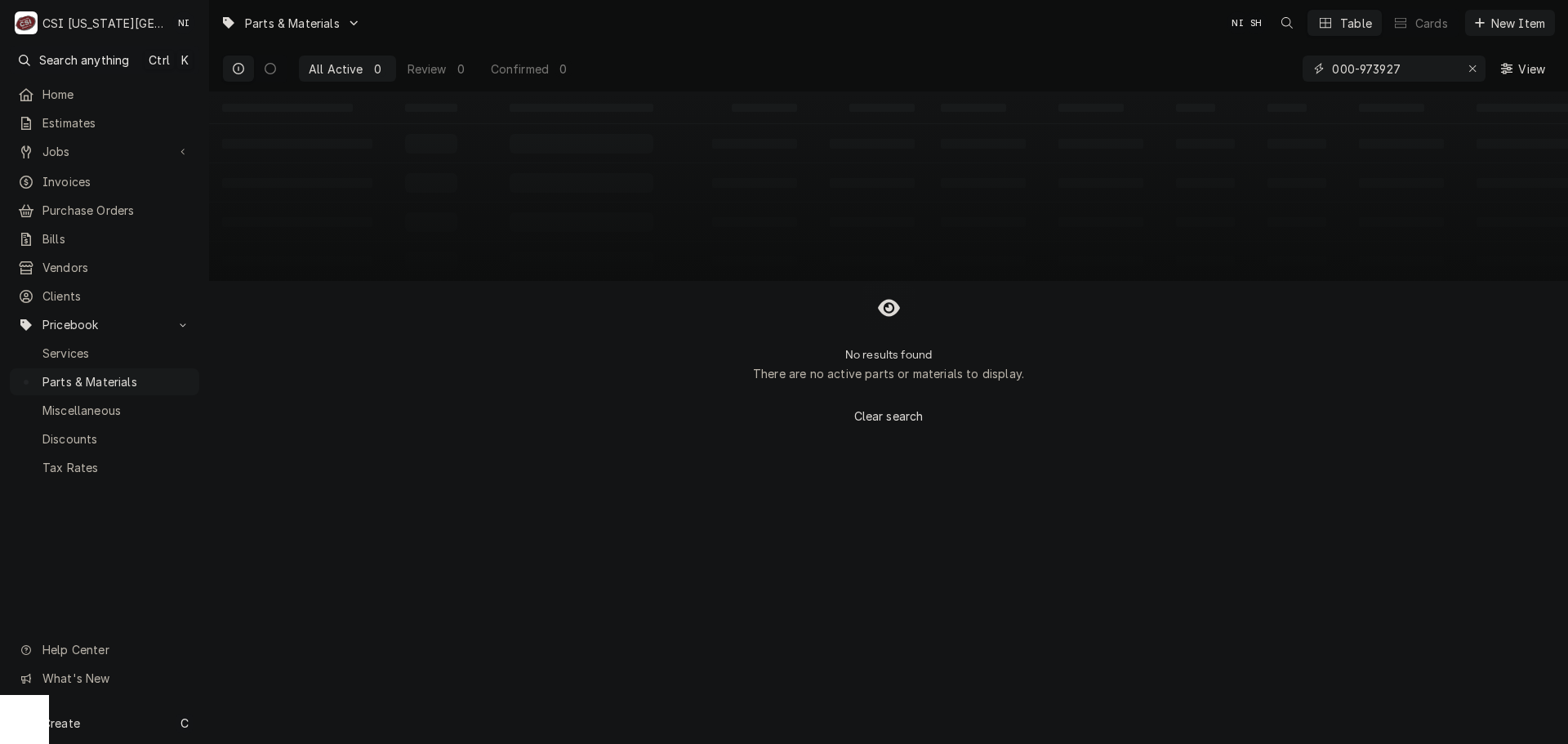
drag, startPoint x: 1337, startPoint y: 71, endPoint x: 1336, endPoint y: 88, distance: 17.0
click at [1337, 71] on input "000-973927" at bounding box center [1393, 69] width 122 height 26
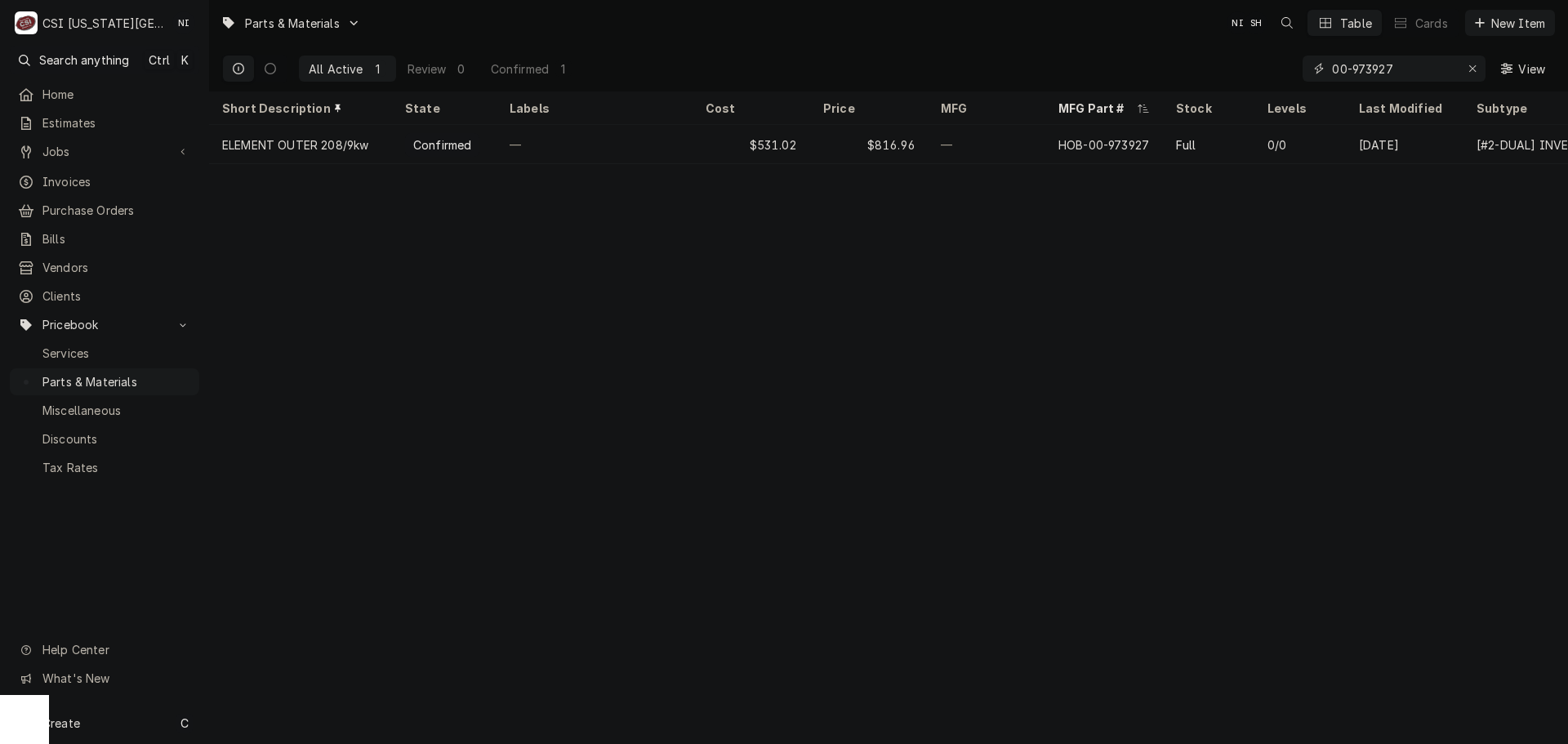
type input "00-973927"
click at [1470, 65] on icon "Erase input" at bounding box center [1473, 69] width 9 height 11
paste input "2251361NP"
type input "2251361NP"
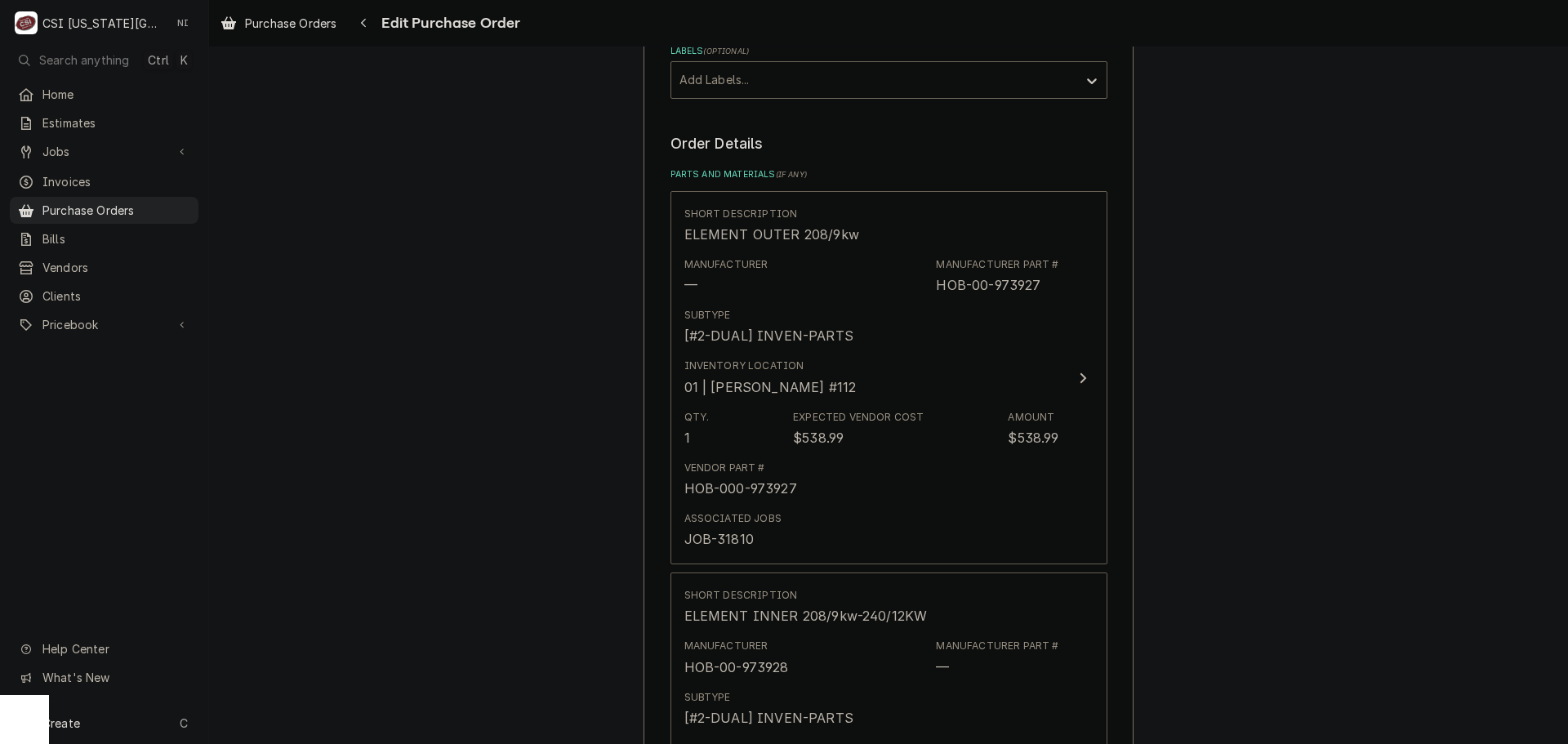
scroll to position [571, 0]
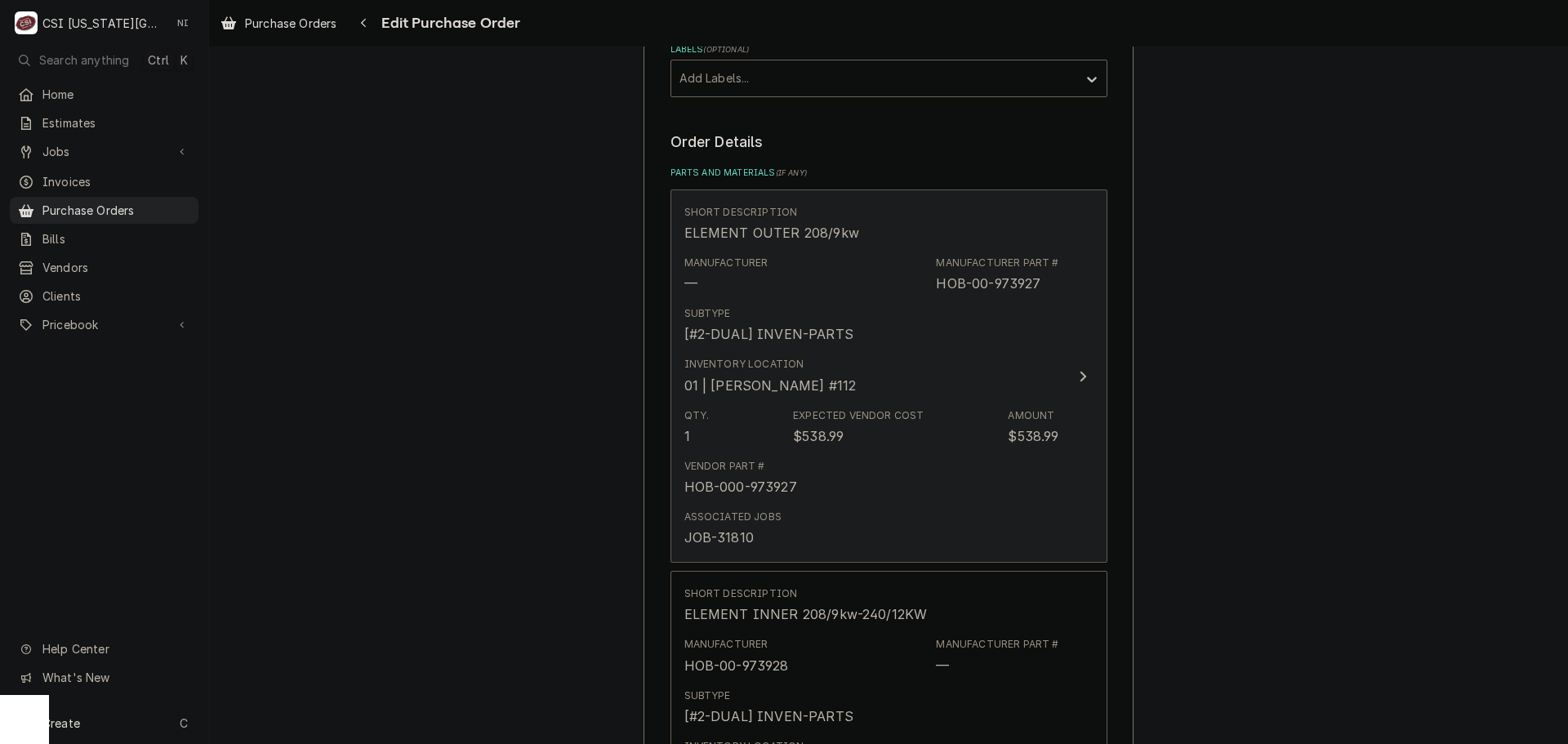
click at [979, 336] on div "Subtype [#2-DUAL] INVEN-PARTS" at bounding box center [871, 325] width 375 height 51
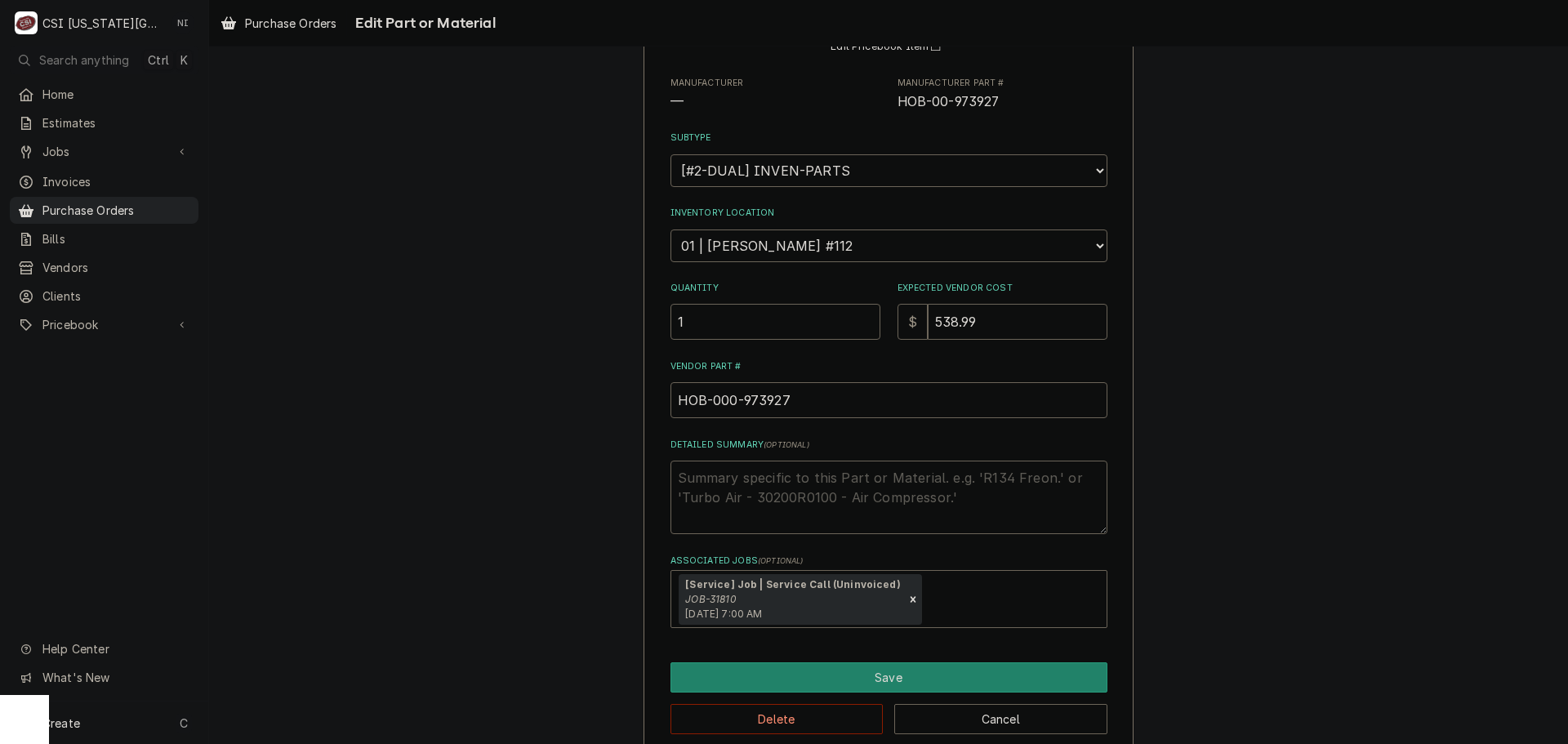
scroll to position [189, 0]
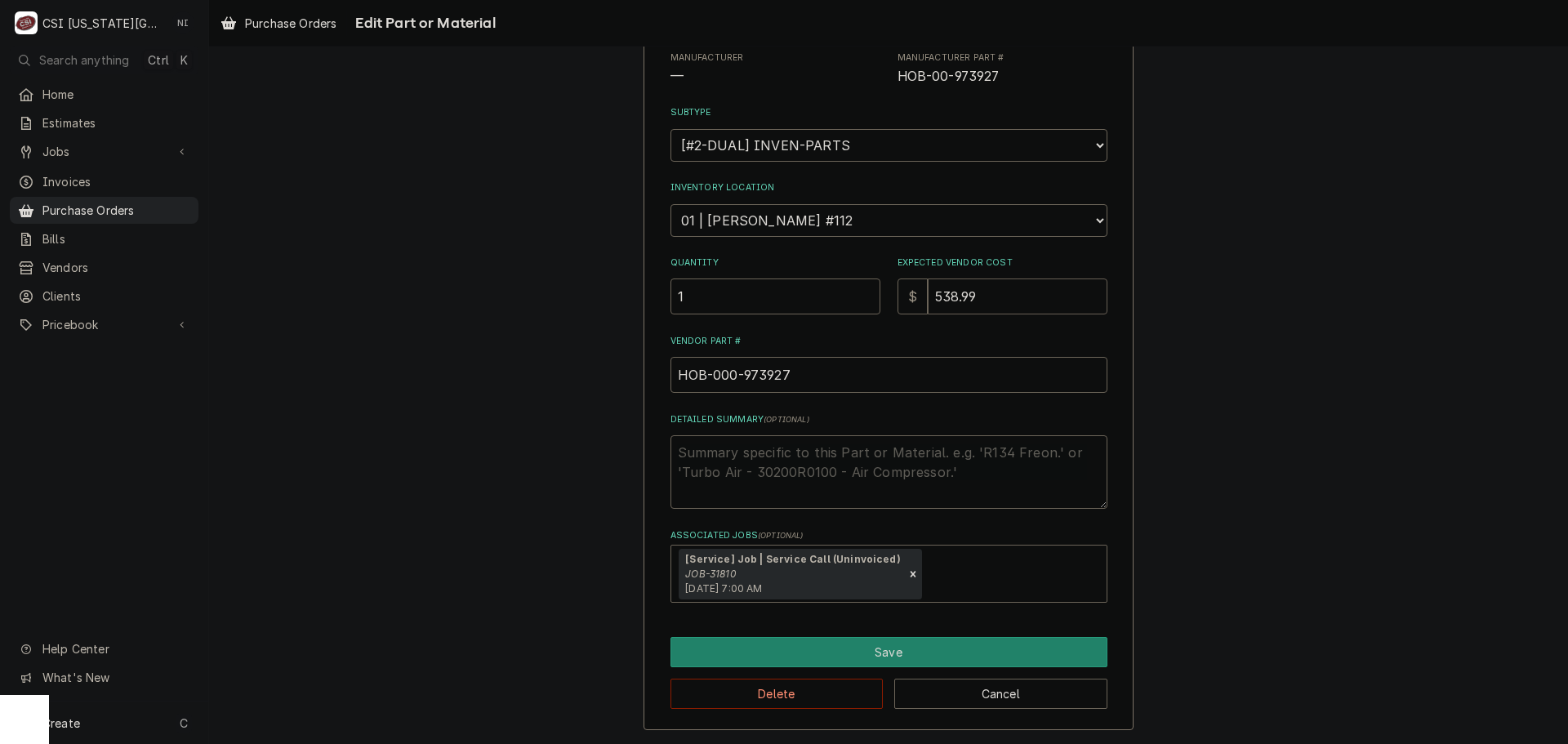
drag, startPoint x: 992, startPoint y: 297, endPoint x: 840, endPoint y: 301, distance: 152.1
click at [857, 296] on div "Quantity 1 Expected Vendor Cost $ 538.99" at bounding box center [889, 286] width 437 height 58
type textarea "x"
type input "5"
type textarea "x"
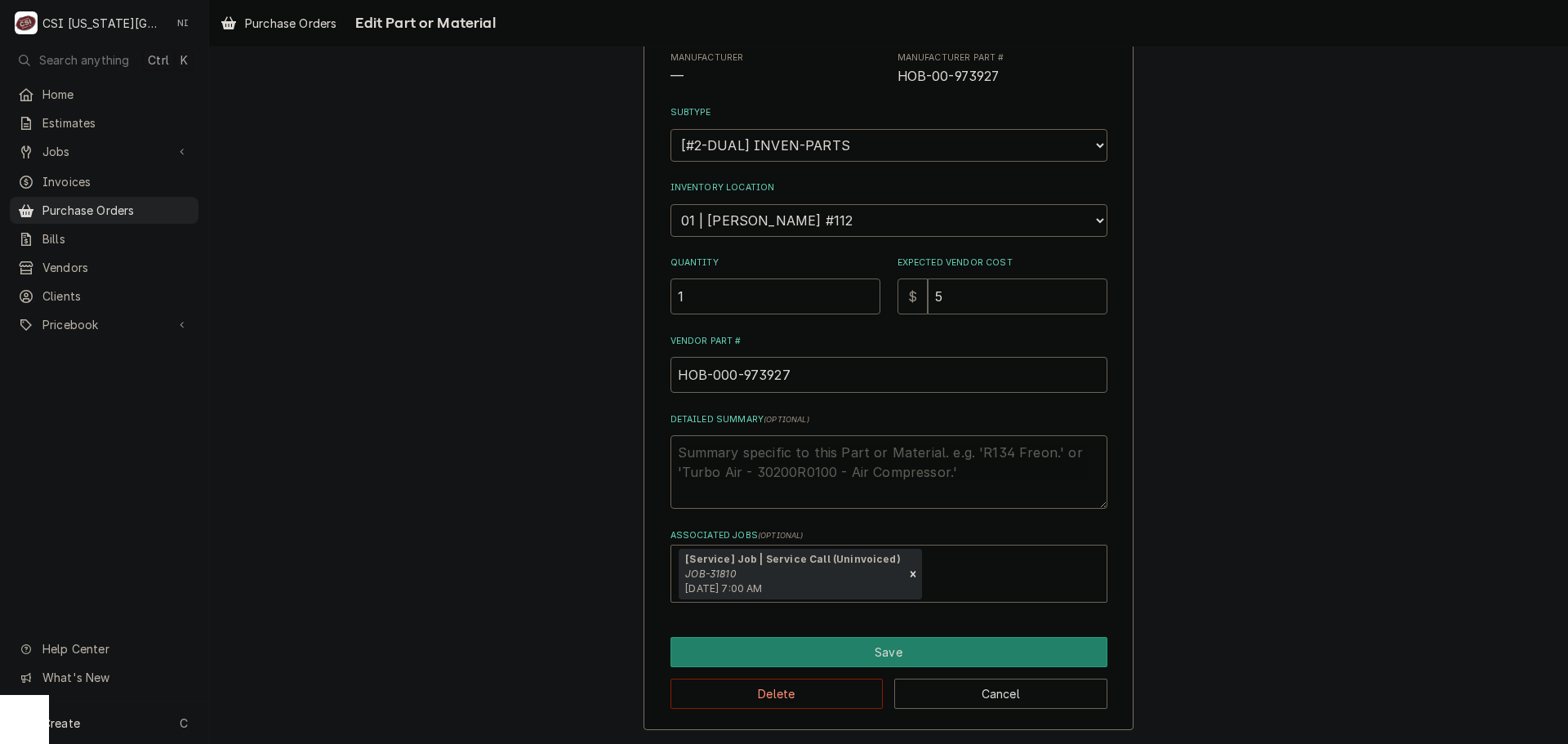
type input "58"
type textarea "x"
type input "583"
type textarea "x"
type input "583.9"
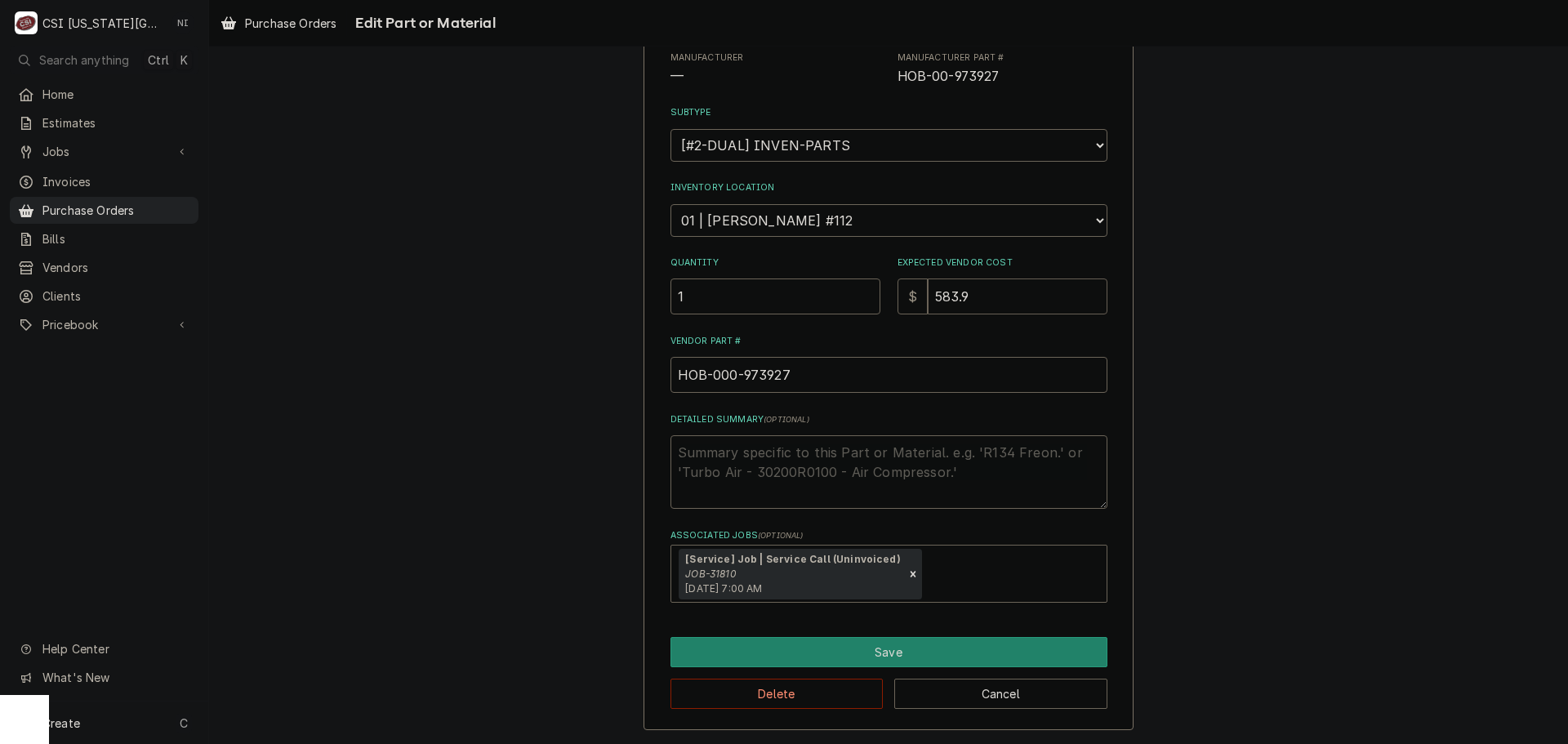
type textarea "x"
type input "583.99"
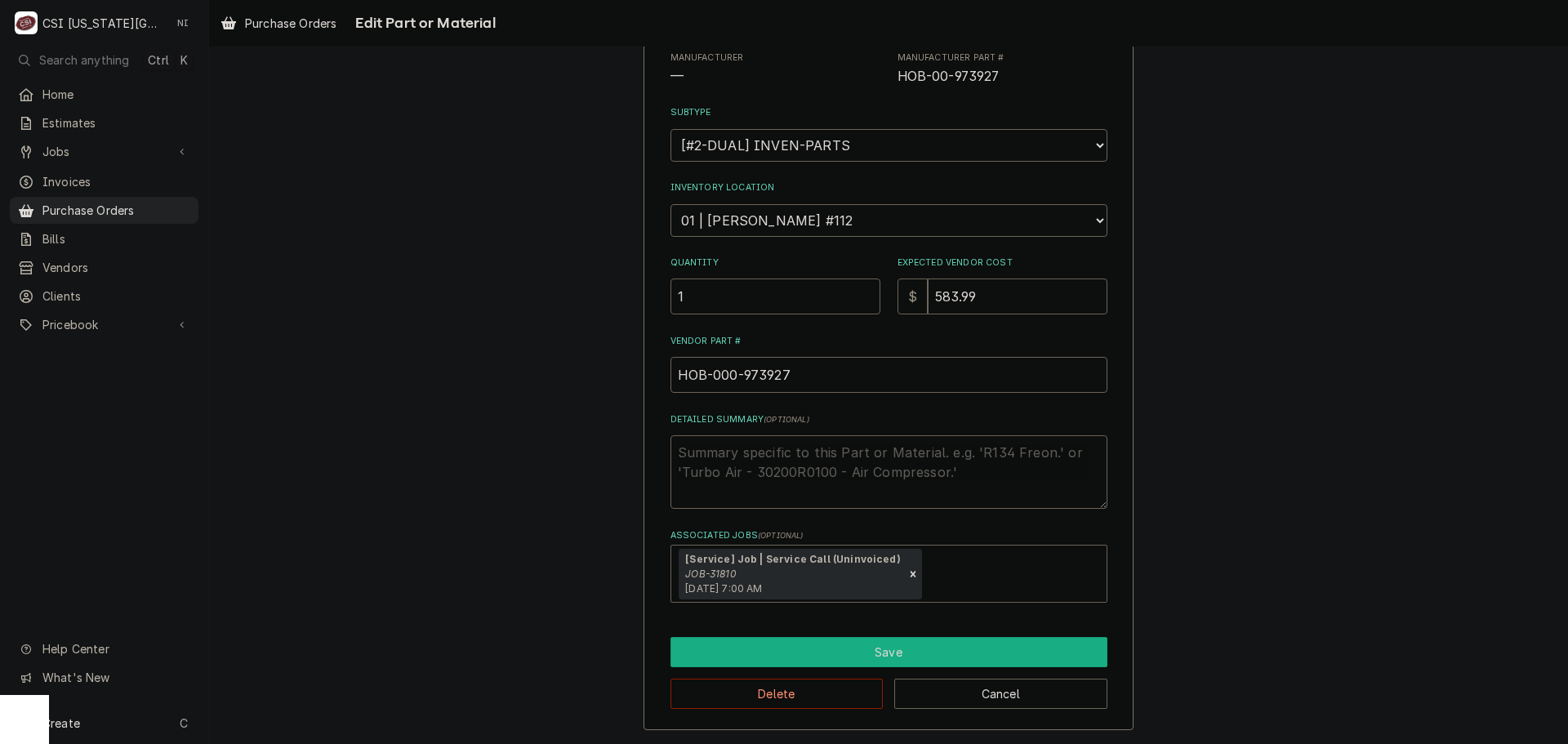
click at [913, 645] on button "Save" at bounding box center [889, 652] width 437 height 30
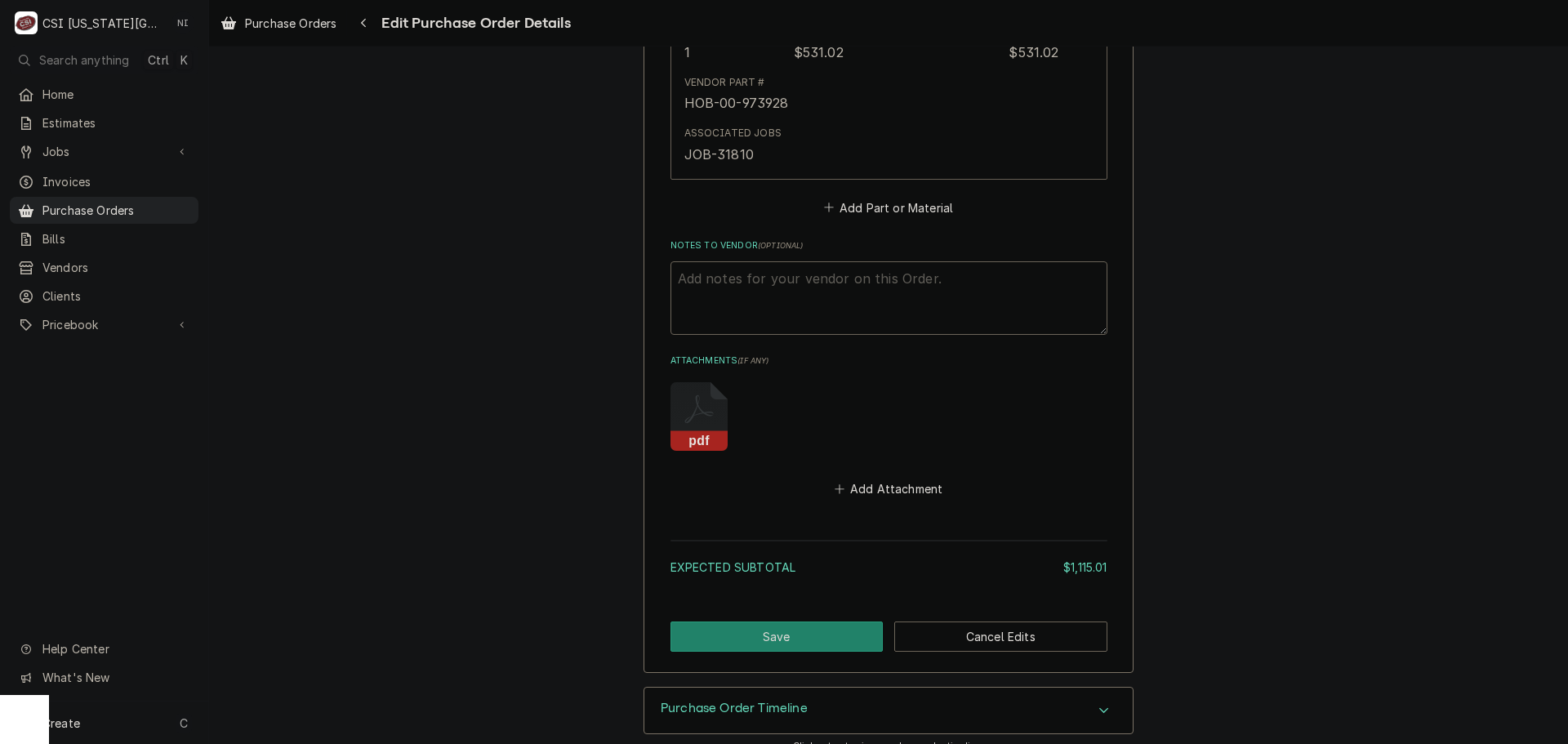
scroll to position [1357, 0]
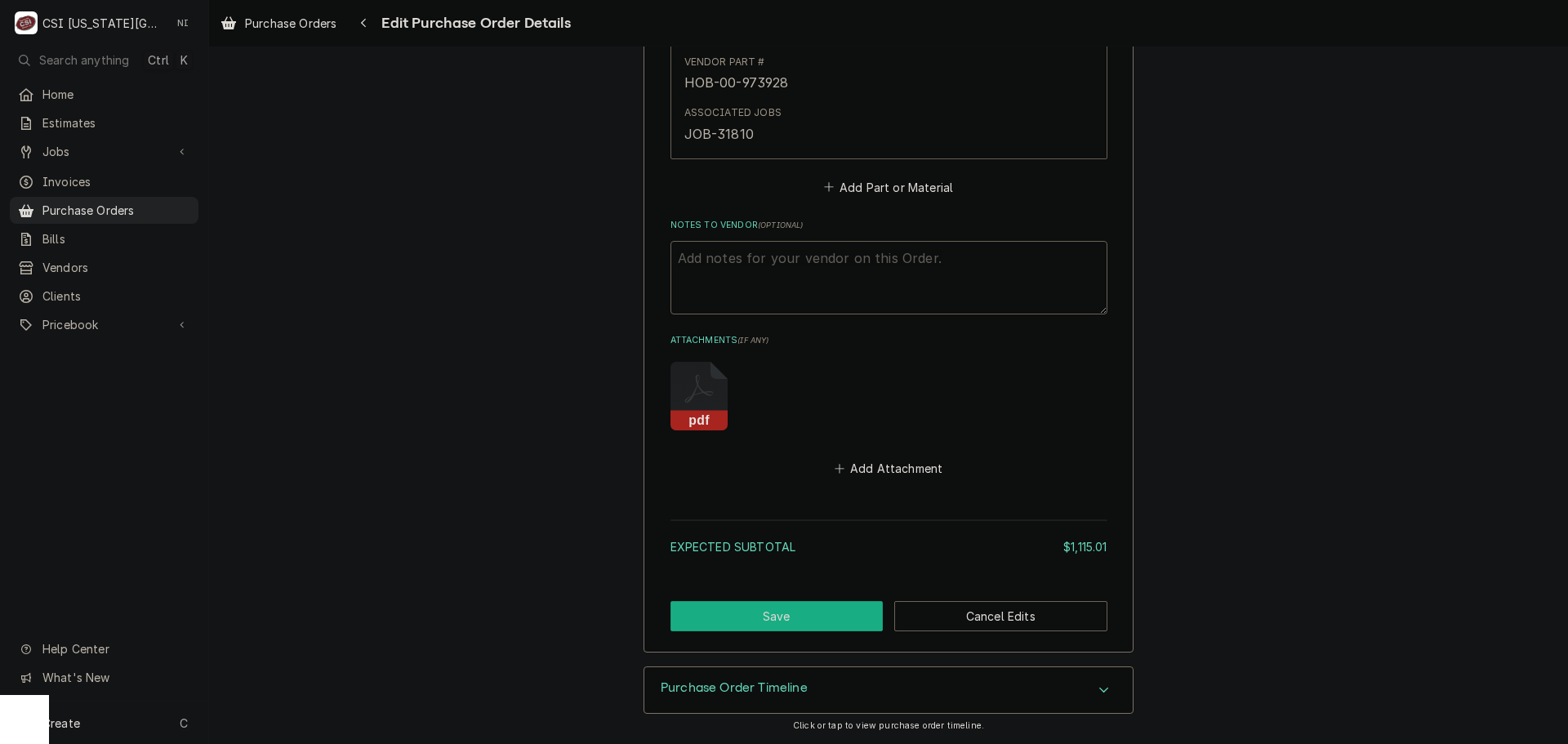
click at [822, 612] on button "Save" at bounding box center [777, 616] width 213 height 30
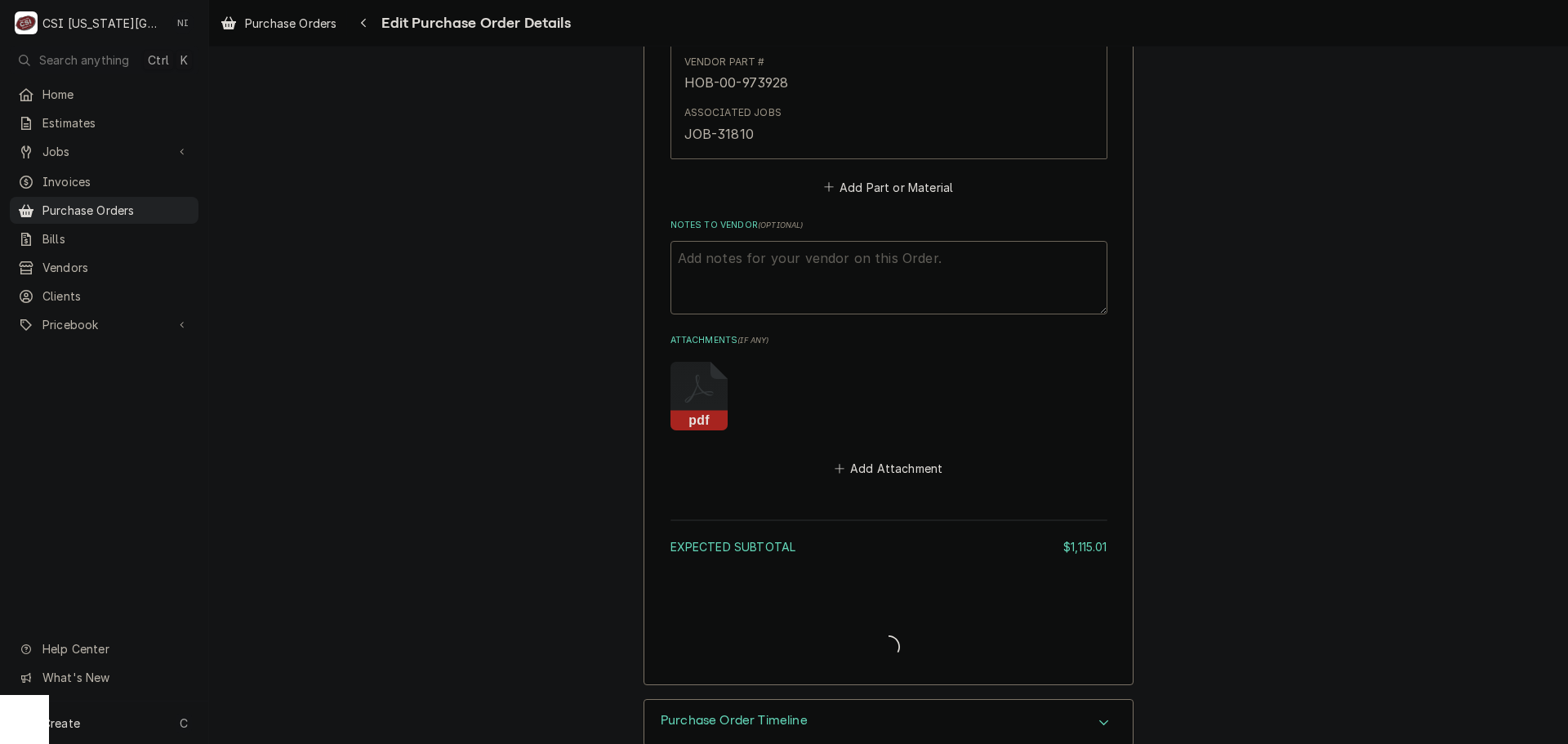
type textarea "x"
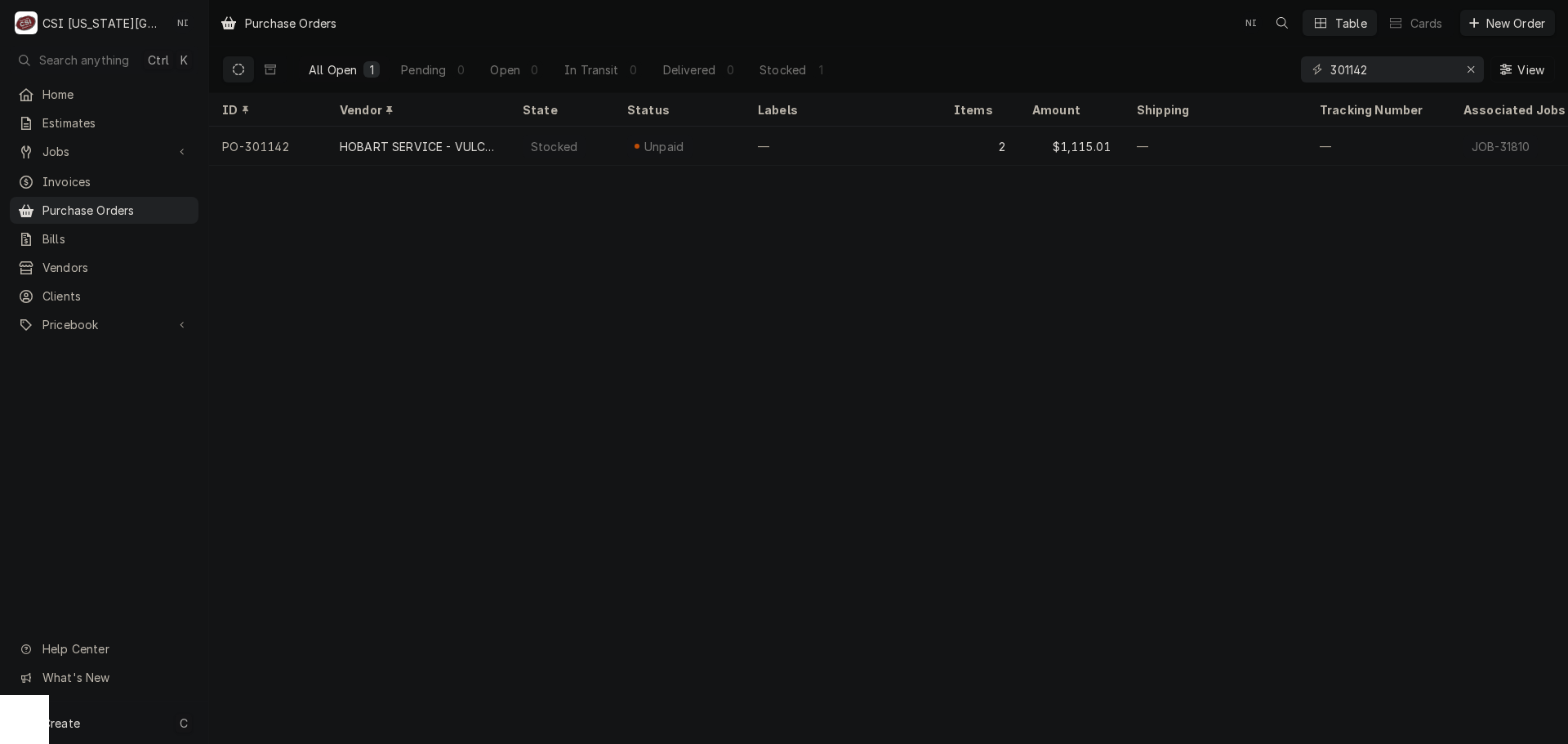
click at [147, 722] on div "Create C" at bounding box center [104, 722] width 209 height 42
click at [844, 389] on html "C CSI Kansas City NI Search anything Ctrl K Home Estimates Jobs Jobs Job Series…" at bounding box center [784, 372] width 1568 height 744
drag, startPoint x: 1397, startPoint y: 72, endPoint x: 1259, endPoint y: 73, distance: 138.0
click at [1263, 73] on div "All Open 1 Pending 0 Open 0 In Transit 0 Delivered 0 Stocked 1 301142 View" at bounding box center [888, 70] width 1333 height 46
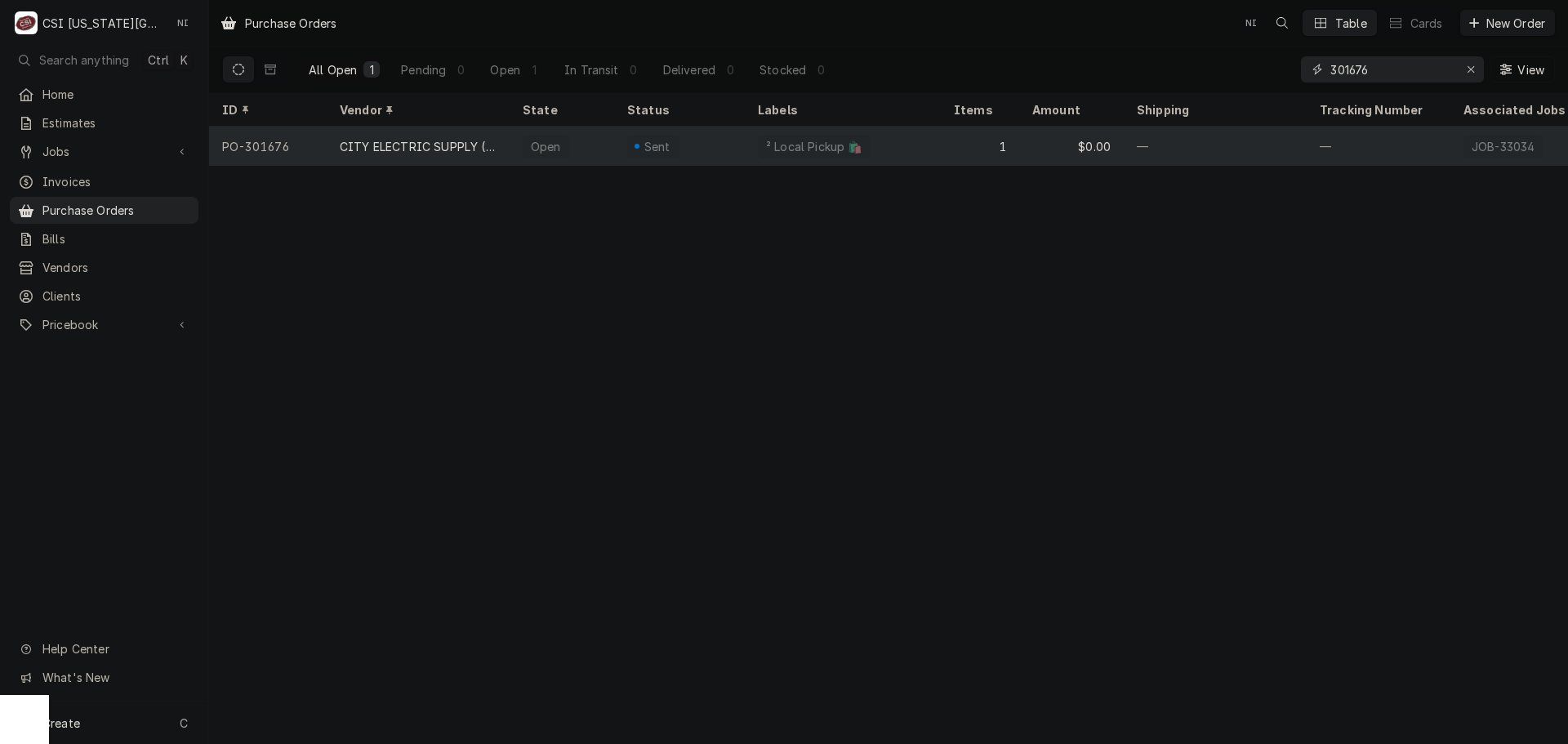
type input "301676"
click at [902, 147] on div "² Local Pickup 🛍️" at bounding box center [843, 147] width 196 height 39
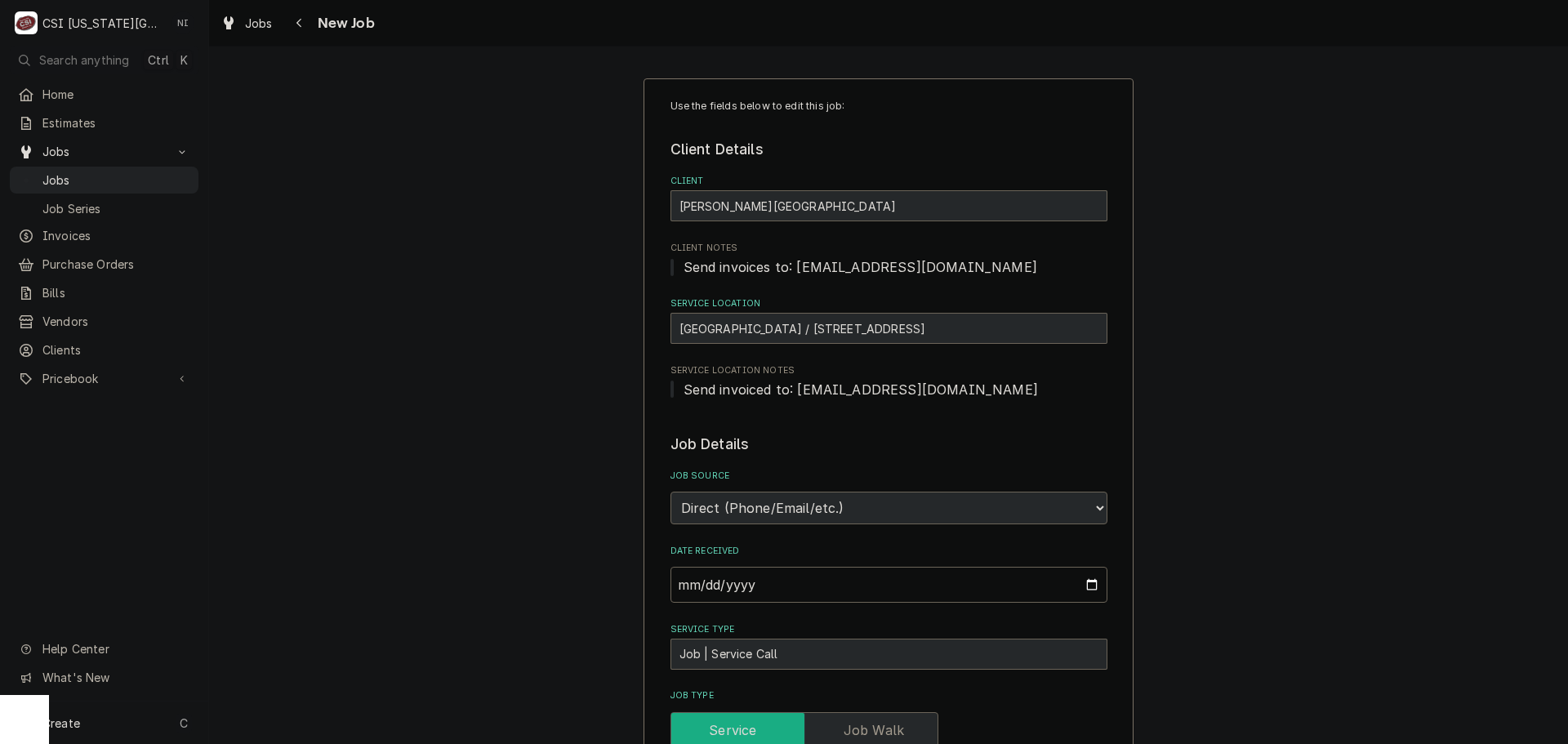
type textarea "x"
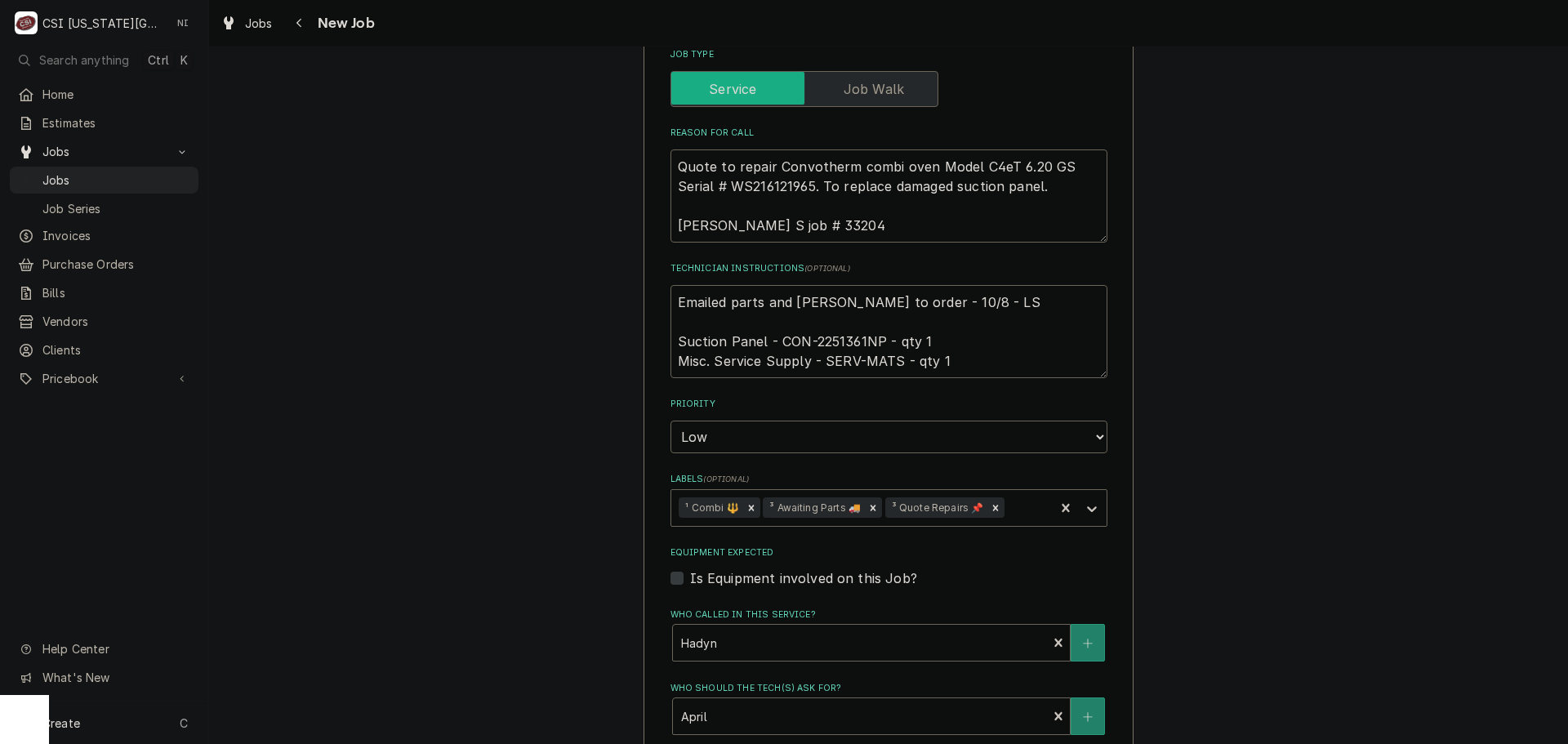
scroll to position [653, 0]
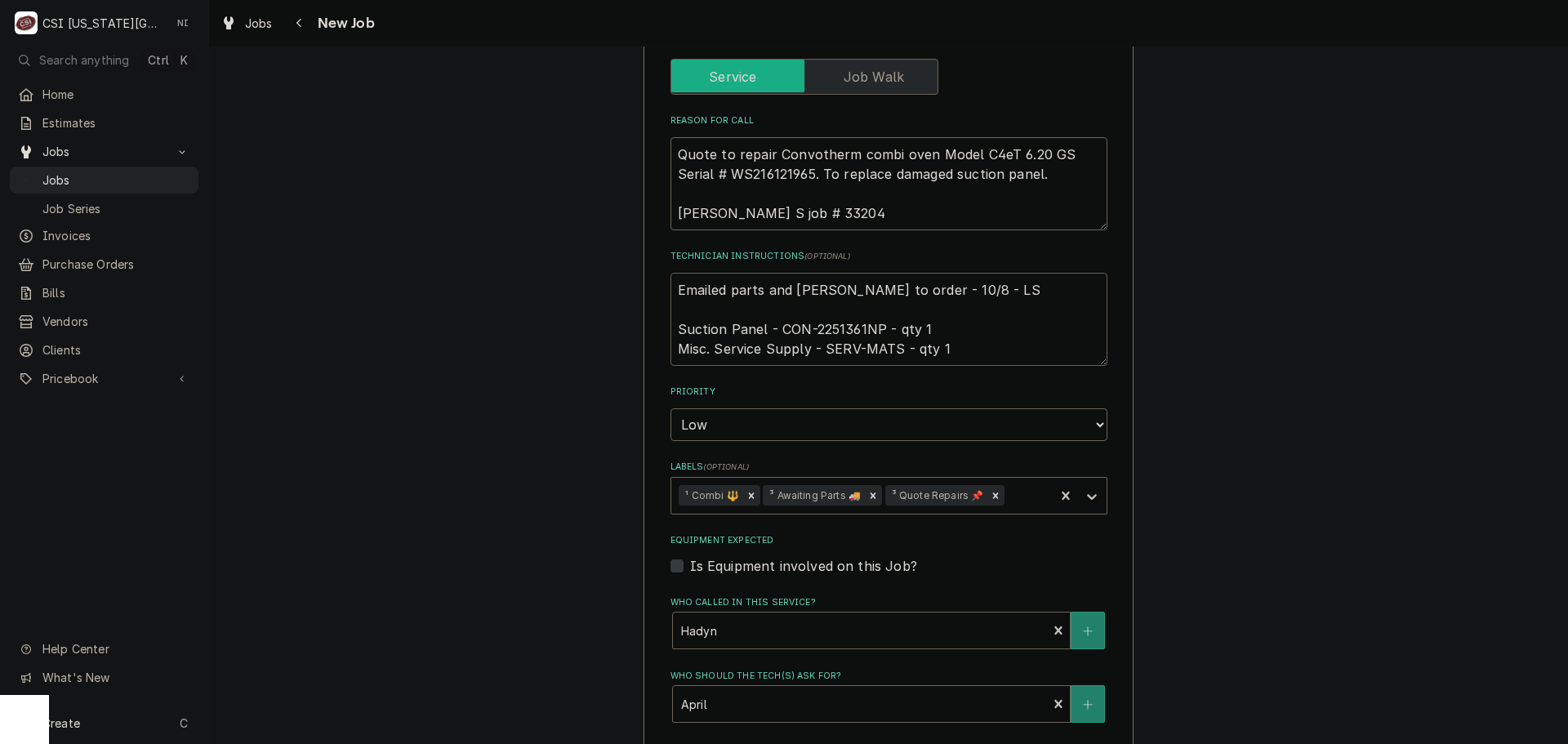
click at [847, 327] on textarea "Emailed parts and [PERSON_NAME] to order - 10/8 - LS Suction Panel - CON-225136…" at bounding box center [889, 318] width 437 height 93
click at [138, 163] on div "Jobs Jobs Job Series" at bounding box center [103, 179] width 189 height 83
click at [138, 172] on span "Jobs" at bounding box center [116, 180] width 147 height 17
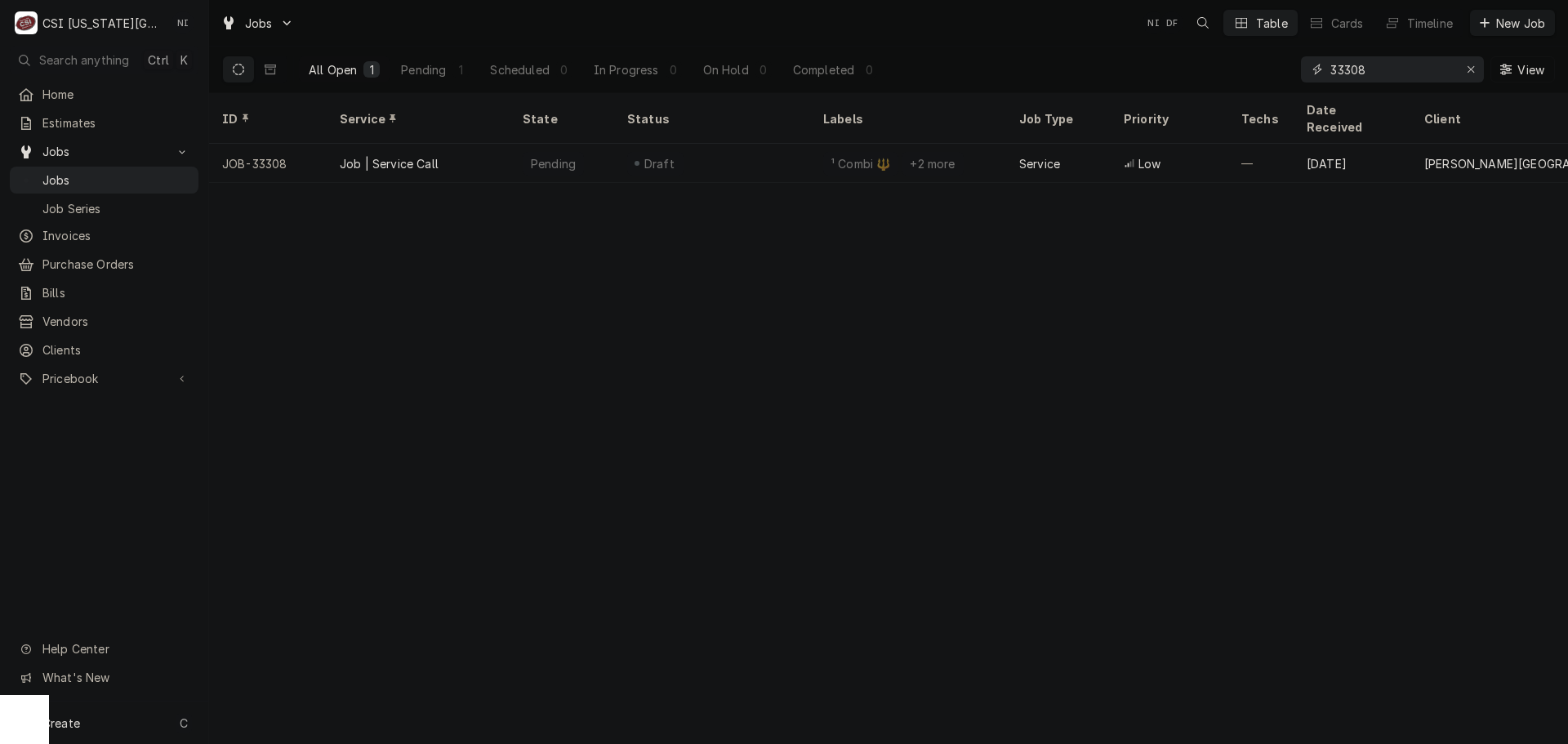
drag, startPoint x: 1387, startPoint y: 70, endPoint x: 1198, endPoint y: 76, distance: 189.1
click at [1199, 76] on div "All Open 1 Pending 1 Scheduled 0 In Progress 0 On Hold 0 Completed 0 33308 View" at bounding box center [888, 70] width 1333 height 46
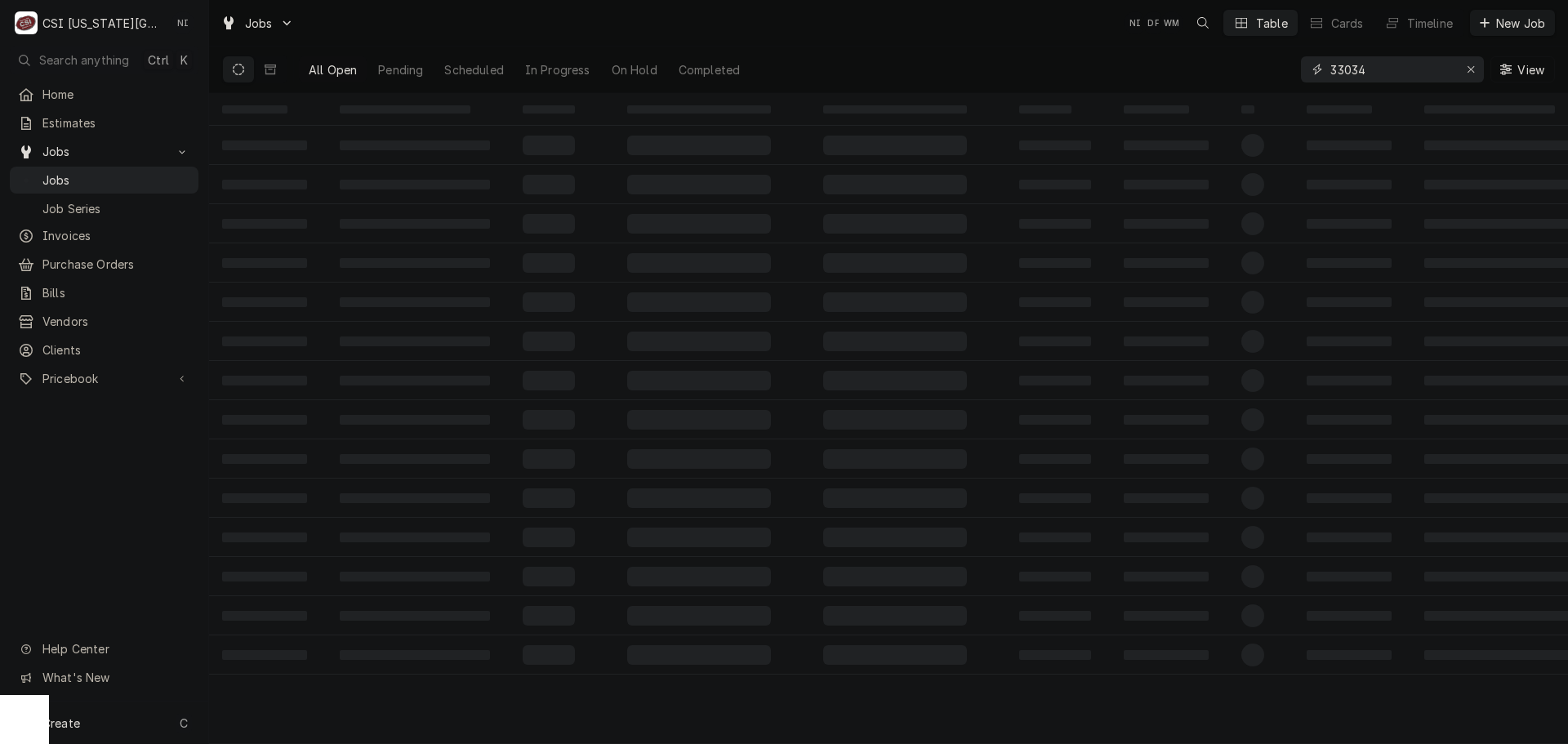
type input "33034"
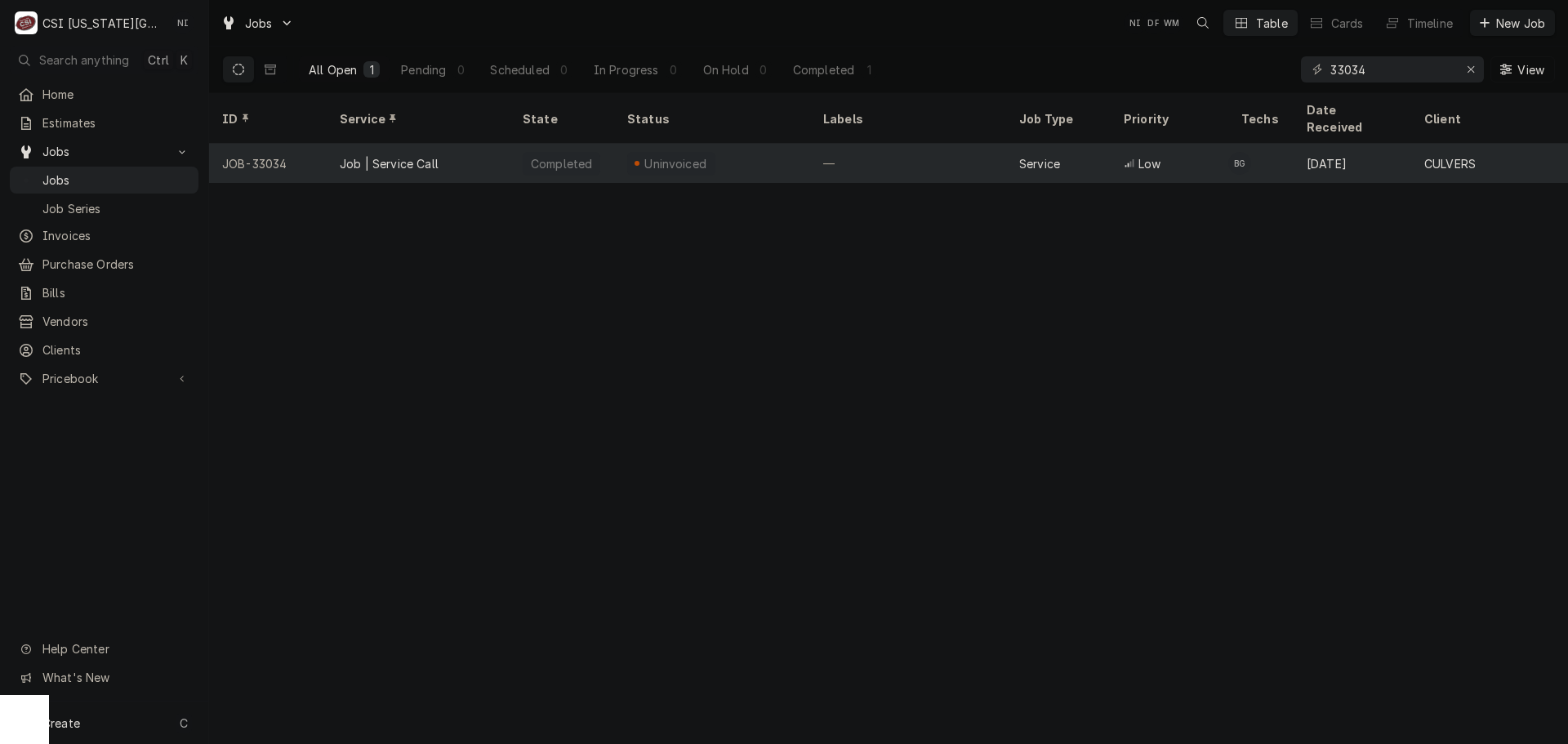
click at [684, 155] on div "Uninvoiced" at bounding box center [675, 163] width 66 height 17
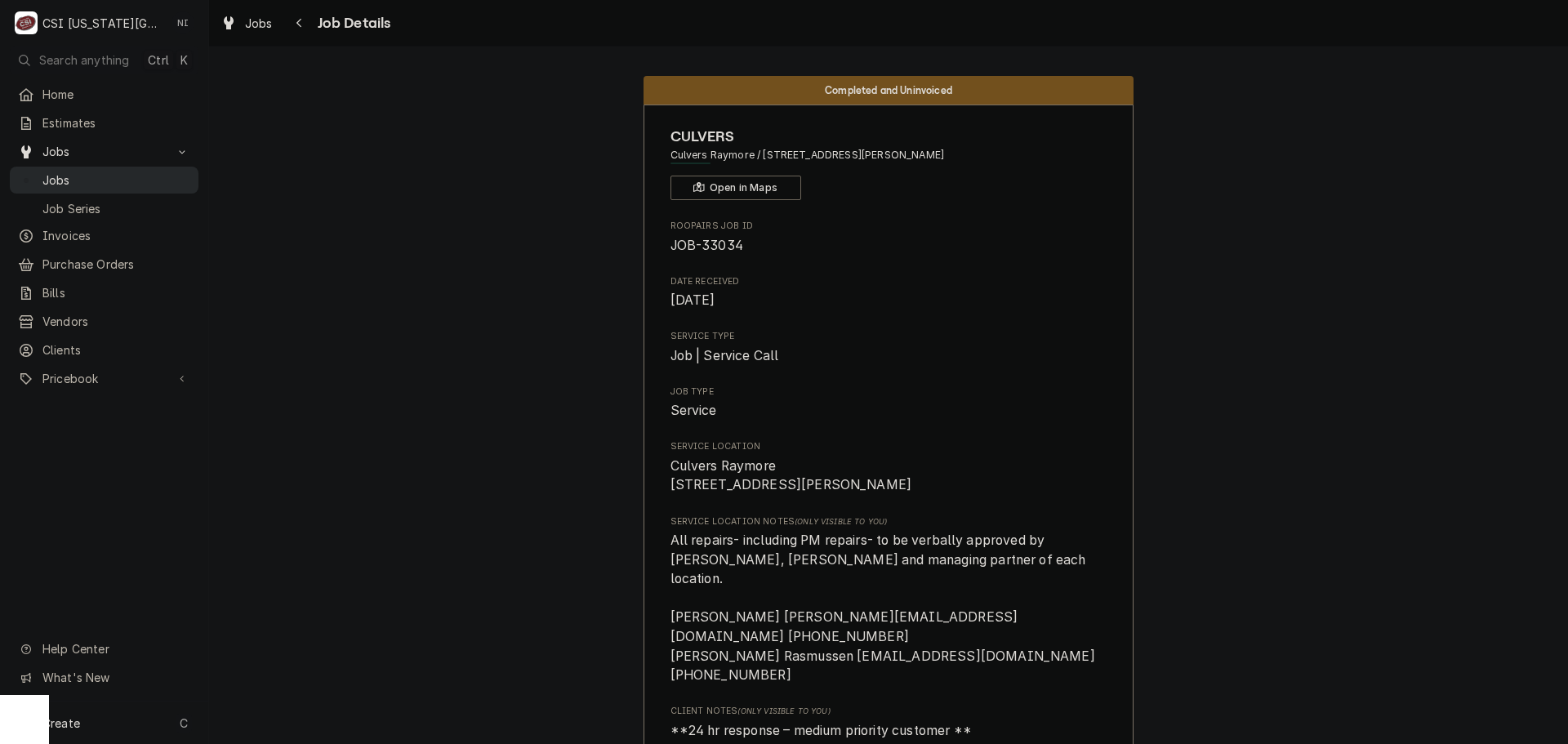
click at [173, 179] on span "Jobs" at bounding box center [116, 180] width 147 height 17
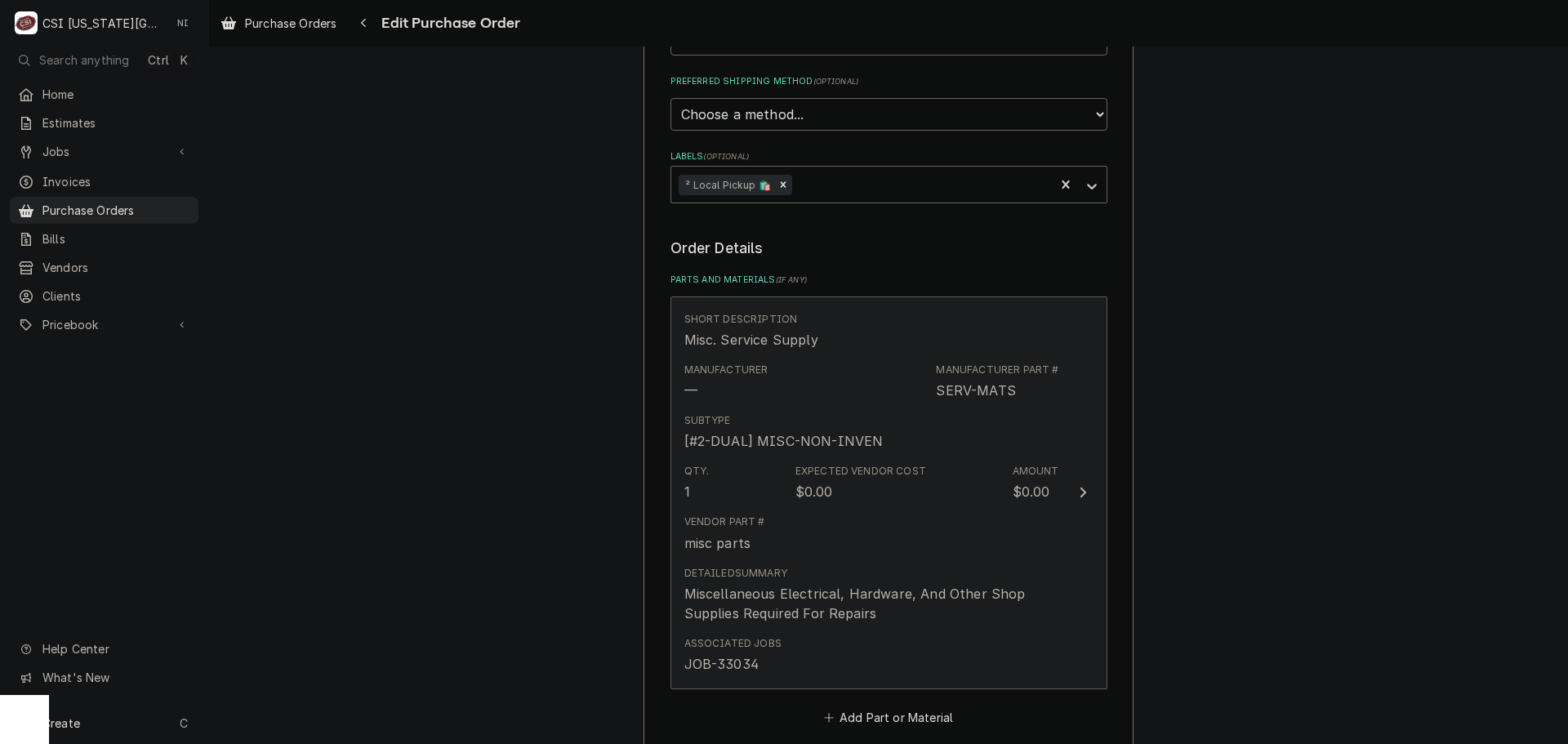
scroll to position [735, 0]
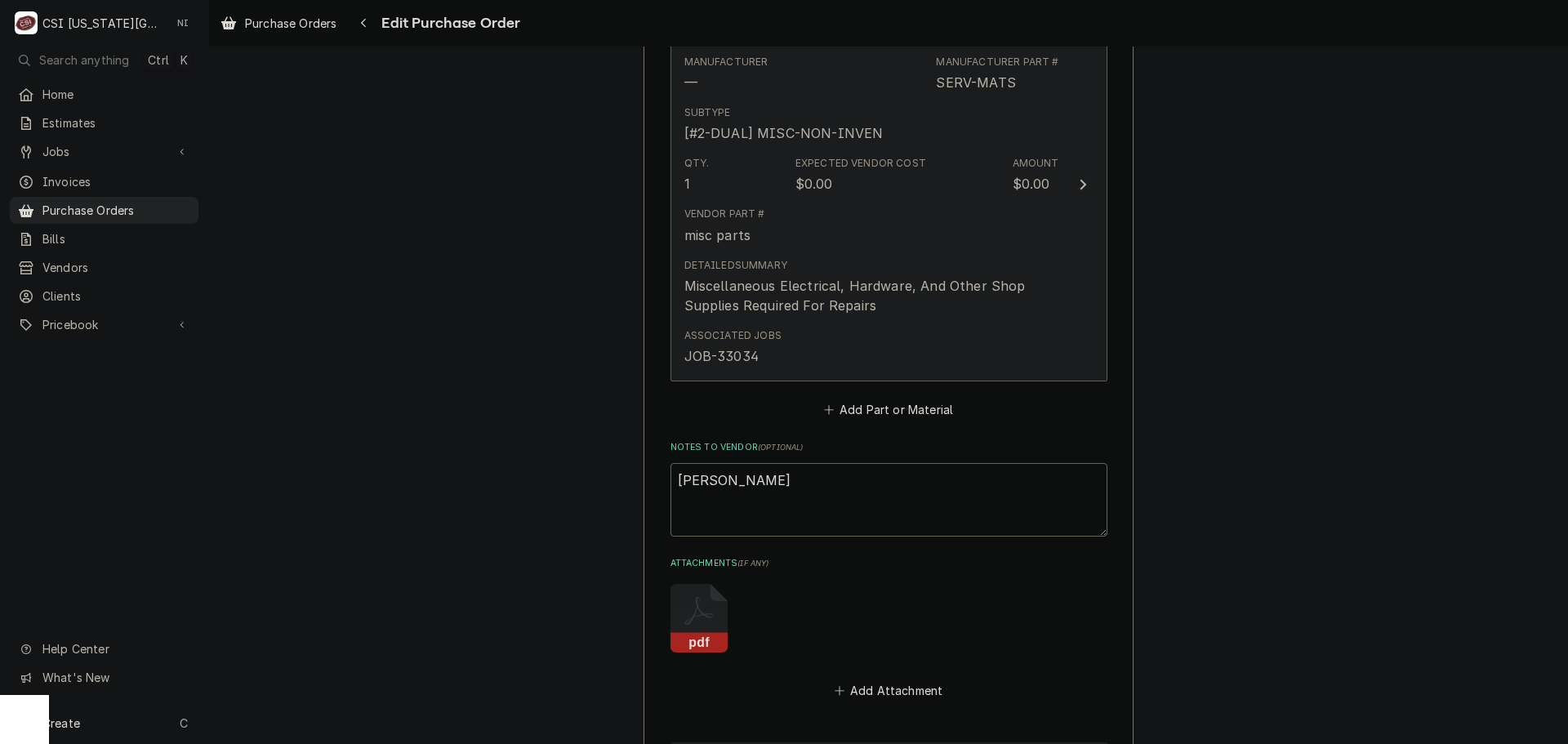
click at [910, 340] on div "Associated Jobs JOB-33034" at bounding box center [871, 347] width 375 height 51
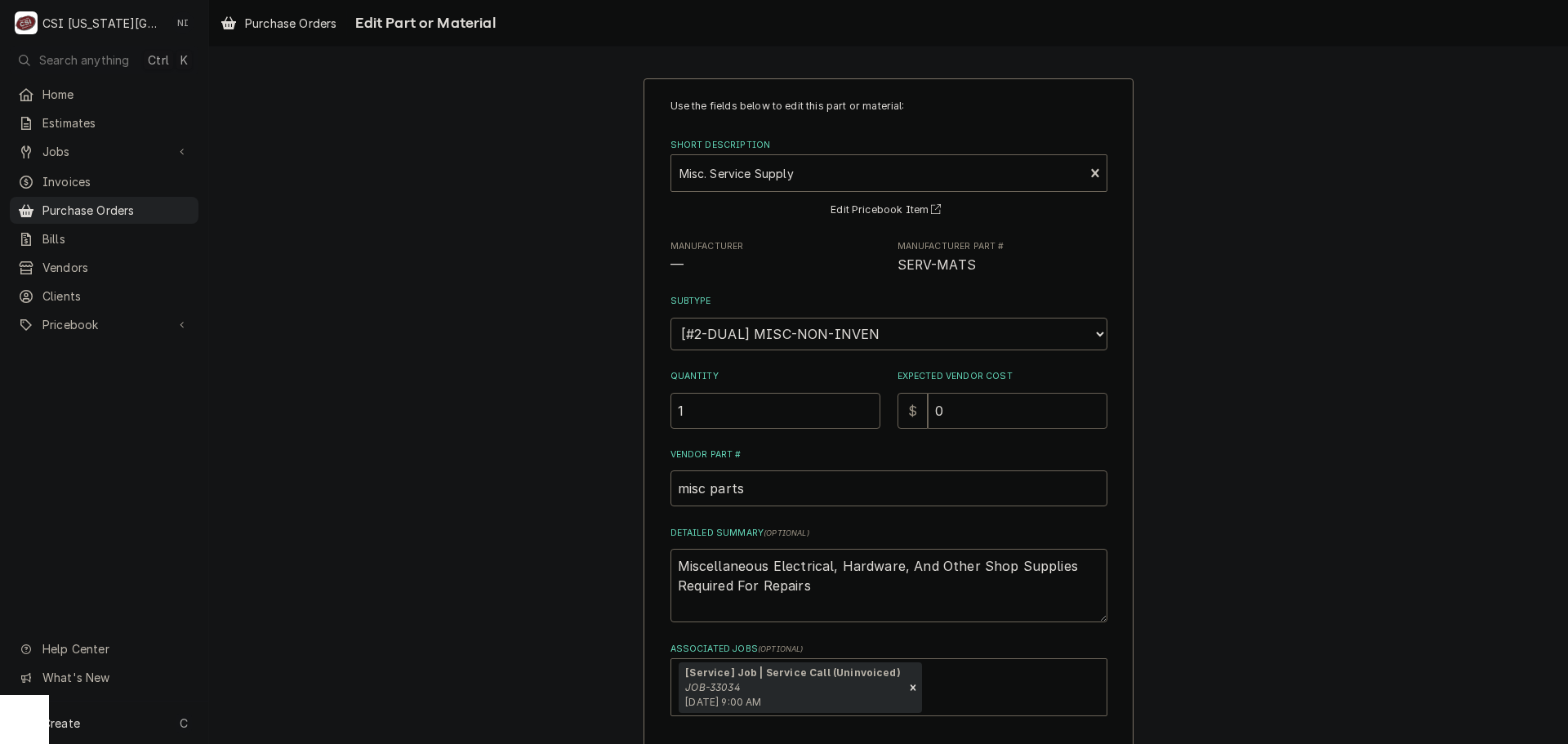
drag, startPoint x: 927, startPoint y: 411, endPoint x: 900, endPoint y: 415, distance: 27.3
click at [908, 414] on div "$ 0" at bounding box center [1001, 411] width 210 height 36
type textarea "x"
type input "1"
type textarea "x"
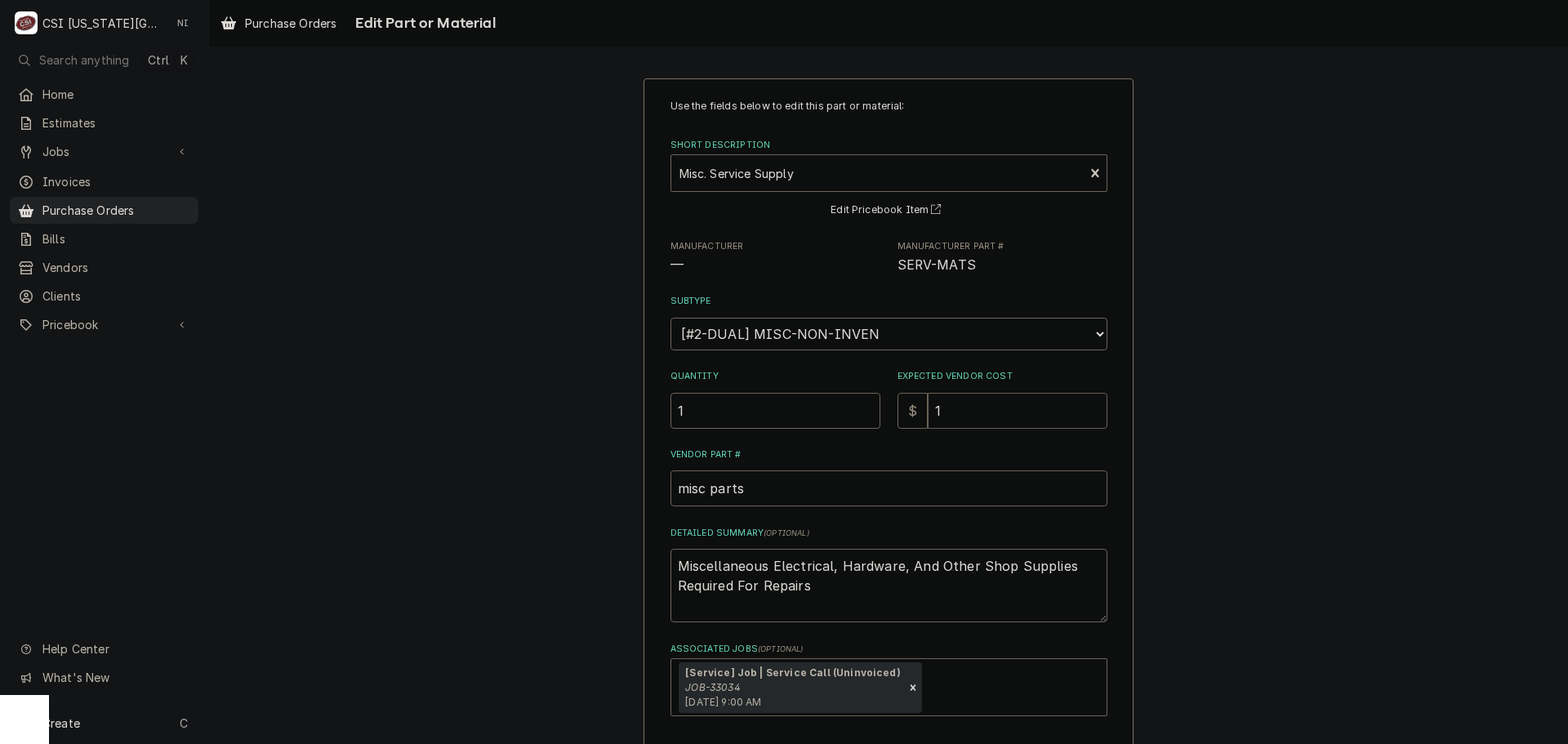
type input "17"
type textarea "x"
type input "17.8"
type textarea "x"
type input "17.80"
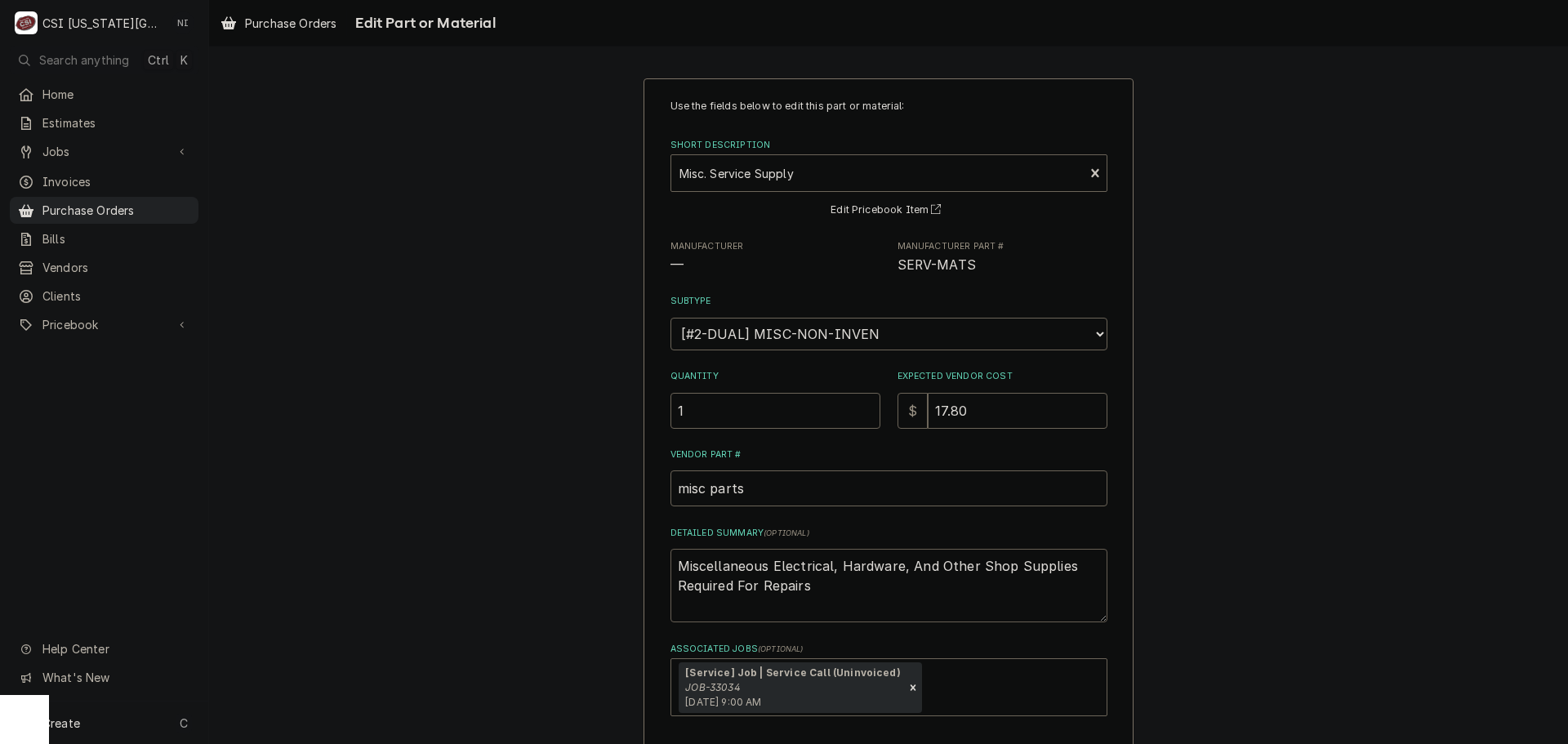
drag, startPoint x: 811, startPoint y: 589, endPoint x: 653, endPoint y: 588, distance: 158.0
click at [653, 588] on div "Use the fields below to edit this part or material: Short Description Misc. Ser…" at bounding box center [889, 460] width 490 height 765
type textarea "x"
type textarea "Miscellaneous Electrical, Hardware, And Other Shop Supplies"
type textarea "x"
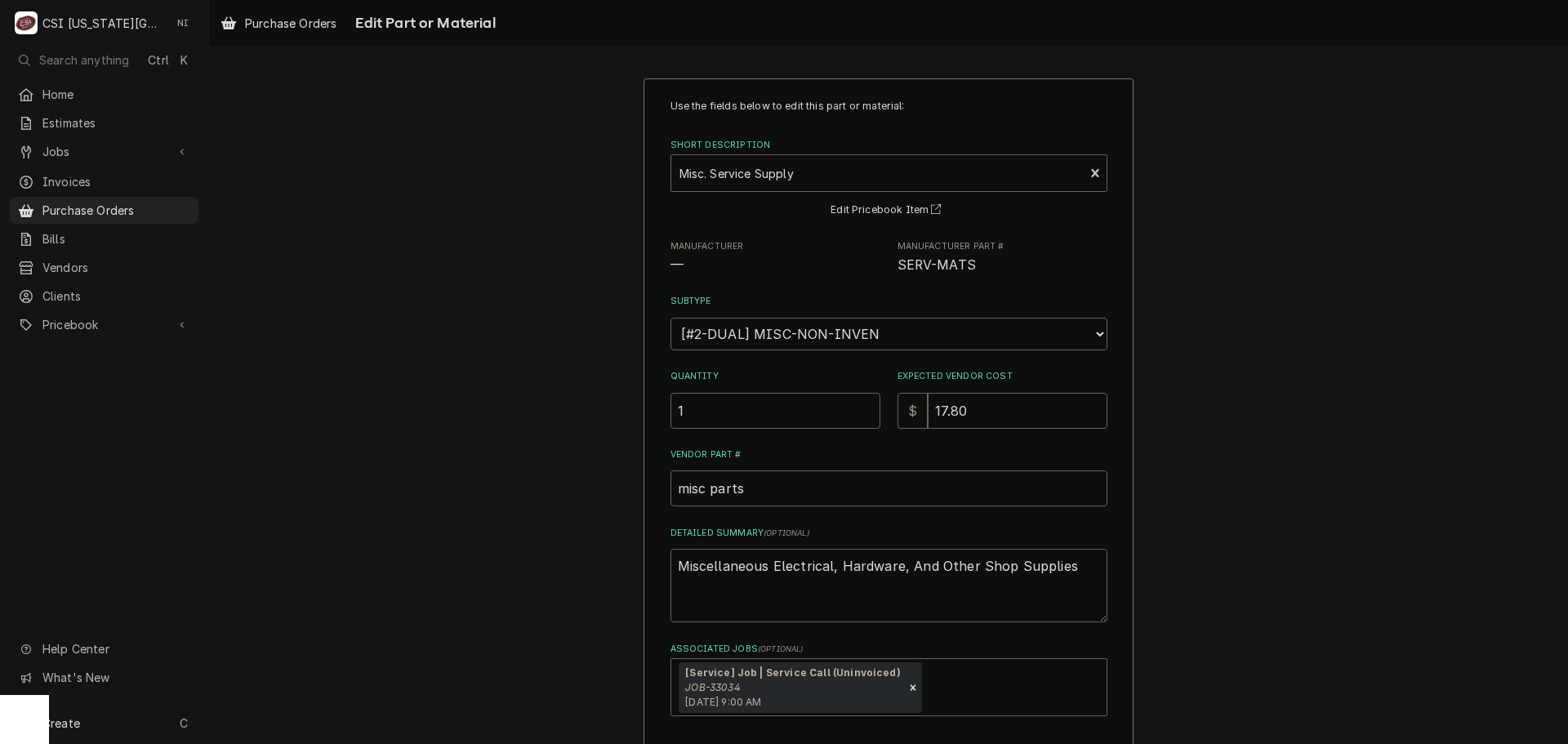
type textarea "Miscellaneous Electrical, Hardware, And Other Shop Supplies"
type textarea "x"
type textarea "Miscellaneous Electrical, Hardware, And Other Shop Supplie"
type textarea "x"
type textarea "Miscellaneous Electrical, Hardware, And Other Shop Suppli"
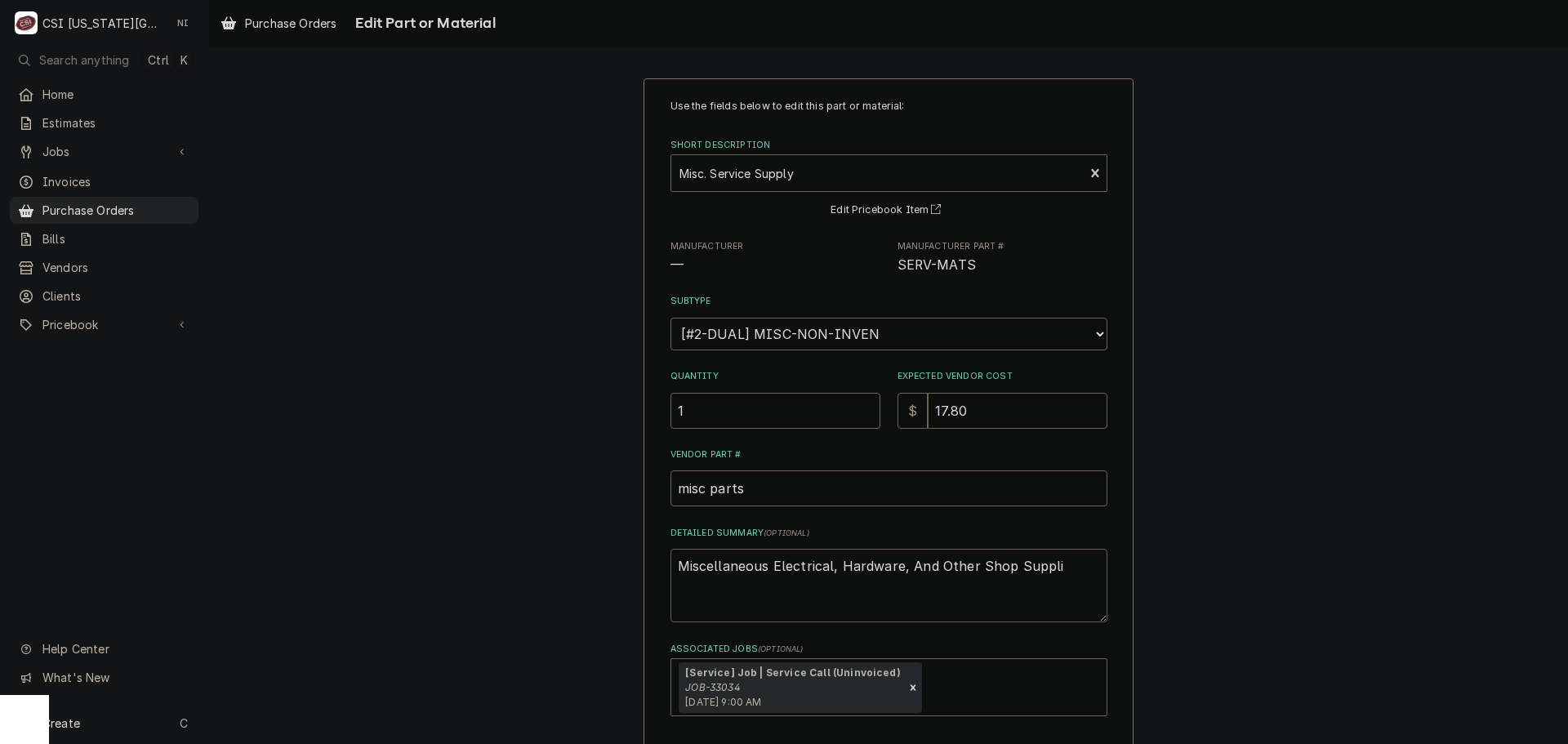
type textarea "x"
type textarea "Miscellaneous Electrical, Hardware, And Other Shop Suppl"
type textarea "x"
type textarea "Miscellaneous Electrical, Hardware, And Other Shop Supp"
type textarea "x"
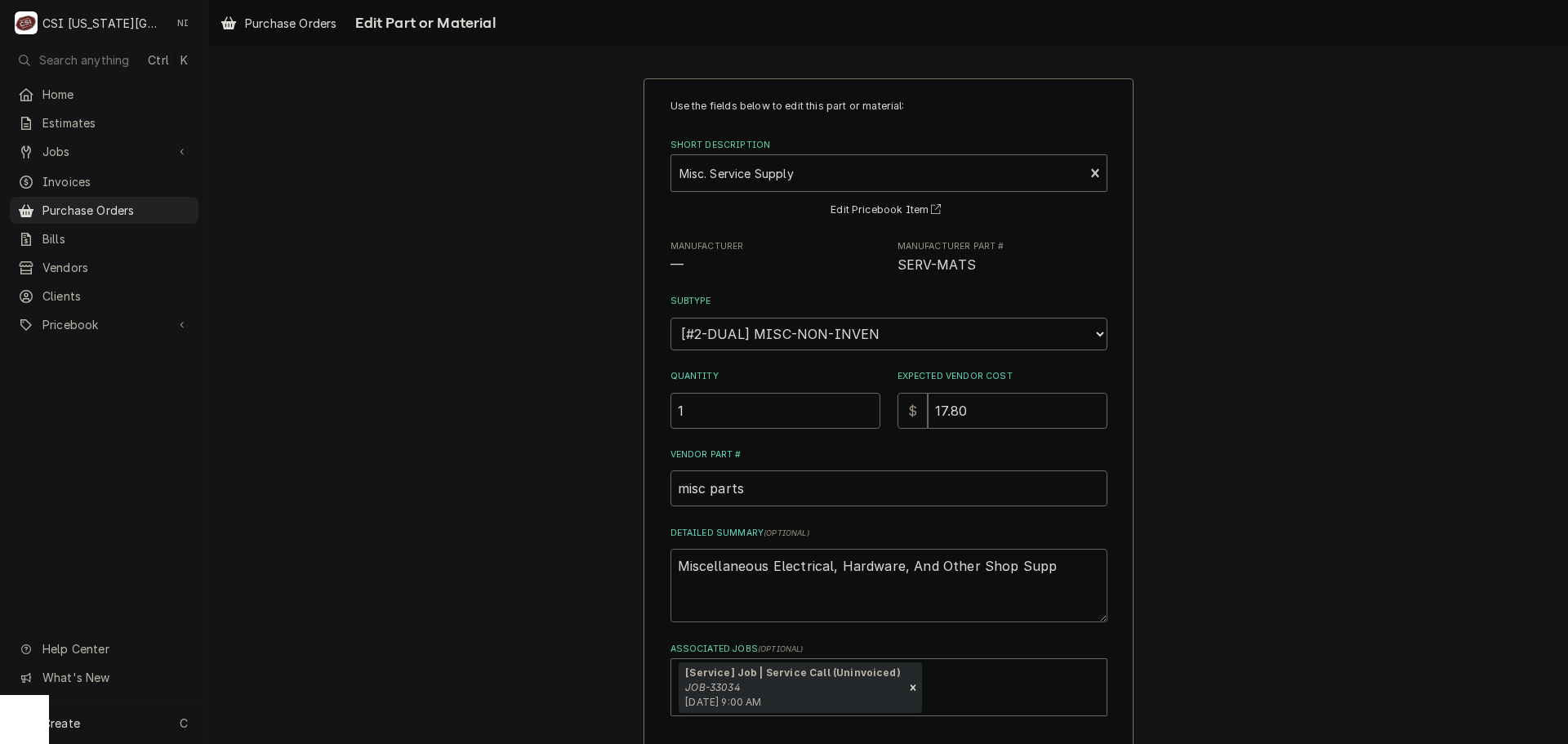
type textarea "Miscellaneous Electrical, Hardware, And Other Shop Sup"
type textarea "x"
type textarea "Miscellaneous Electrical, Hardware, And Other Shop Su"
type textarea "x"
type textarea "Miscellaneous Electrical, Hardware, And Other Shop S"
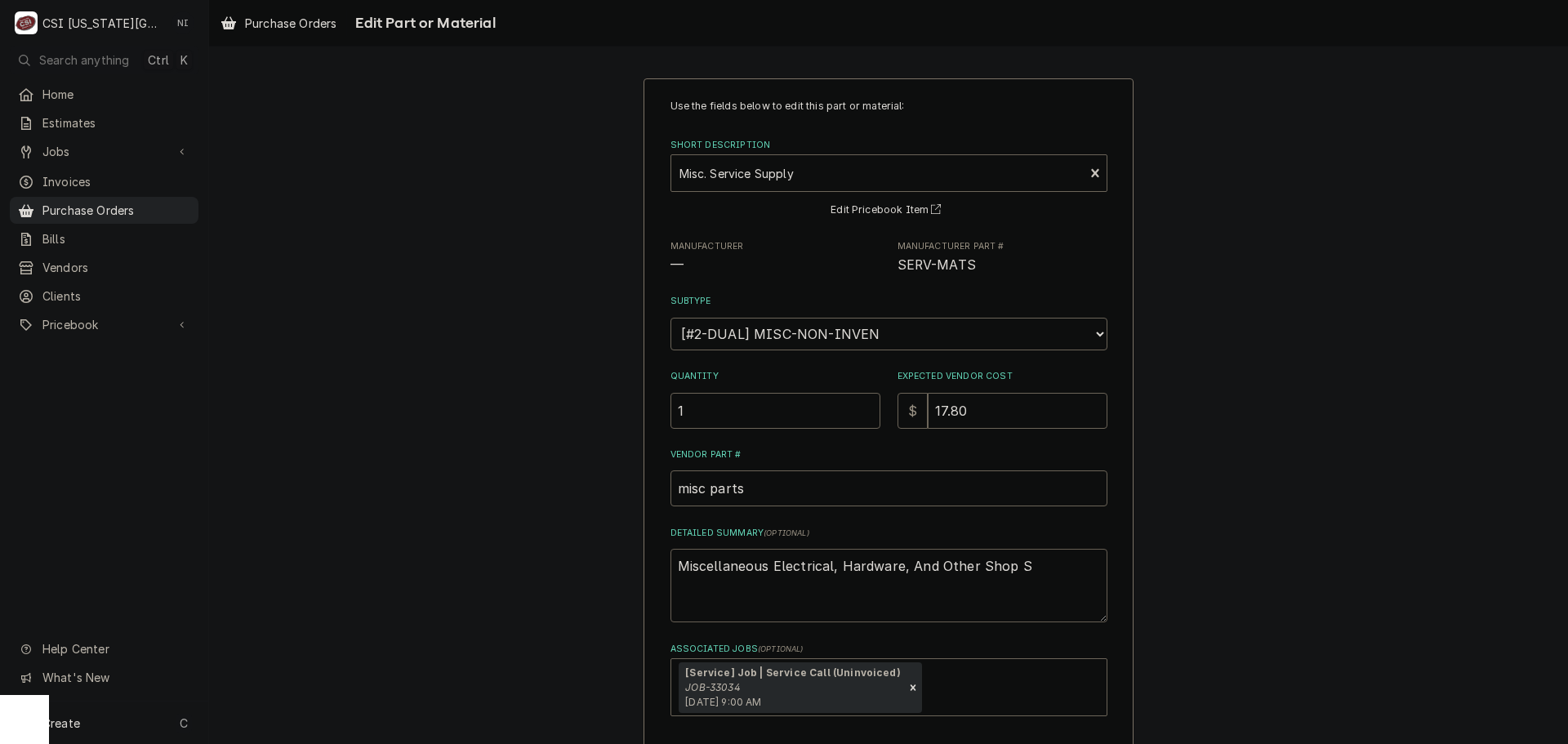
type textarea "x"
type textarea "Miscellaneous Electrical, Hardware, And Other Shop"
type textarea "x"
type textarea "Miscellaneous Electrical, Hardware, And Other Shop"
type textarea "x"
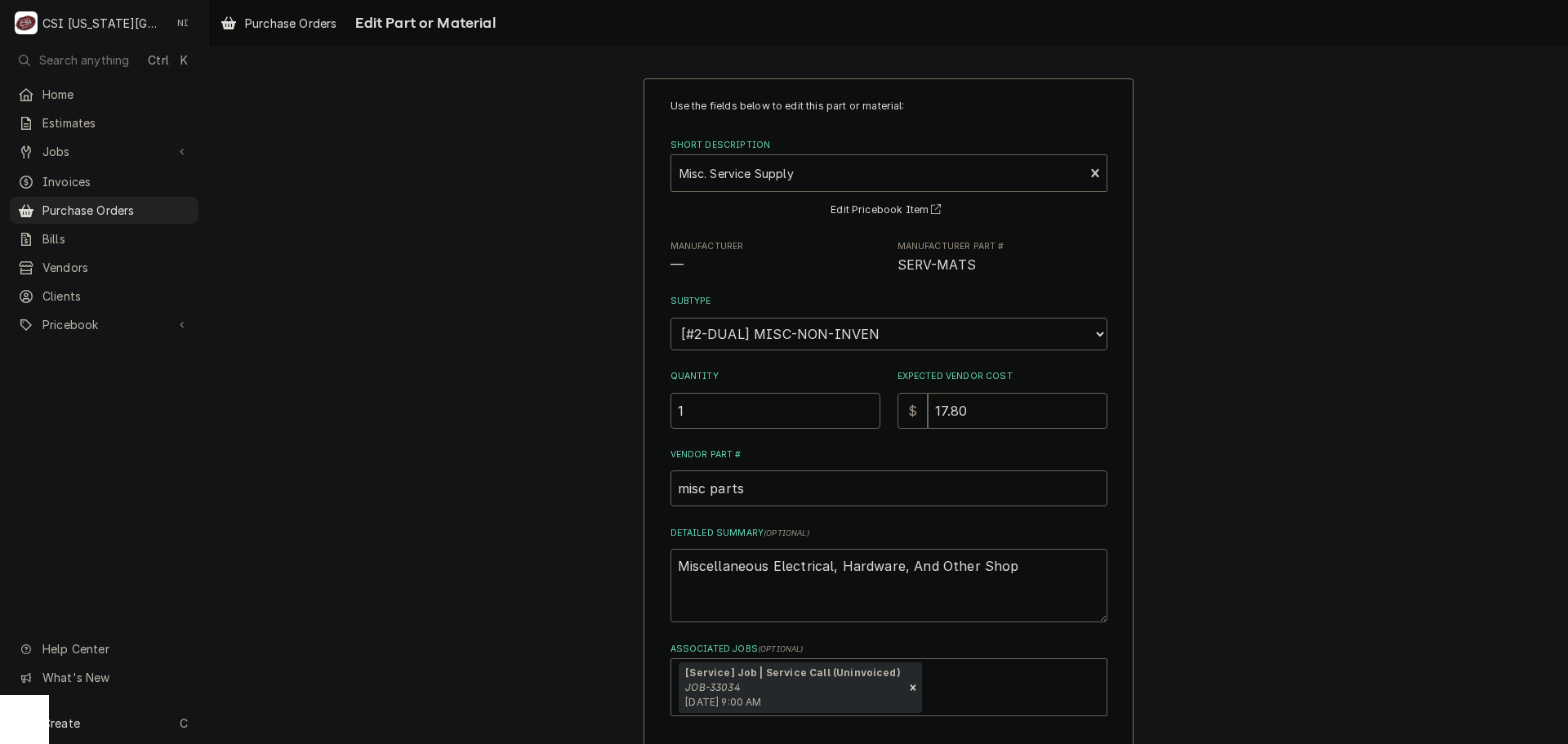
type textarea "Miscellaneous Electrical, Hardware, And Other Sho"
type textarea "x"
type textarea "Miscellaneous Electrical, Hardware, And Other Sh"
type textarea "x"
type textarea "Miscellaneous Electrical, Hardware, And Other S"
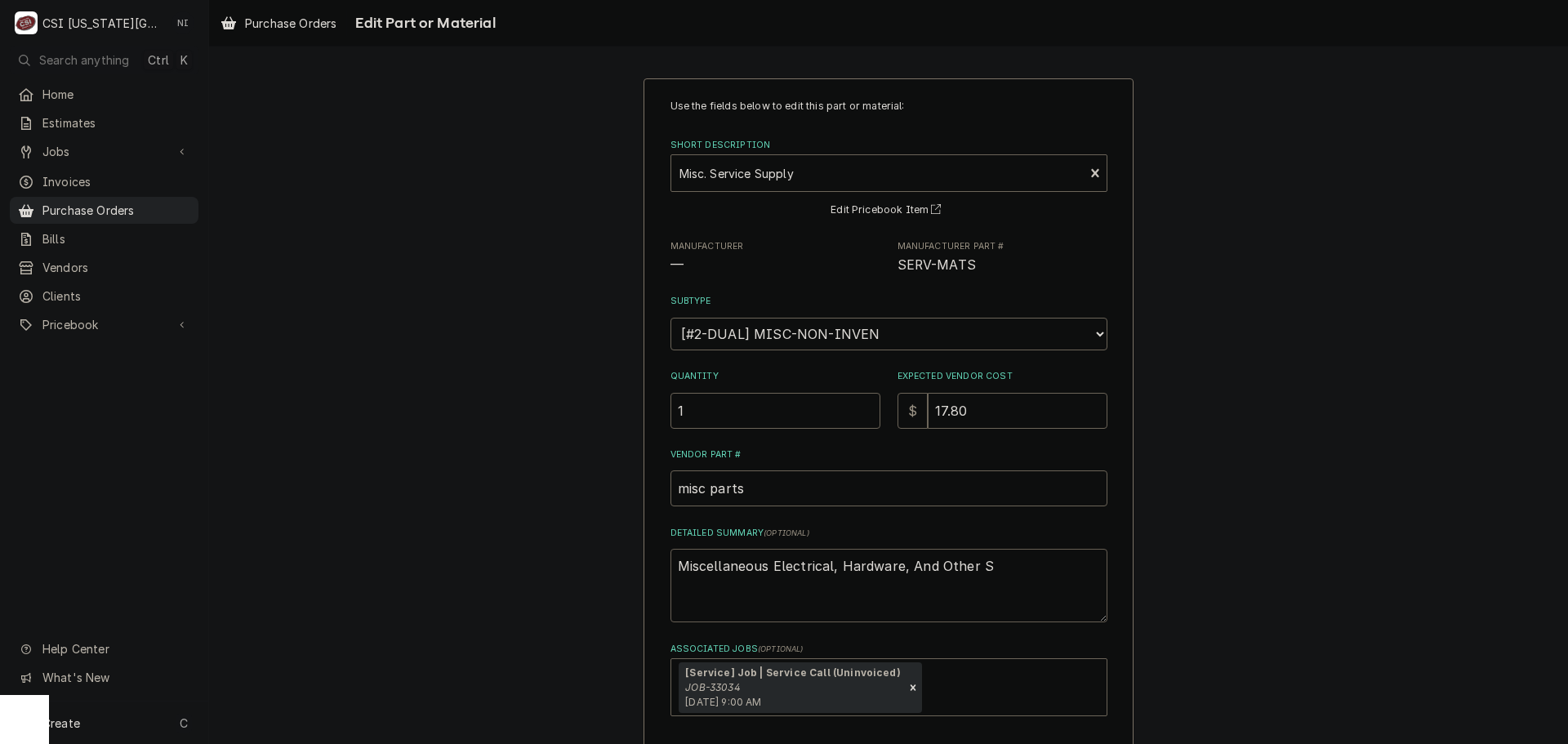
type textarea "x"
type textarea "Miscellaneous Electrical, Hardware, And Other"
type textarea "x"
type textarea "Miscellaneous Electrical, Hardware, And Other"
type textarea "x"
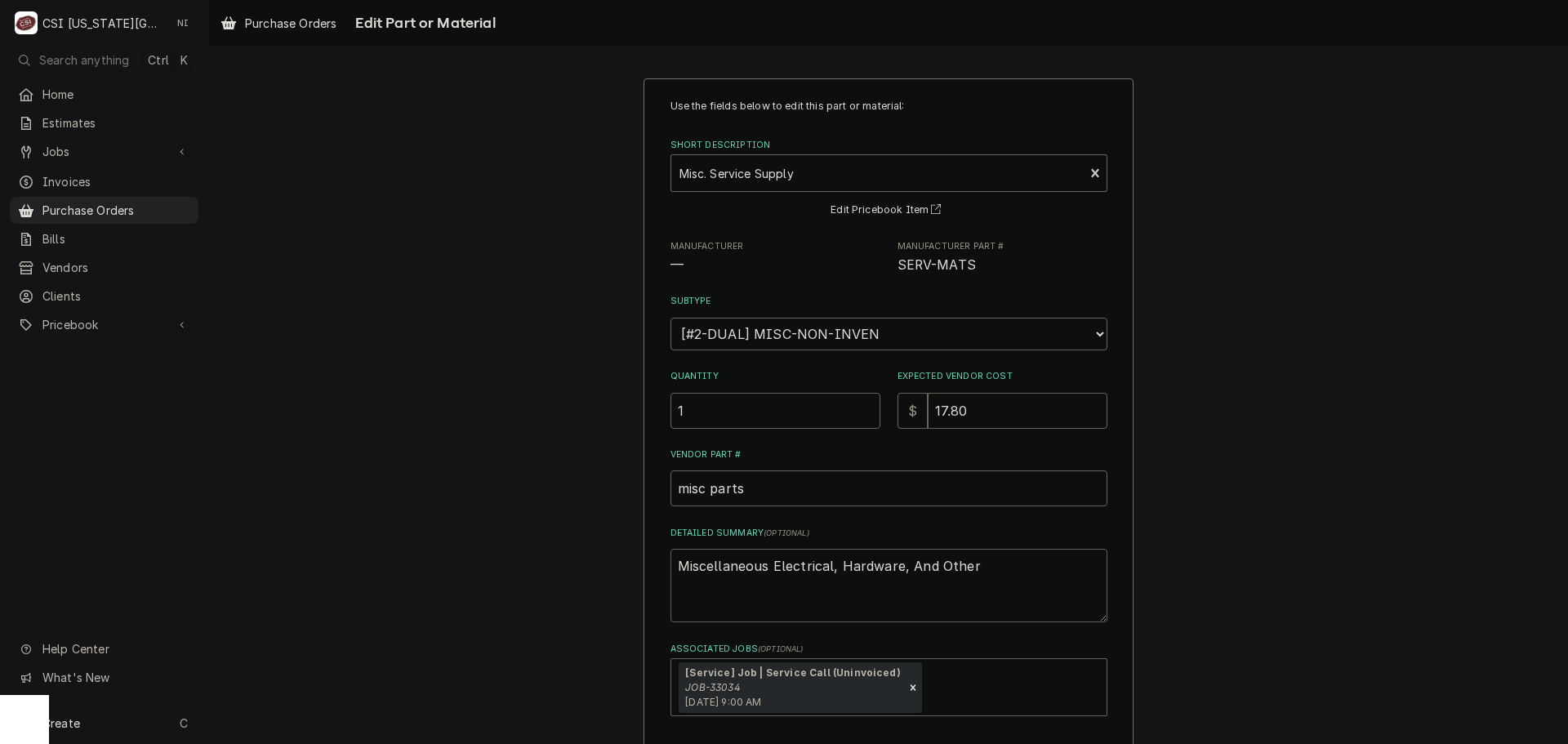
type textarea "Miscellaneous Electrical, Hardware, And Othe"
type textarea "x"
type textarea "Miscellaneous Electrical, Hardware, And Oth"
type textarea "x"
type textarea "Miscellaneous Electrical, Hardware, And Ot"
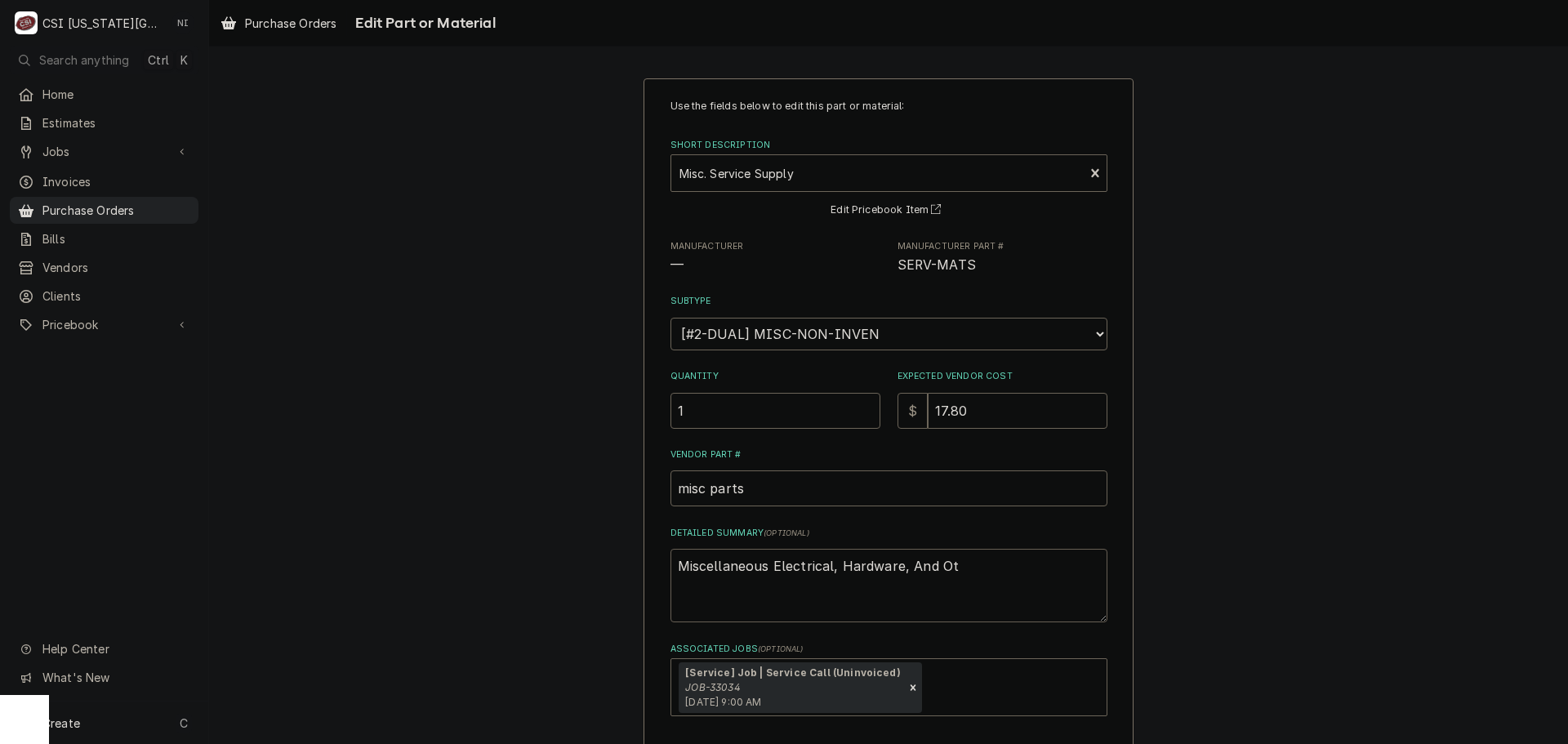
type textarea "x"
type textarea "Miscellaneous Electrical, Hardware, And O"
type textarea "x"
type textarea "Miscellaneous Electrical, Hardware, And"
type textarea "x"
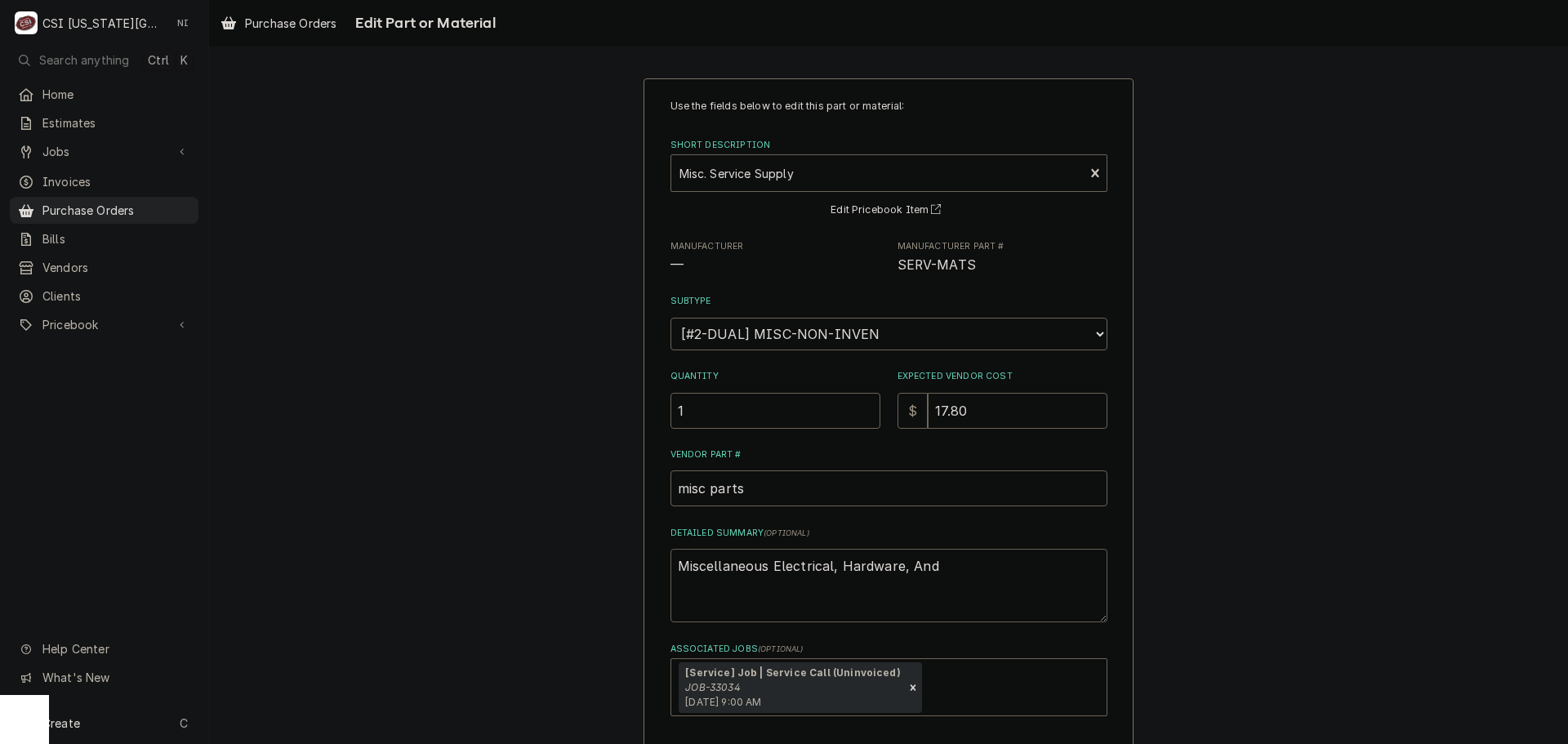
type textarea "Miscellaneous Electrical, Hardware, And"
type textarea "x"
type textarea "Miscellaneous Electrical, Hardware, An"
type textarea "x"
type textarea "Miscellaneous Electrical, Hardware, A"
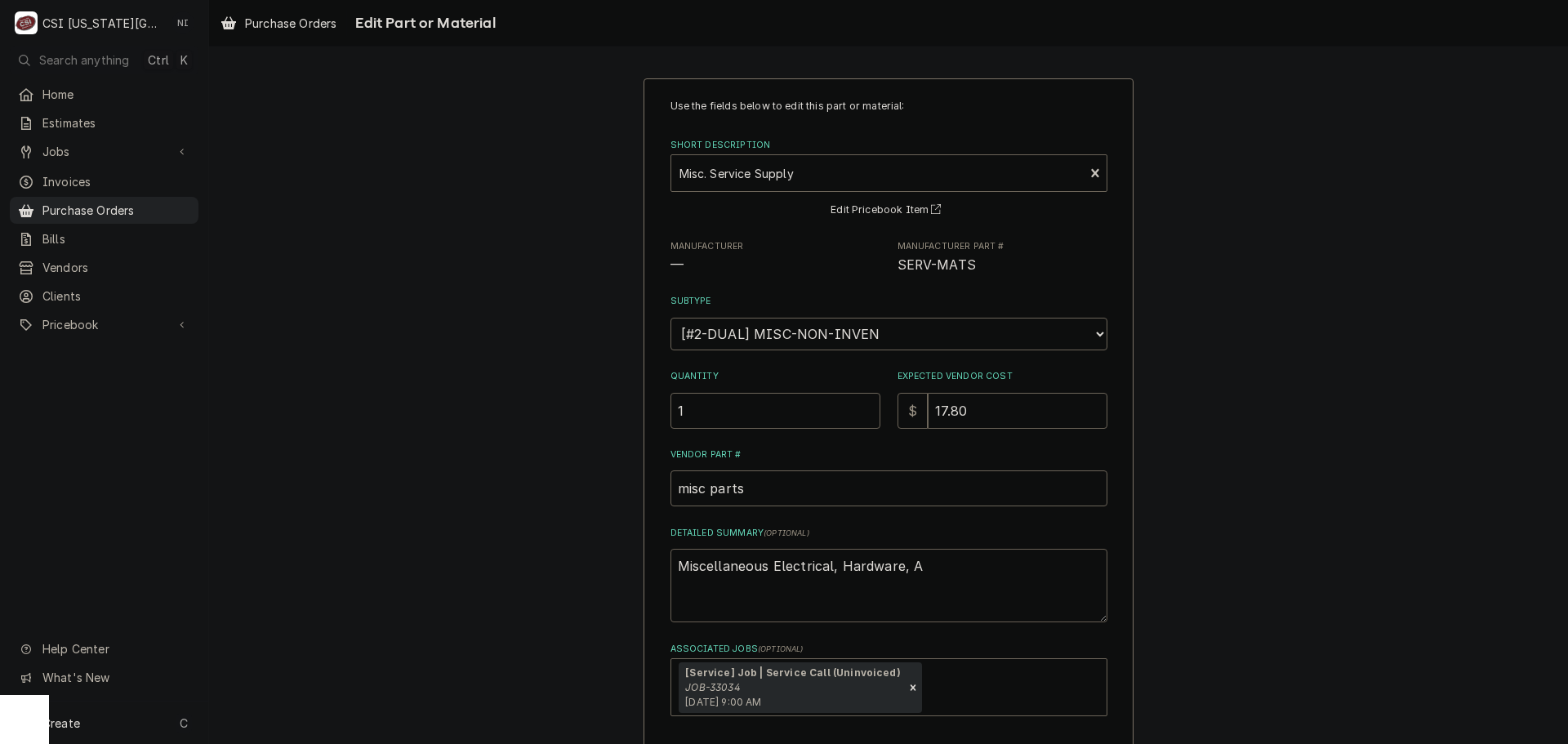
type textarea "x"
type textarea "Miscellaneous Electrical, Hardware,"
type textarea "x"
type textarea "Miscellaneous Electrical, Hardware,"
type textarea "x"
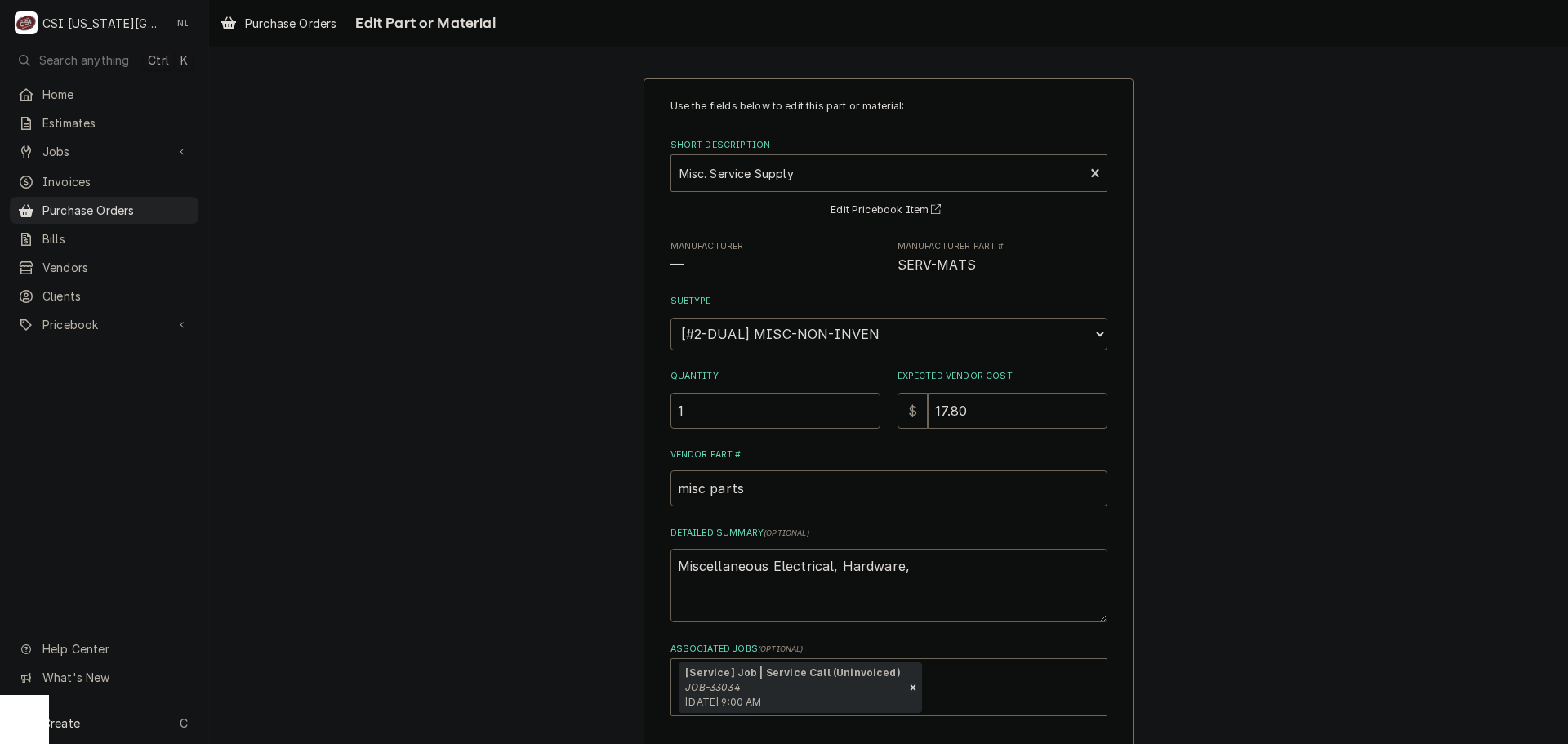
type textarea "Miscellaneous Electrical, Hardware"
type textarea "x"
type textarea "Miscellaneous Electrical, Hardwar"
type textarea "x"
type textarea "Miscellaneous Electrical, Hardwa"
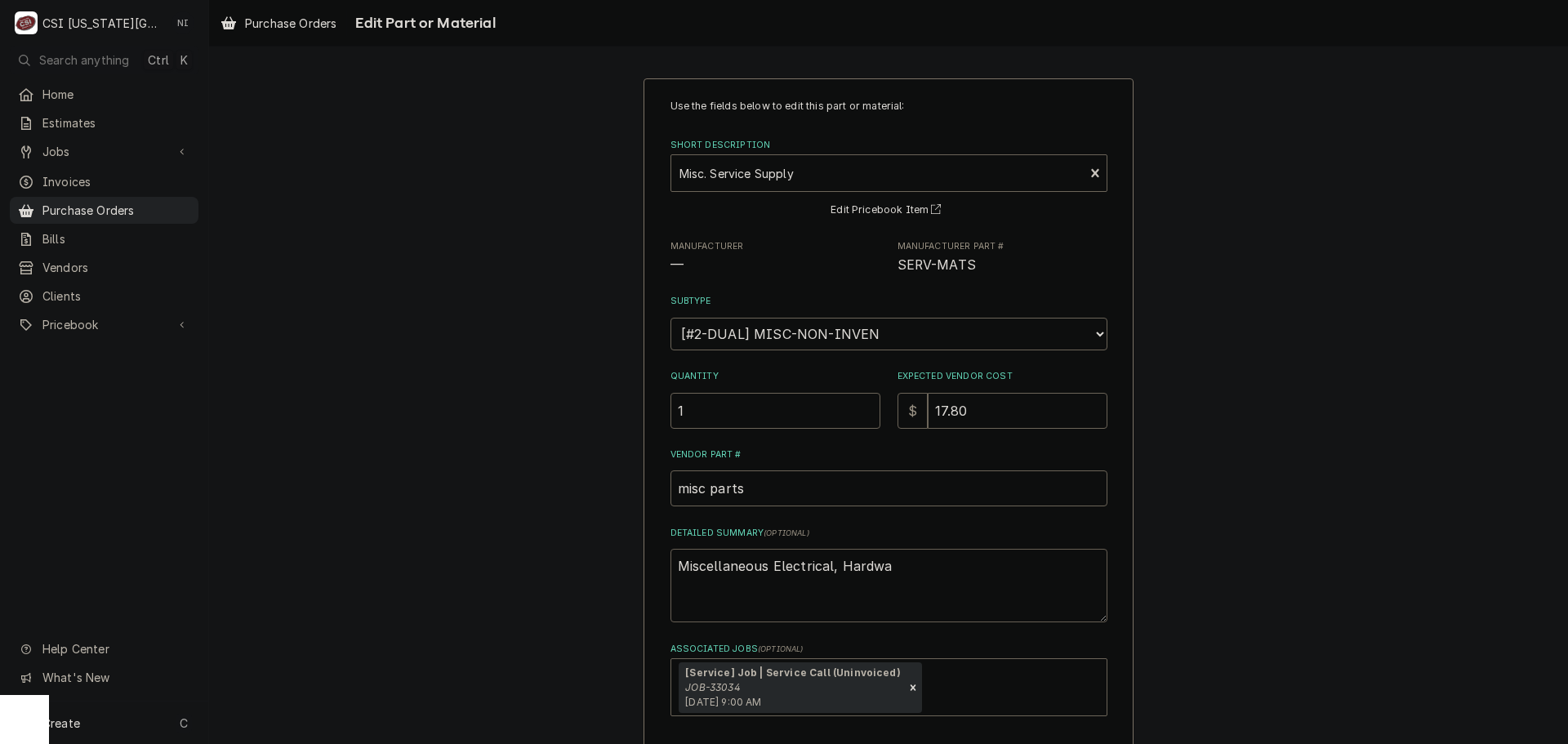
type textarea "x"
type textarea "Miscellaneous Electrical, Hard"
type textarea "x"
type textarea "Miscellaneous Electrical, Har"
type textarea "x"
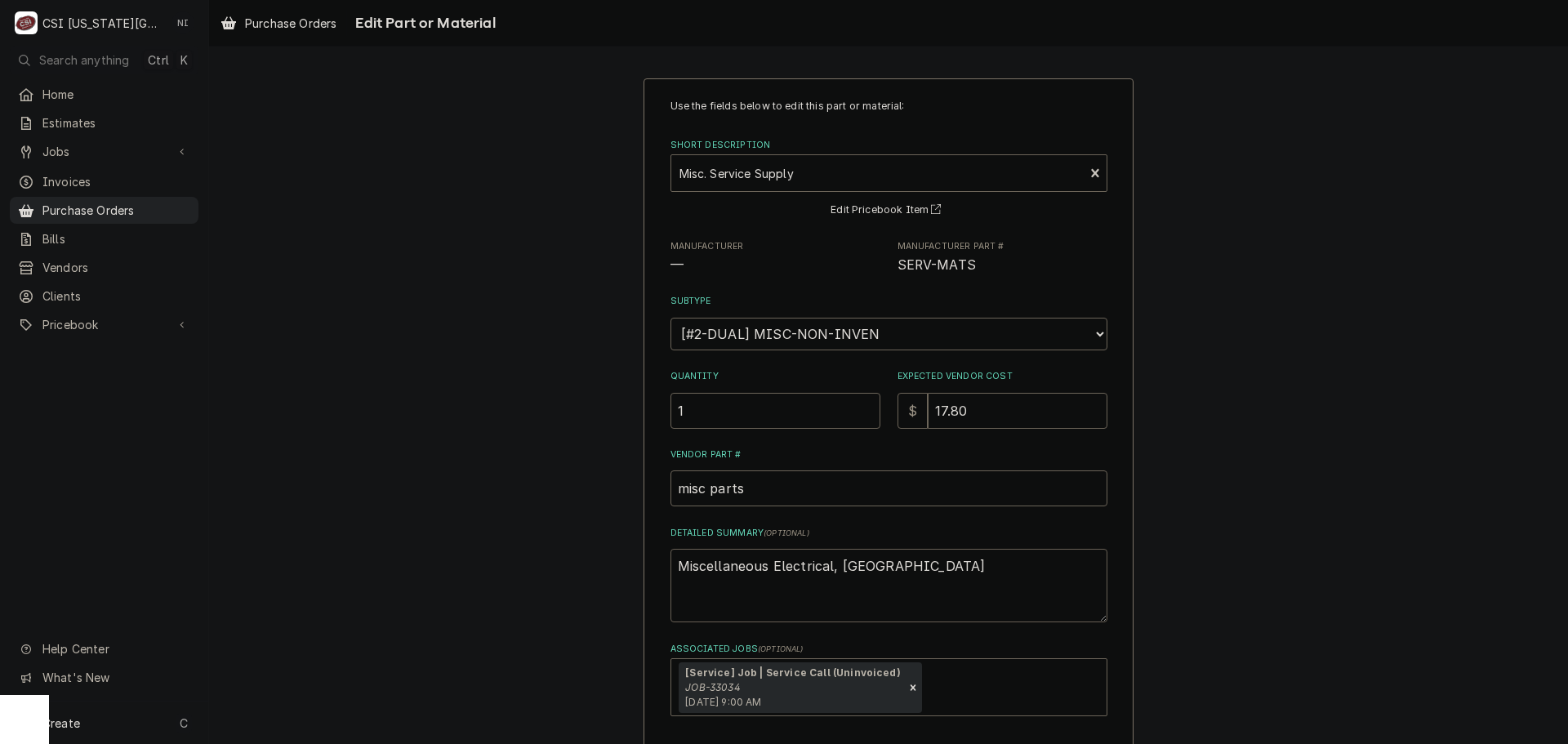
type textarea "Miscellaneous Electrical, Ha"
type textarea "x"
type textarea "Miscellaneous Electrical, H"
type textarea "x"
type textarea "Miscellaneous Electrical,"
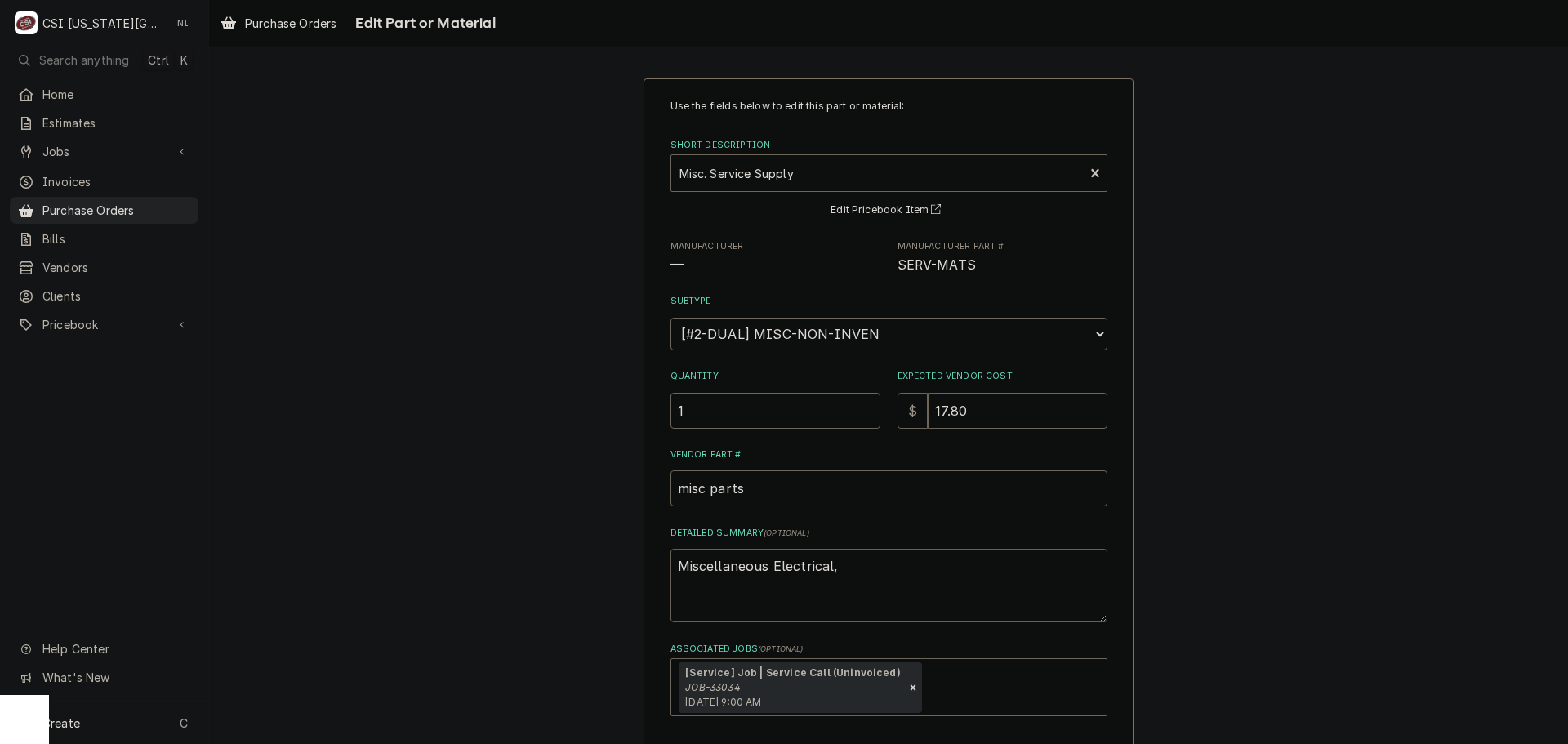
type textarea "x"
type textarea "Miscellaneous Electrical,"
type textarea "x"
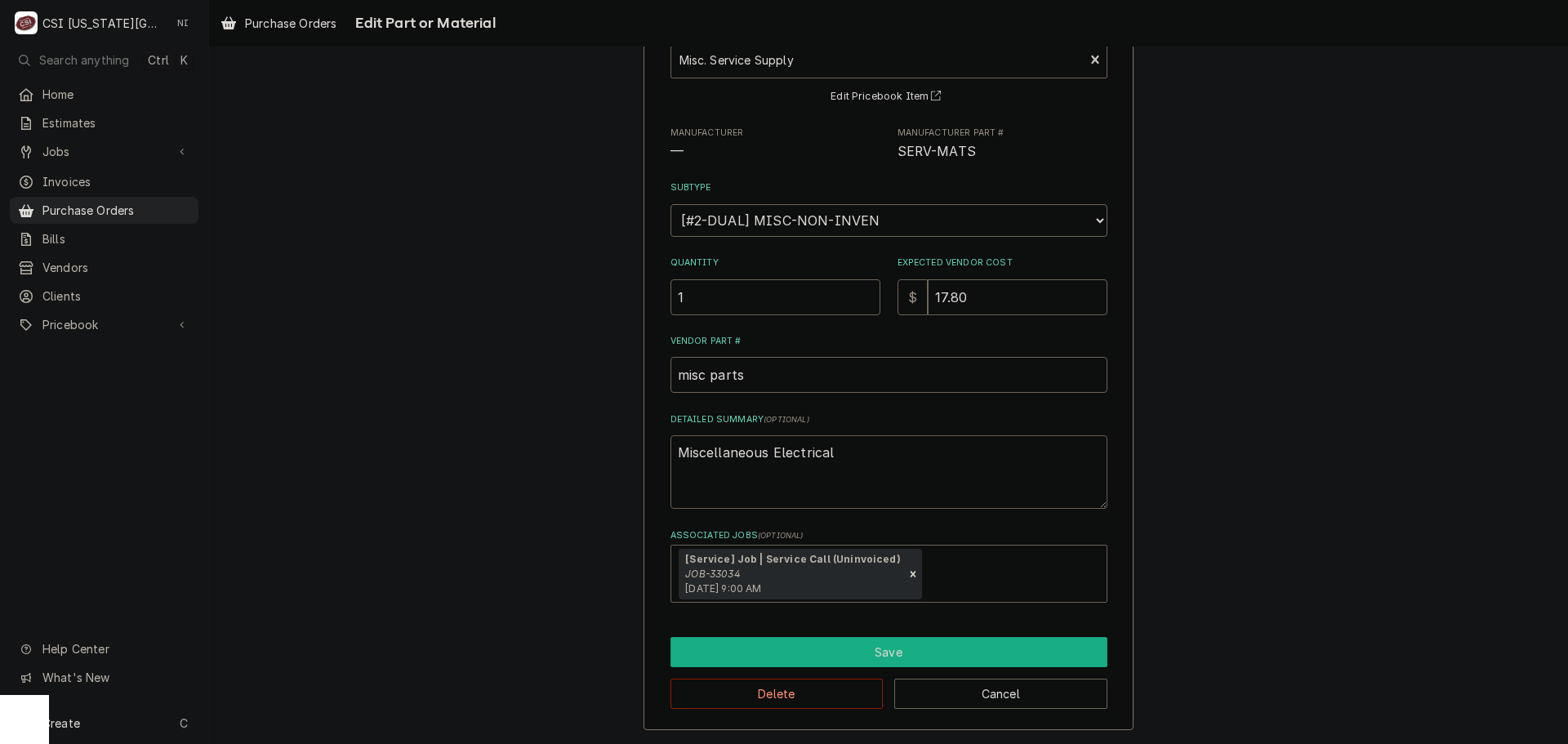
type textarea "Miscellaneous Electrical"
click at [818, 653] on button "Save" at bounding box center [889, 652] width 437 height 30
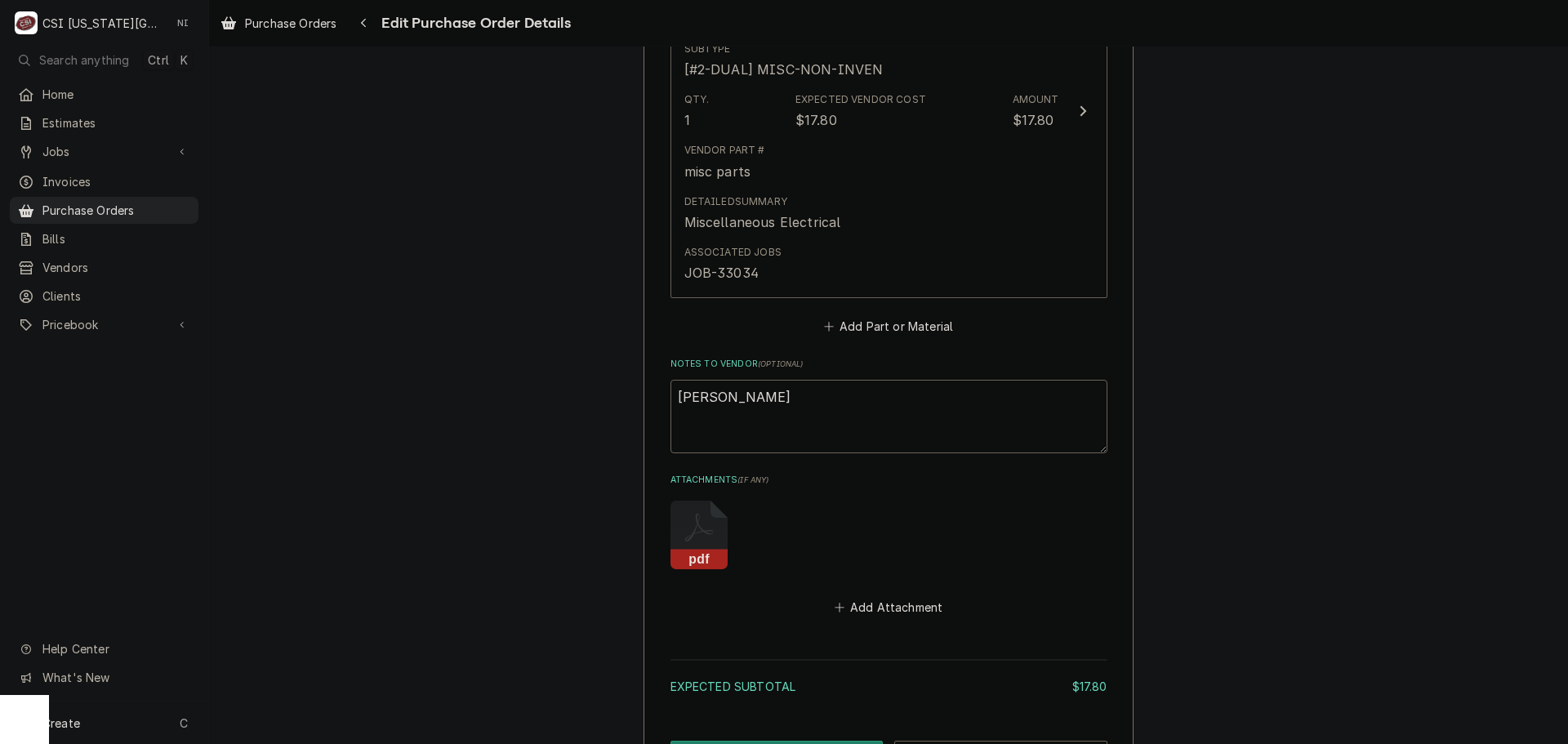
scroll to position [938, 0]
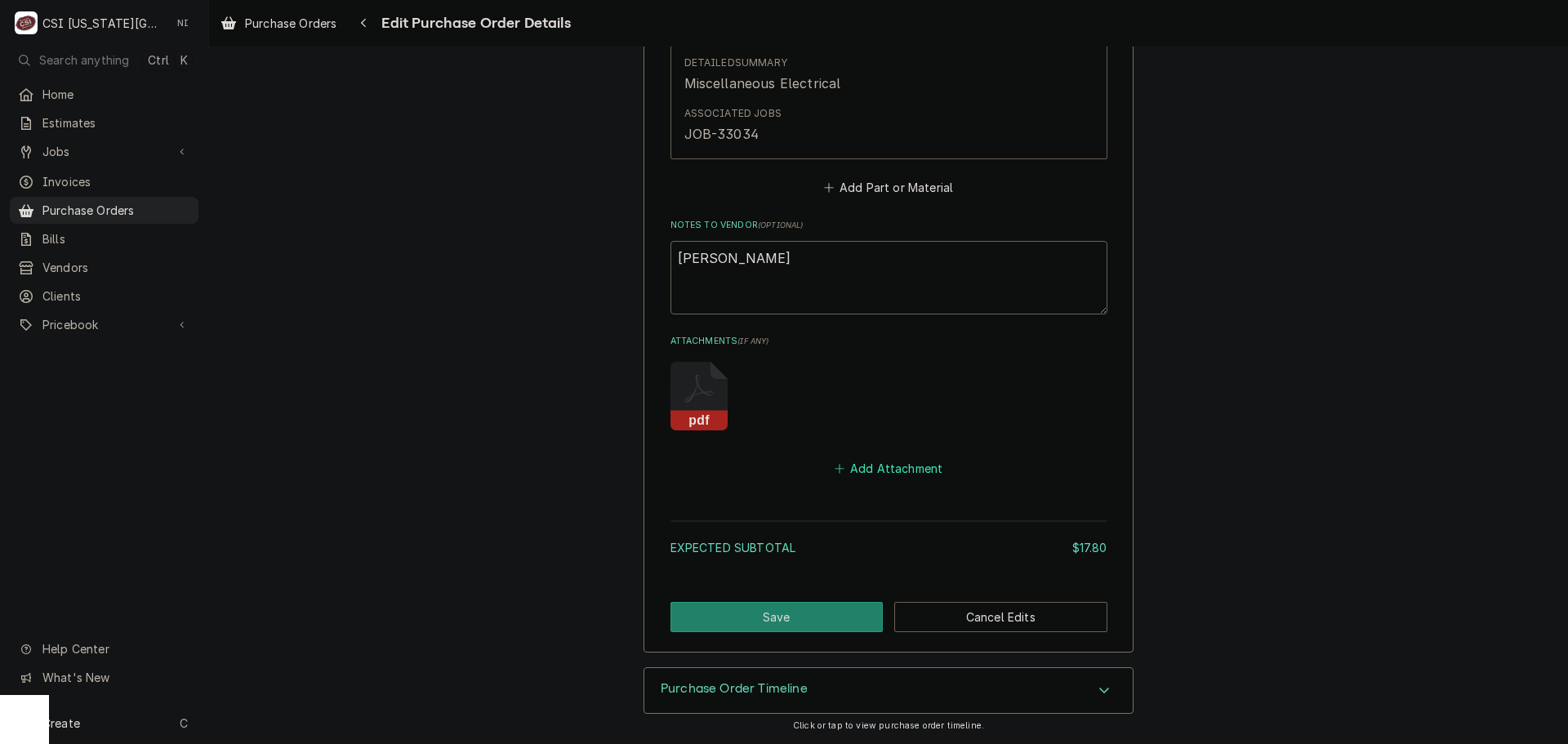
drag, startPoint x: 908, startPoint y: 472, endPoint x: 1096, endPoint y: 451, distance: 189.2
click at [908, 472] on button "Add Attachment" at bounding box center [889, 469] width 115 height 23
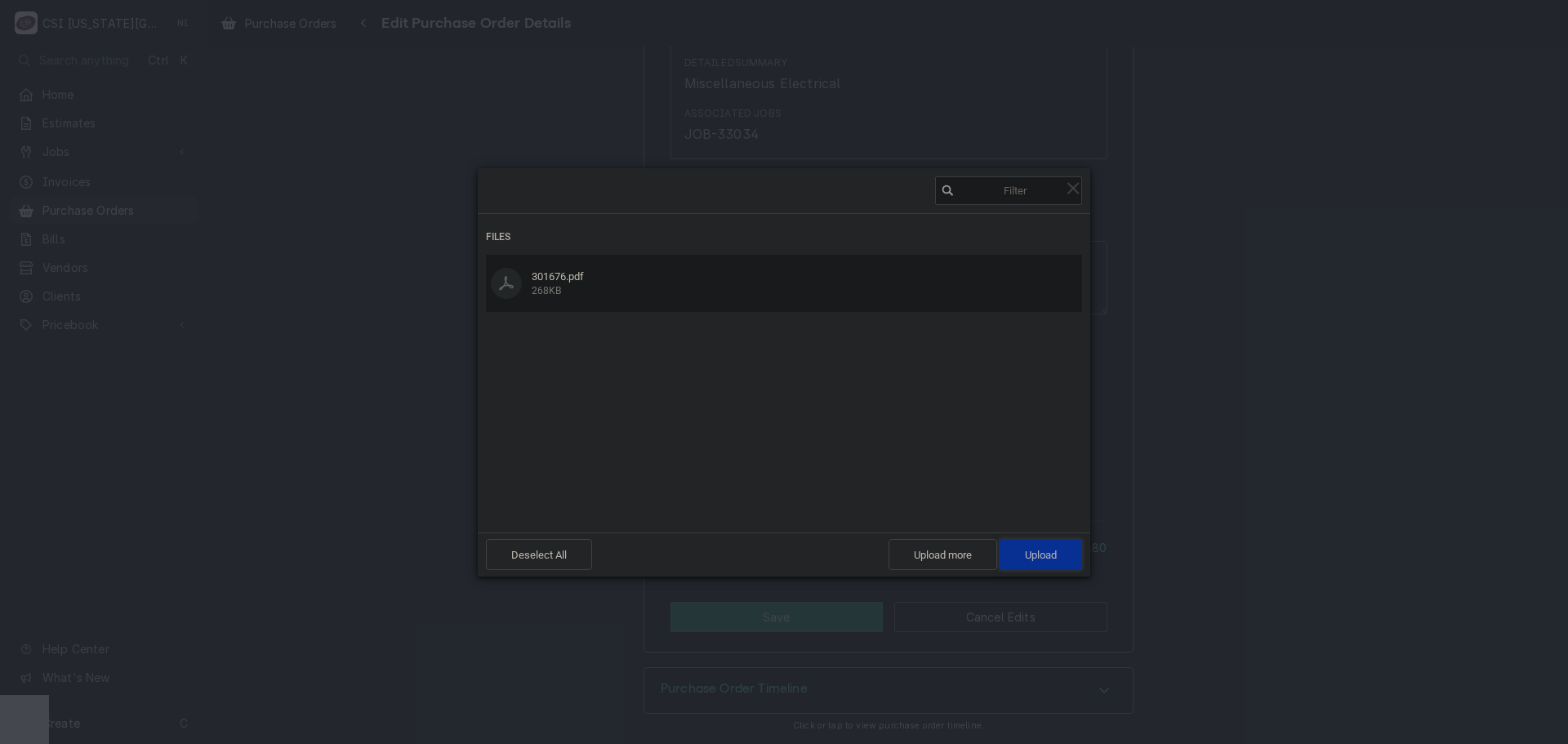
click at [1066, 559] on span "Upload 1" at bounding box center [1041, 554] width 83 height 31
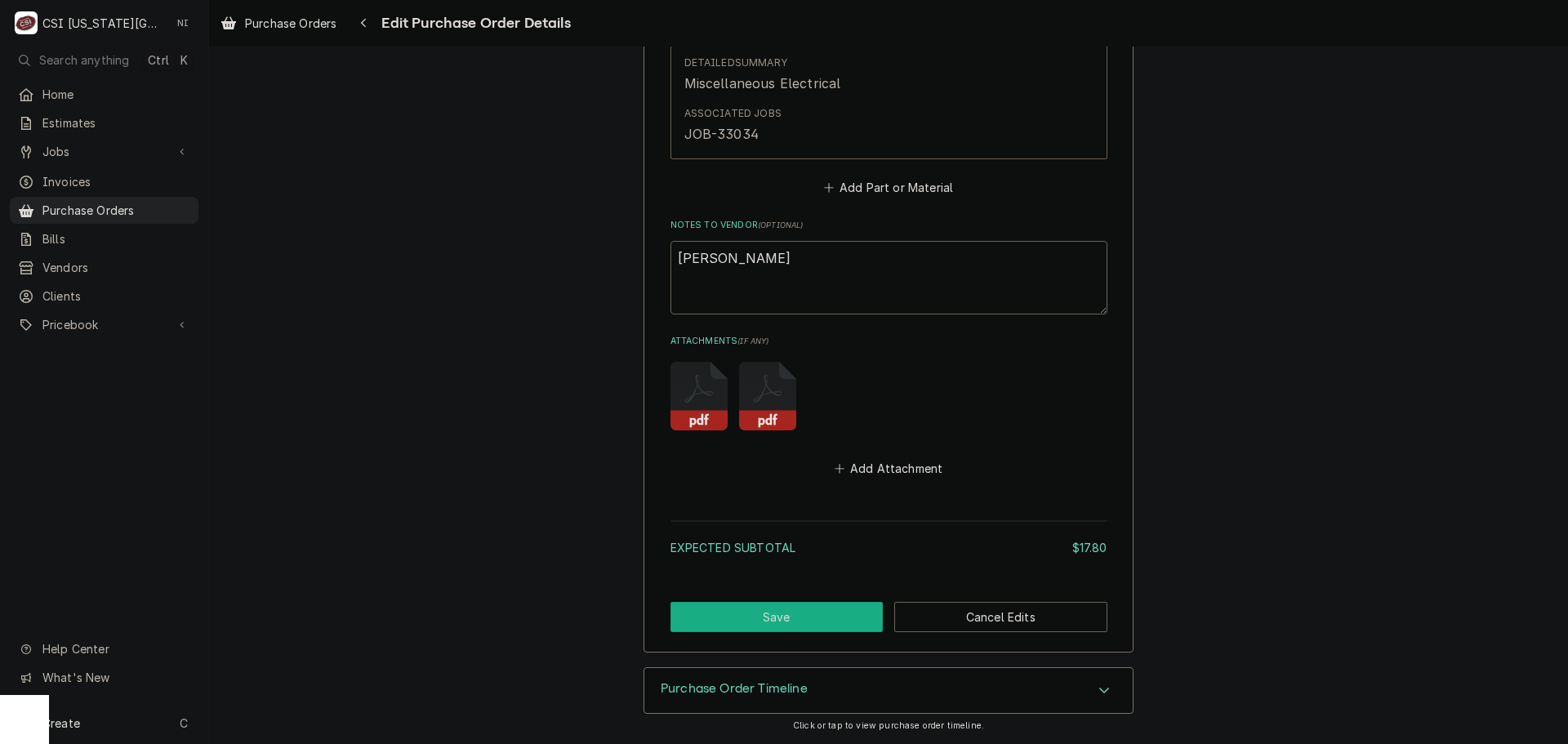
click at [844, 621] on button "Save" at bounding box center [777, 617] width 213 height 30
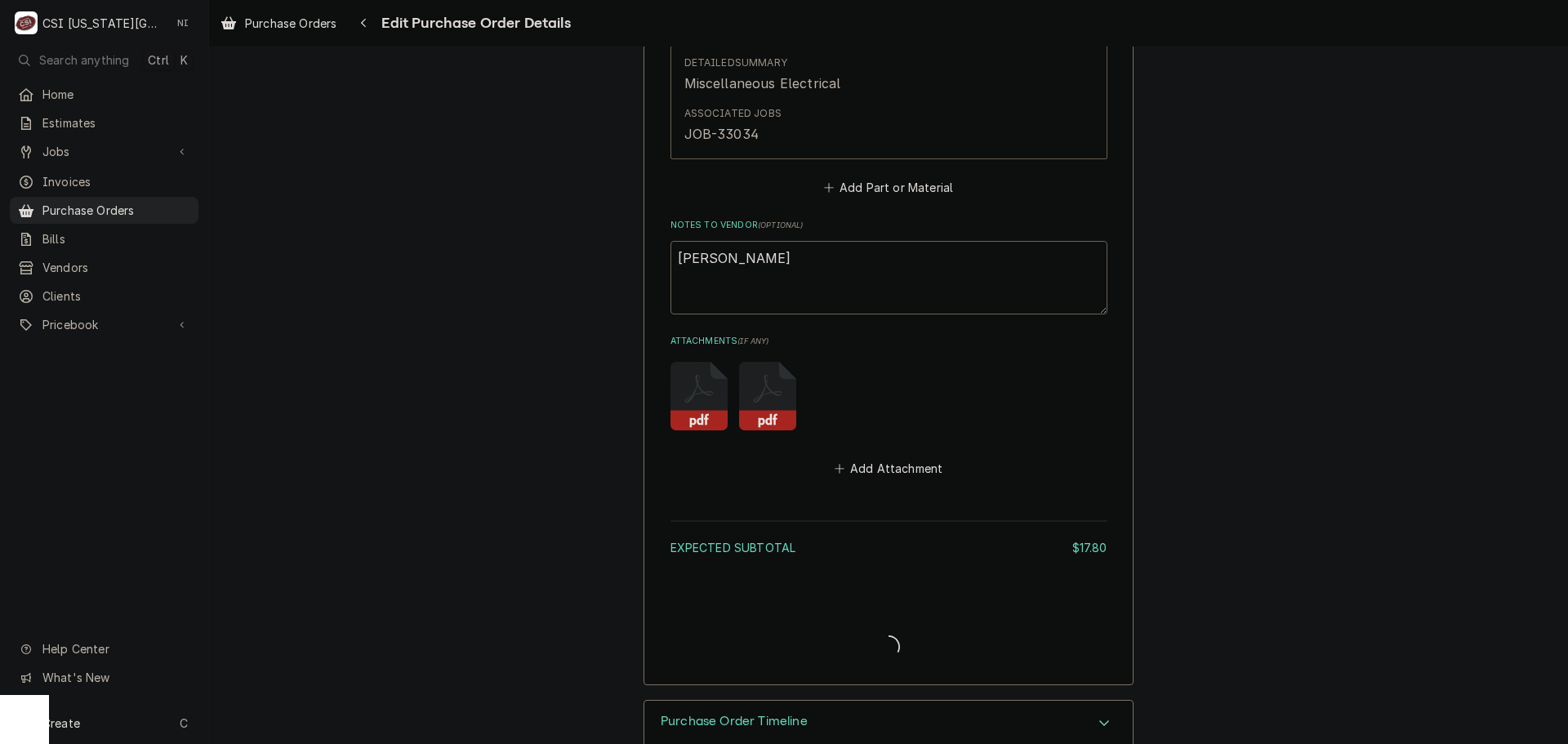
type textarea "x"
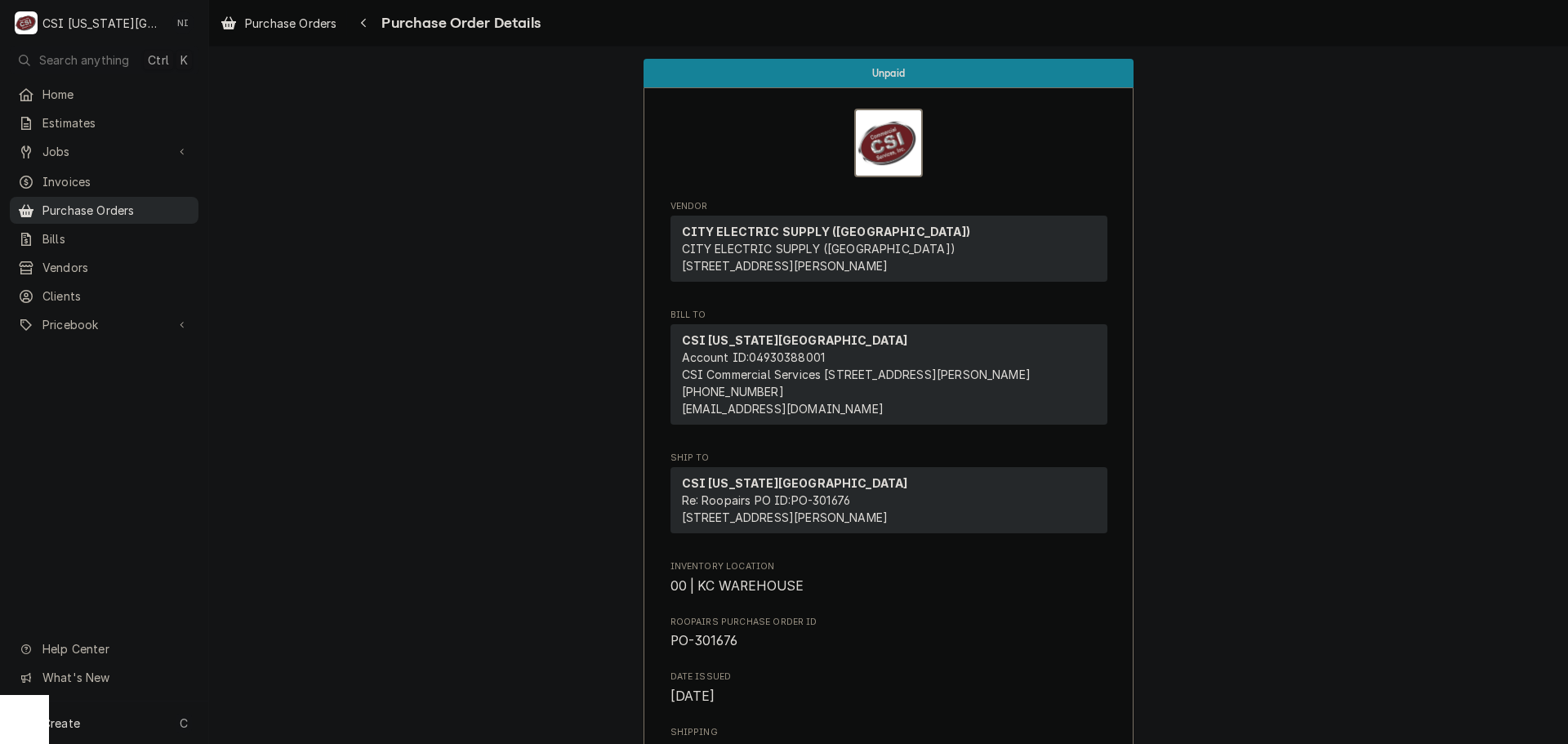
click at [159, 202] on span "Purchase Orders" at bounding box center [116, 210] width 147 height 17
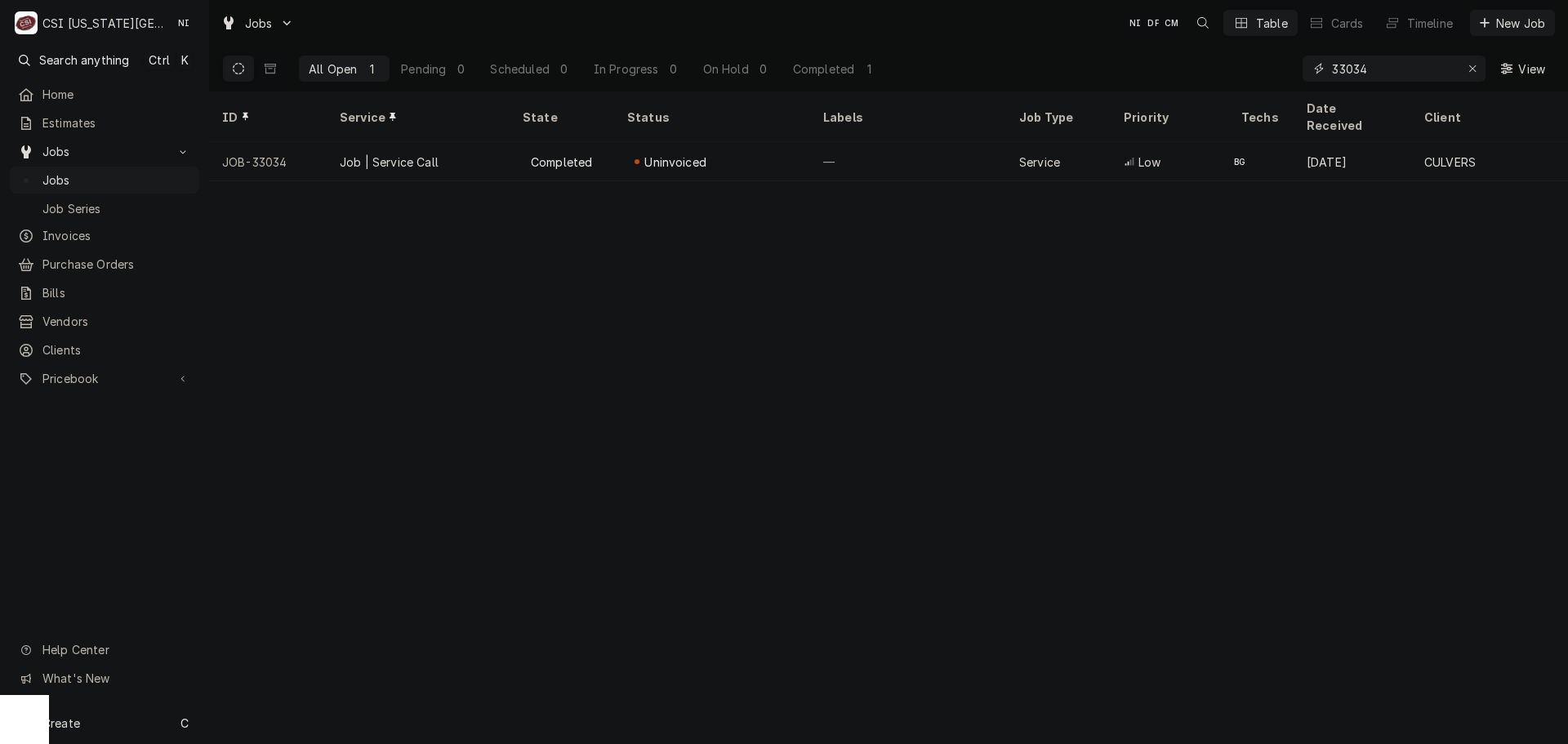
click at [1475, 71] on div "Erase input" at bounding box center [1472, 68] width 16 height 16
click at [1405, 68] on input "Dynamic Content Wrapper" at bounding box center [1408, 69] width 153 height 26
type input "32812"
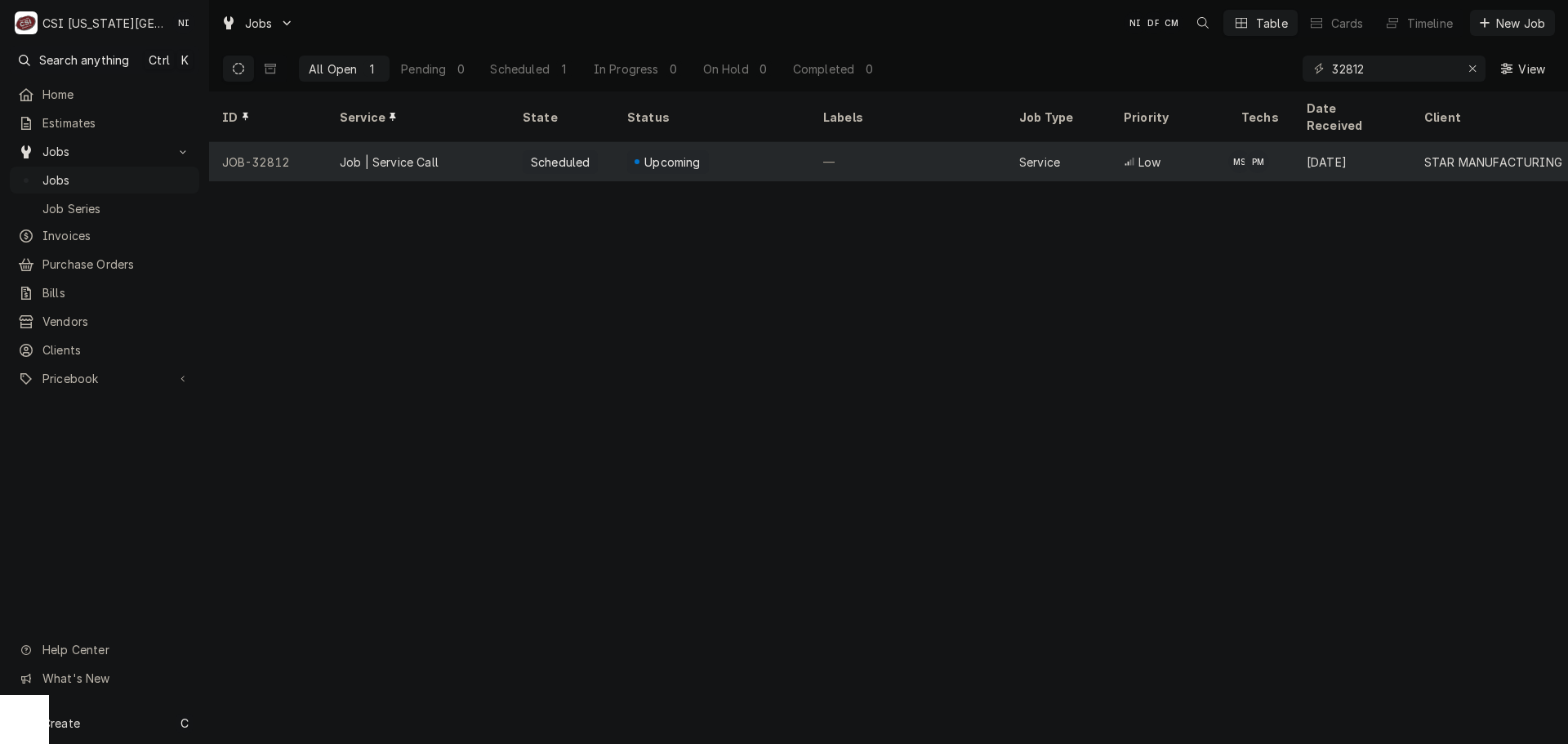
click at [838, 152] on div "—" at bounding box center [908, 162] width 196 height 39
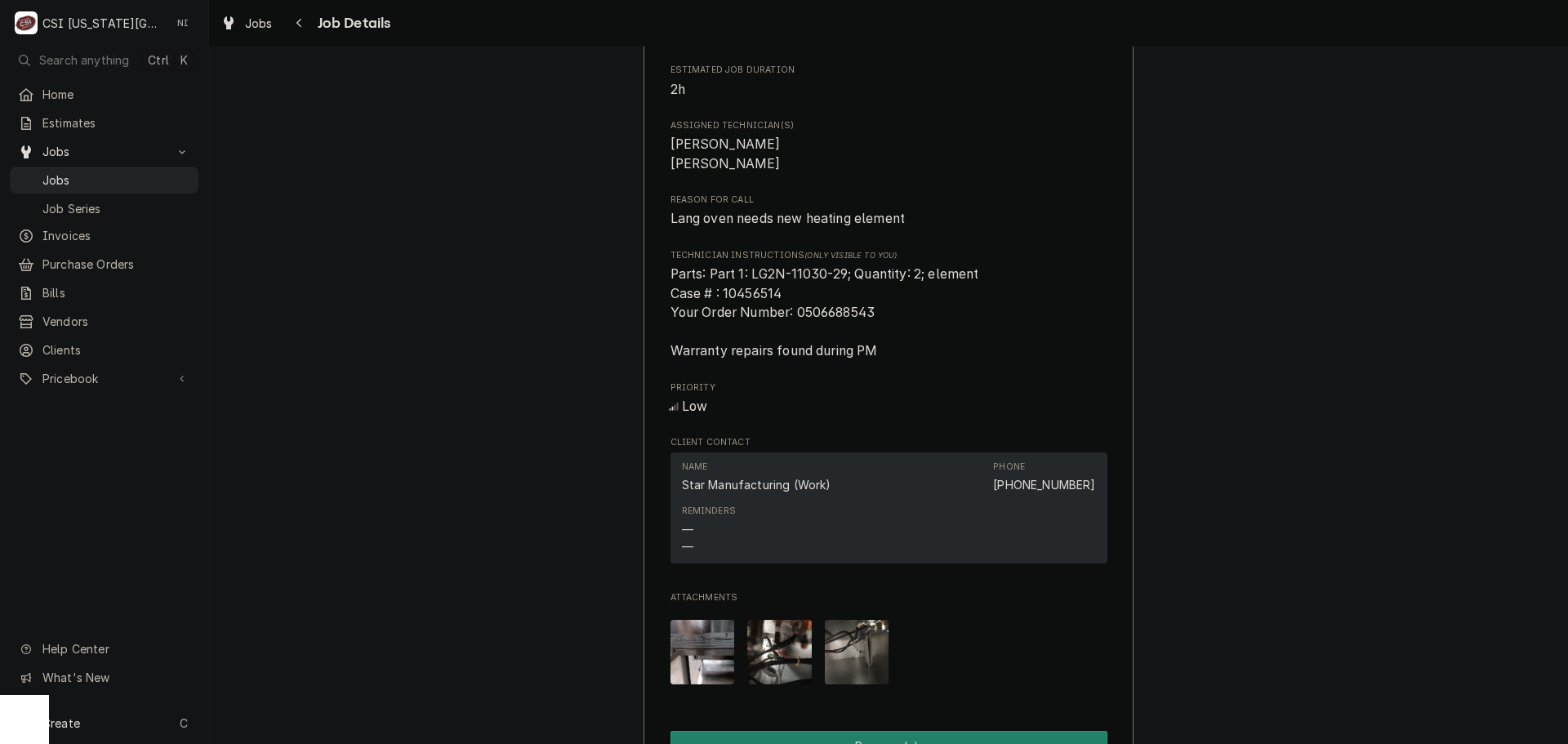
scroll to position [898, 0]
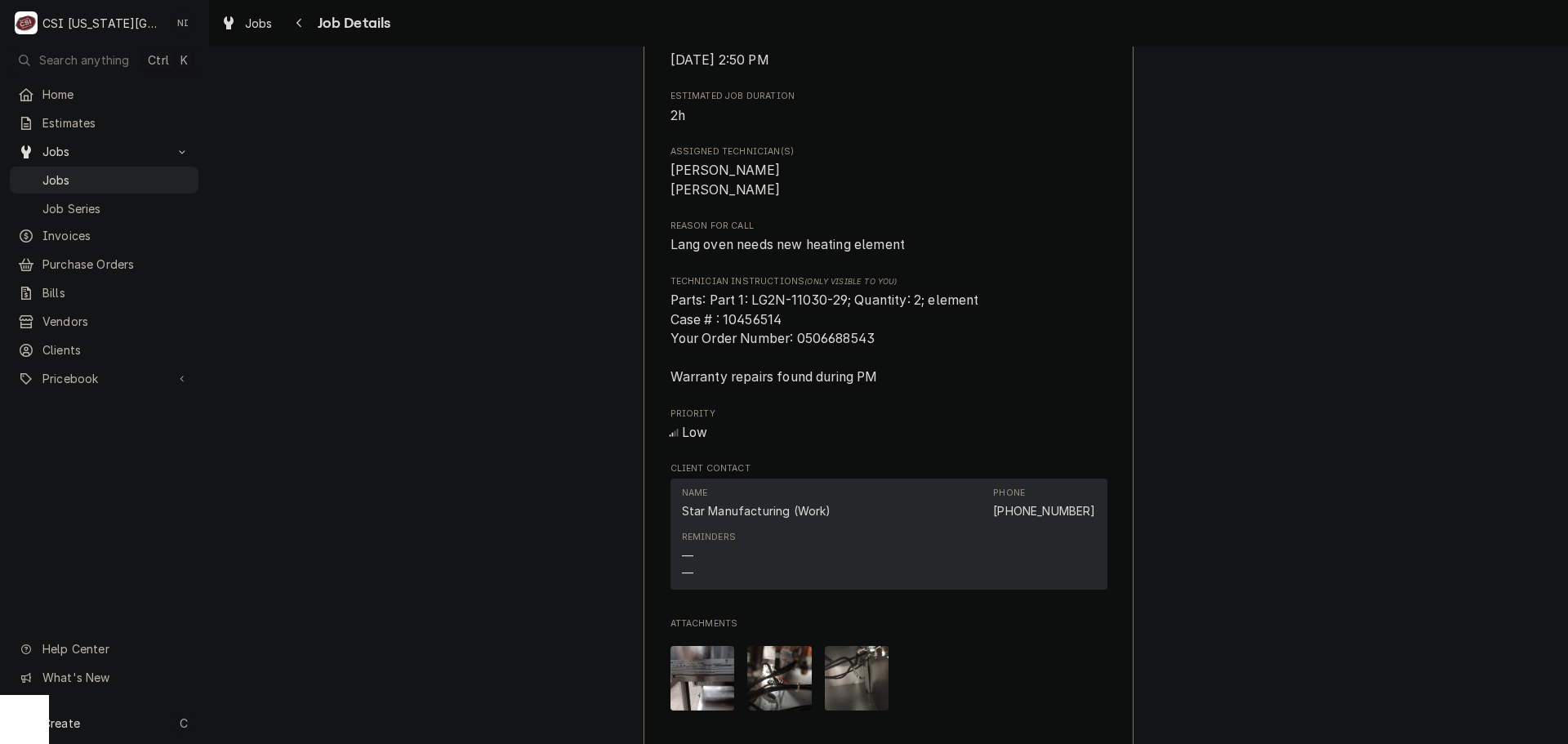
click at [167, 160] on div "Jobs Jobs Job Series" at bounding box center [103, 179] width 189 height 83
click at [170, 178] on span "Jobs" at bounding box center [116, 180] width 147 height 17
